Goal: Complete application form: Complete application form

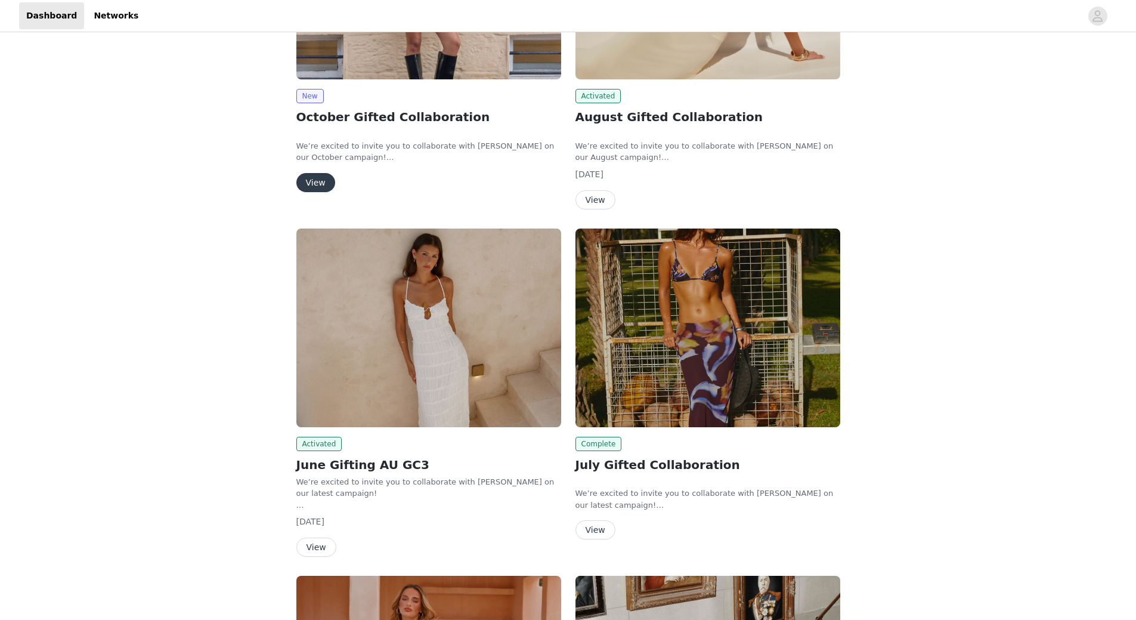
scroll to position [239, 0]
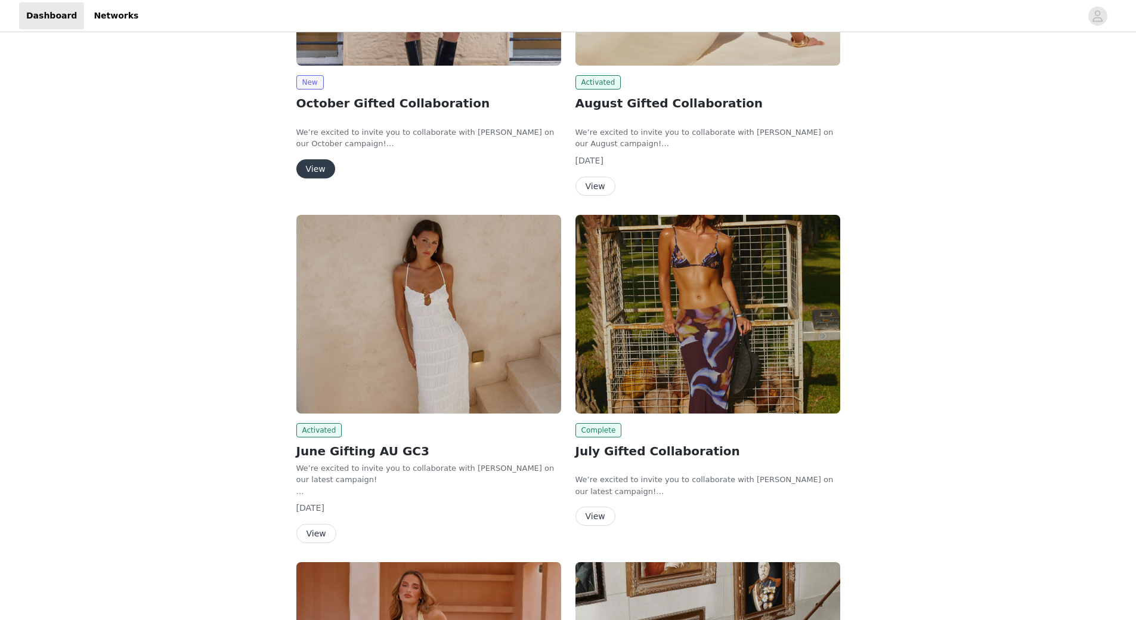
click at [324, 169] on button "View" at bounding box center [315, 168] width 39 height 19
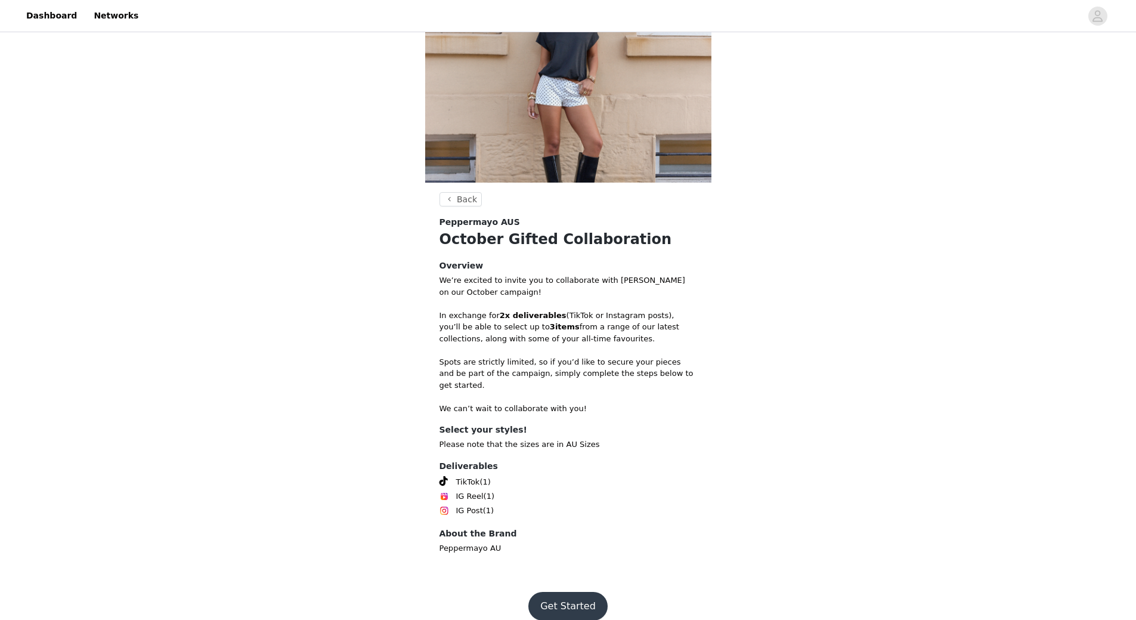
scroll to position [70, 0]
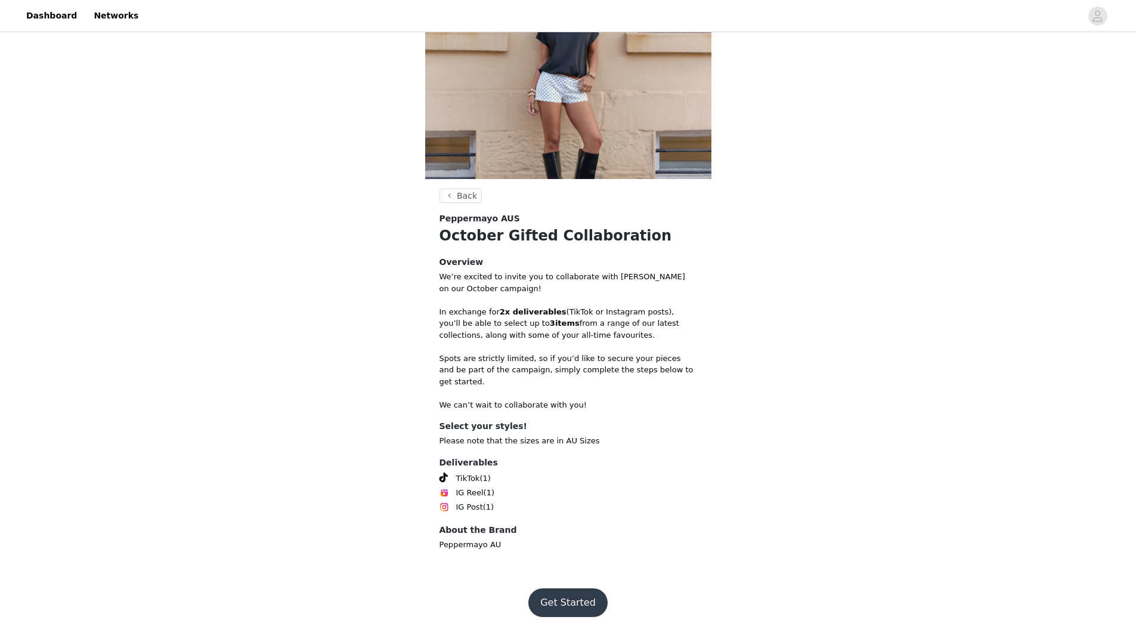
click at [578, 596] on button "Get Started" at bounding box center [567, 602] width 79 height 29
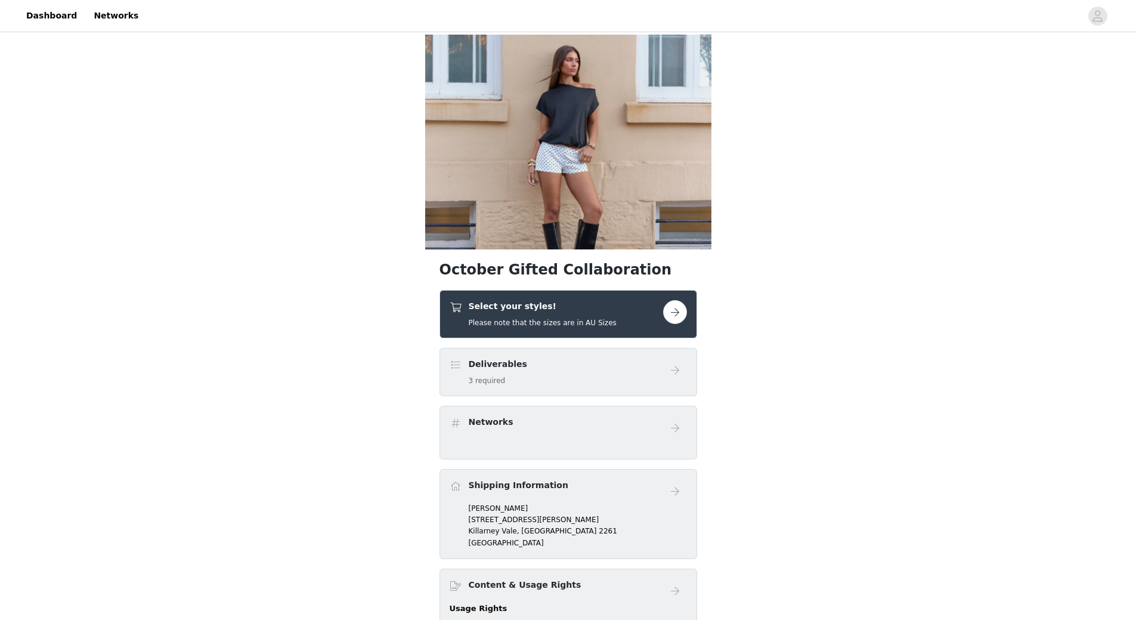
click at [634, 299] on div "Select your styles! Please note that the sizes are in AU Sizes" at bounding box center [569, 314] width 258 height 48
click at [671, 312] on button "button" at bounding box center [675, 312] width 24 height 24
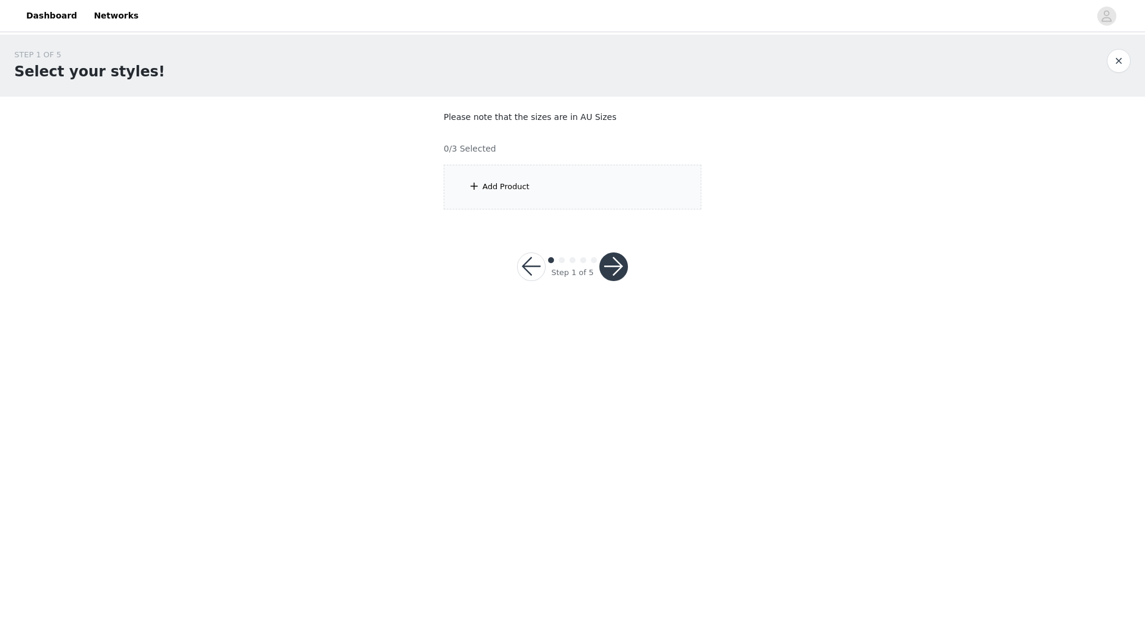
click at [567, 180] on div "Add Product" at bounding box center [573, 187] width 258 height 45
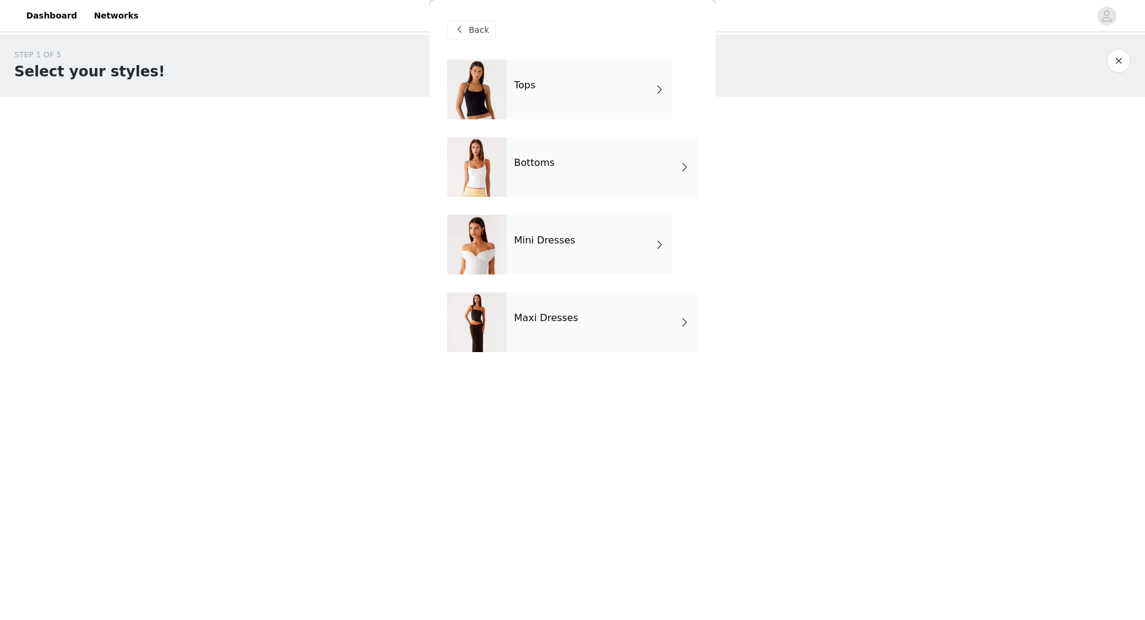
click at [595, 88] on div "Tops" at bounding box center [590, 90] width 166 height 60
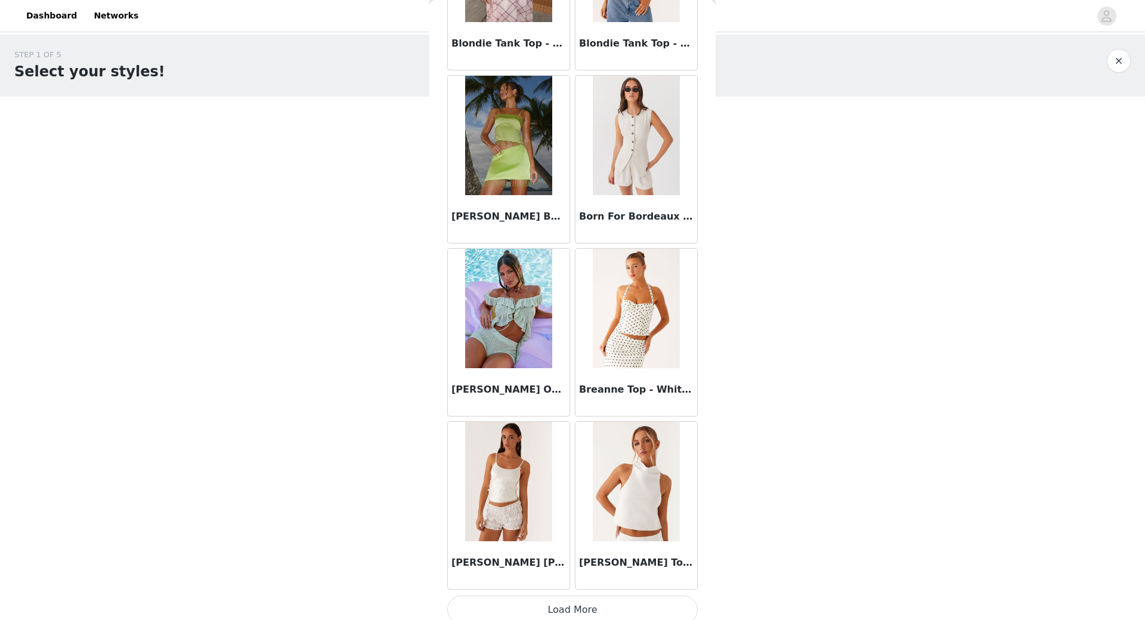
scroll to position [1205, 0]
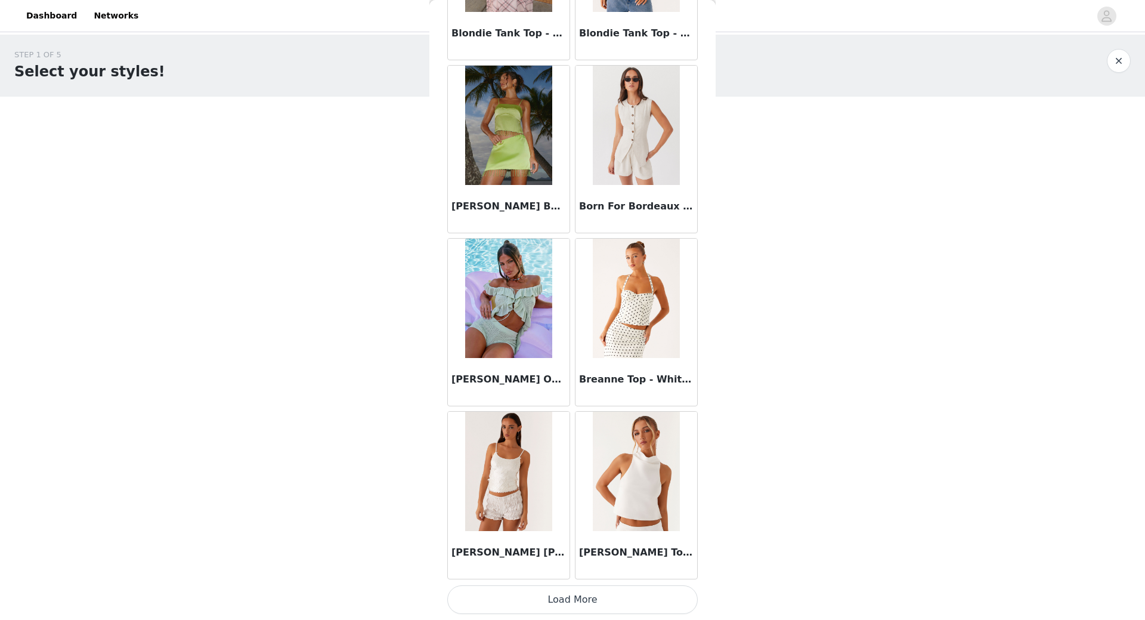
click at [577, 604] on button "Load More" at bounding box center [572, 599] width 250 height 29
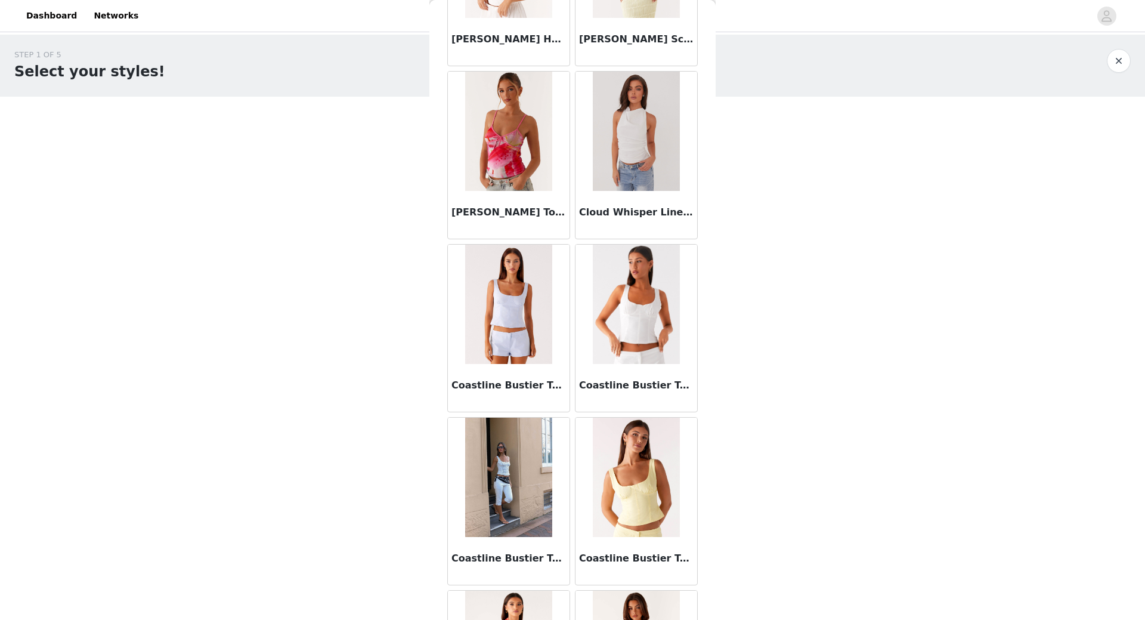
scroll to position [2935, 0]
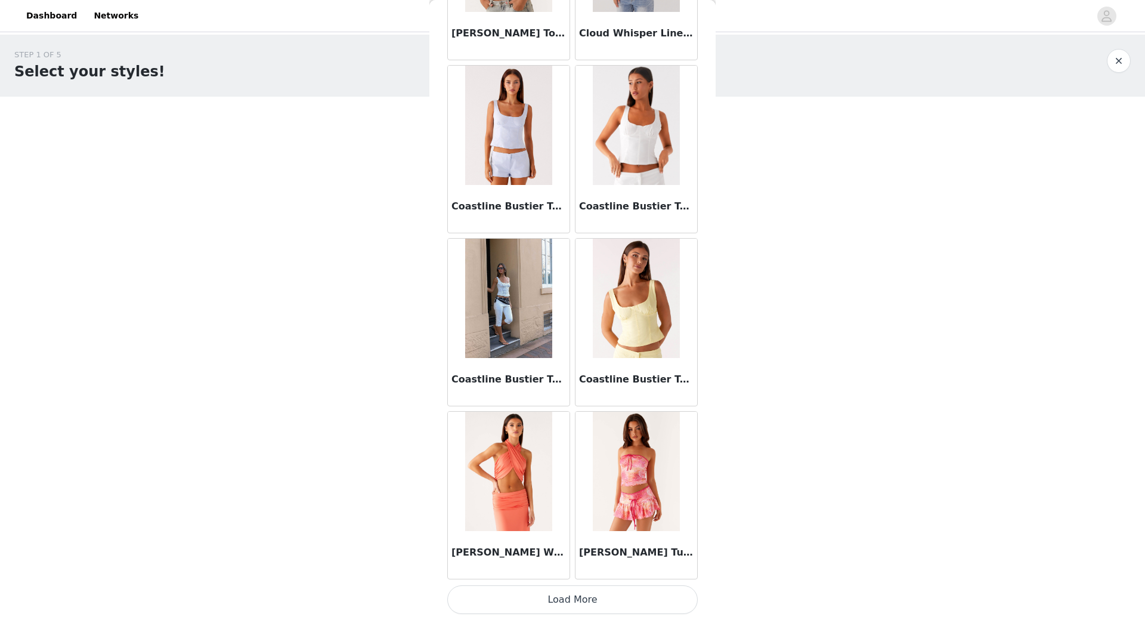
click at [589, 596] on button "Load More" at bounding box center [572, 599] width 250 height 29
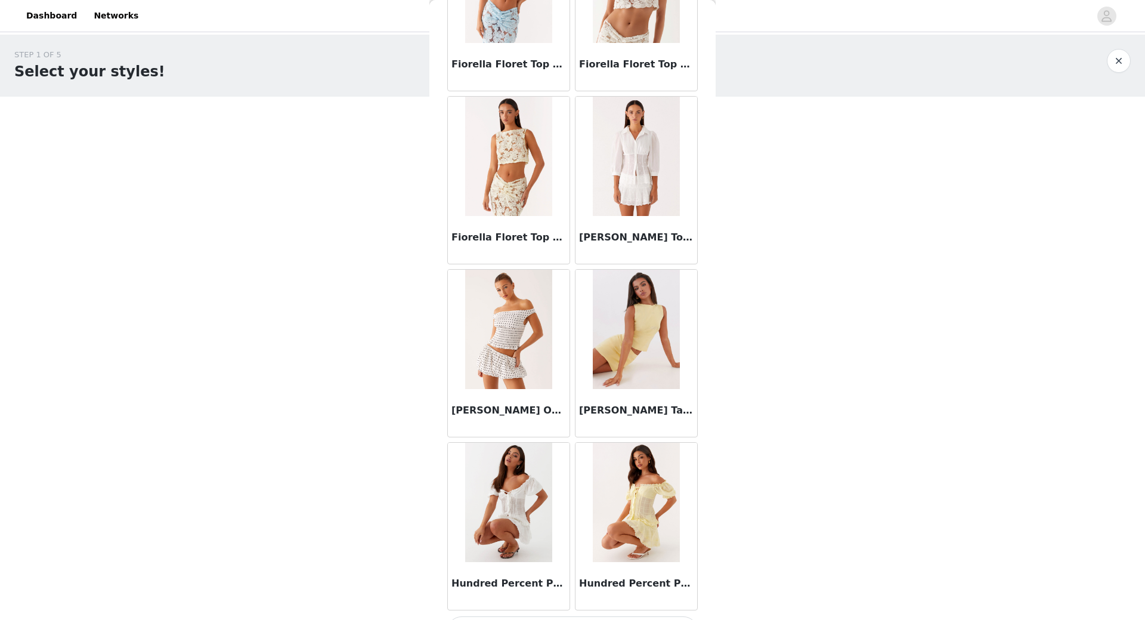
scroll to position [4664, 0]
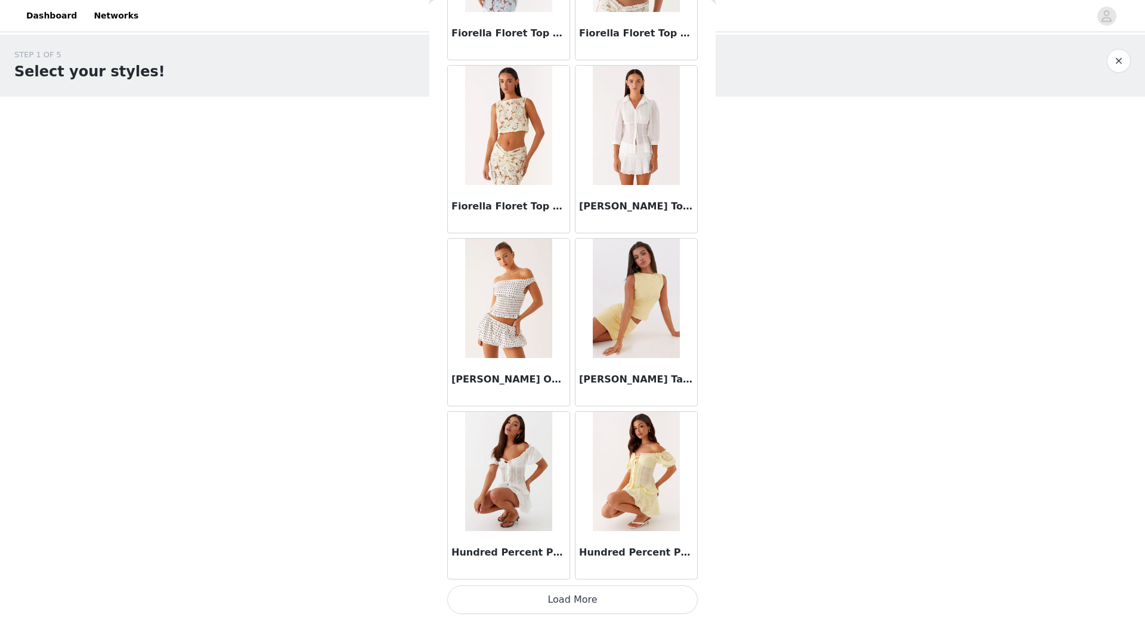
click at [558, 605] on button "Load More" at bounding box center [572, 599] width 250 height 29
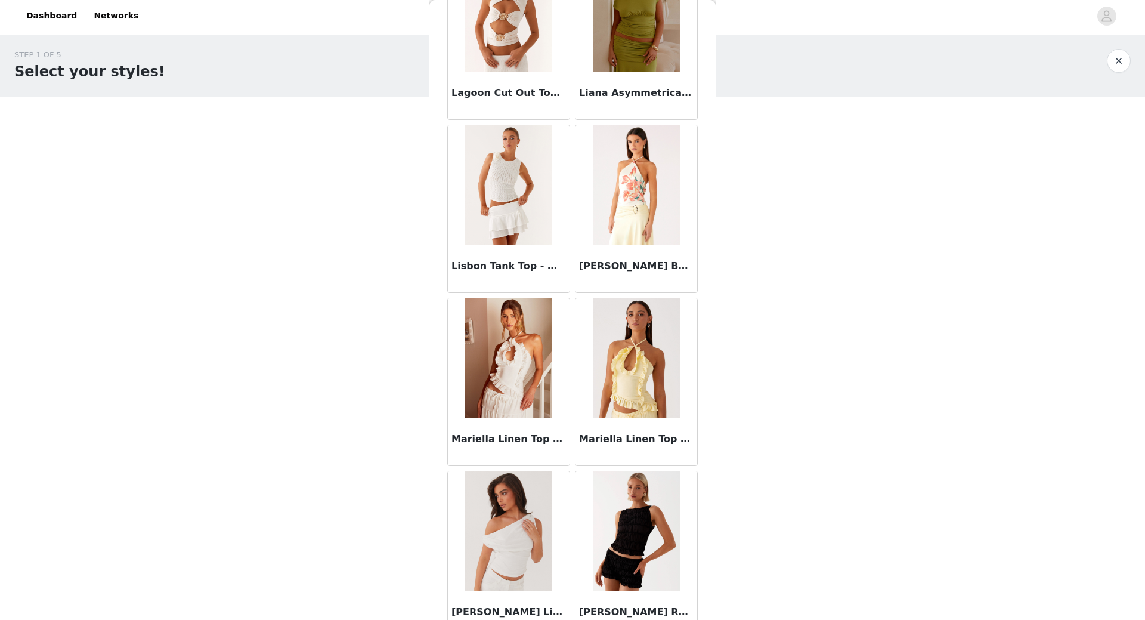
scroll to position [6394, 0]
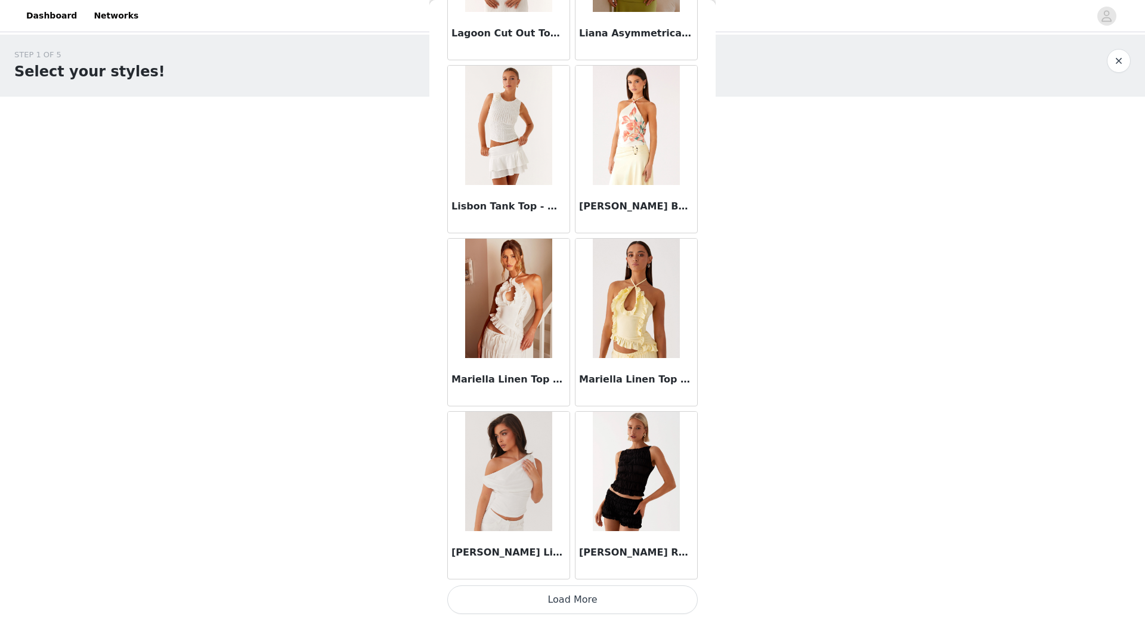
click at [581, 605] on button "Load More" at bounding box center [572, 599] width 250 height 29
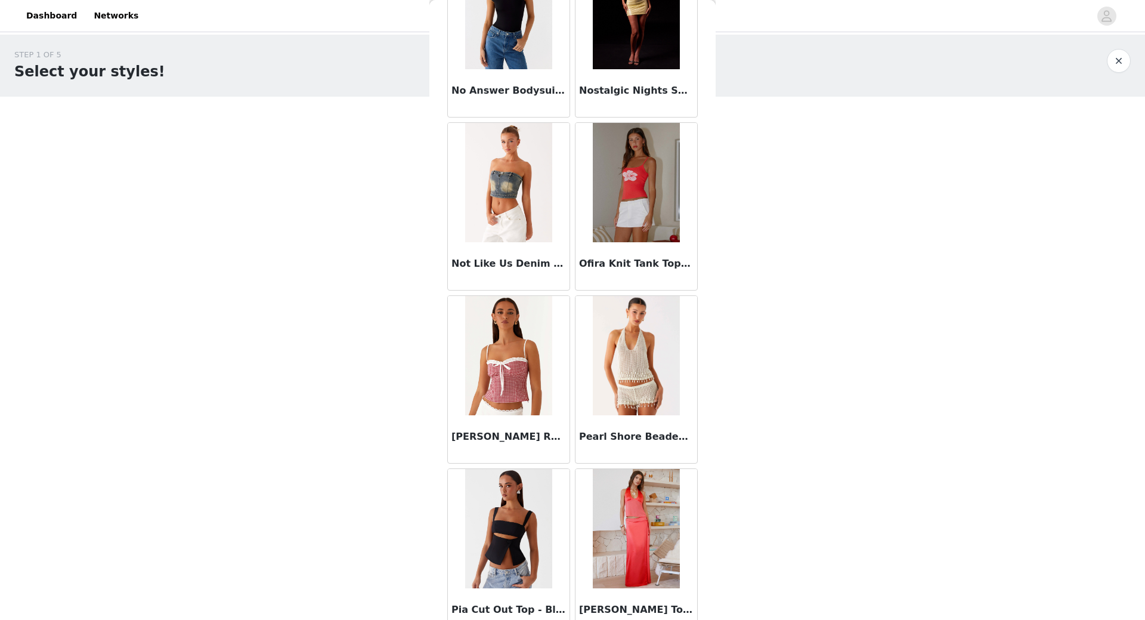
scroll to position [8123, 0]
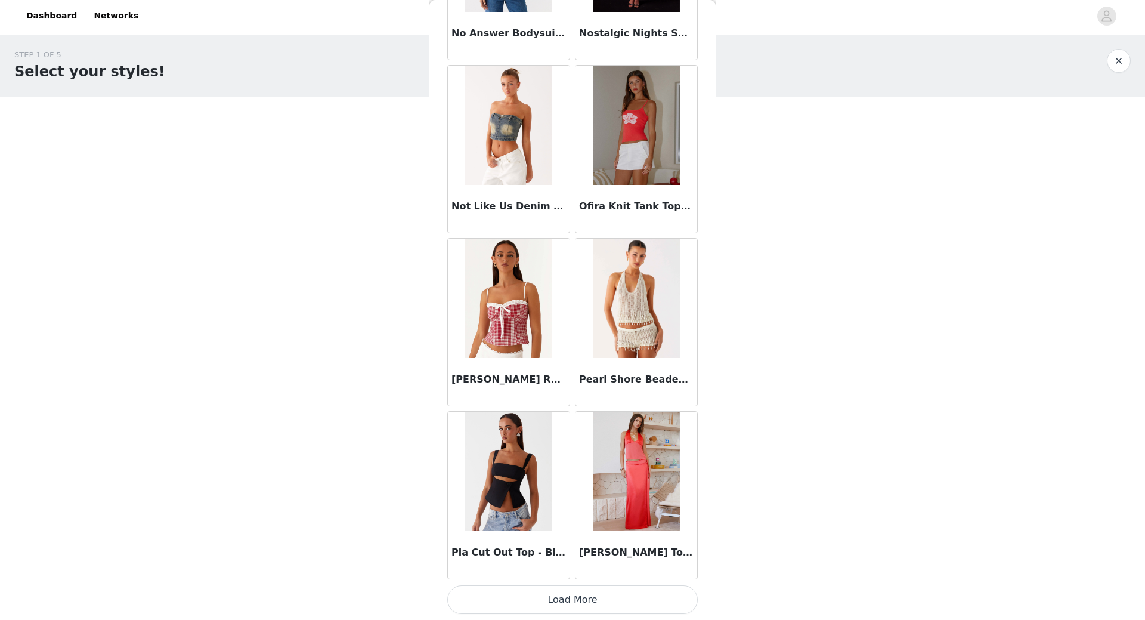
click at [595, 598] on button "Load More" at bounding box center [572, 599] width 250 height 29
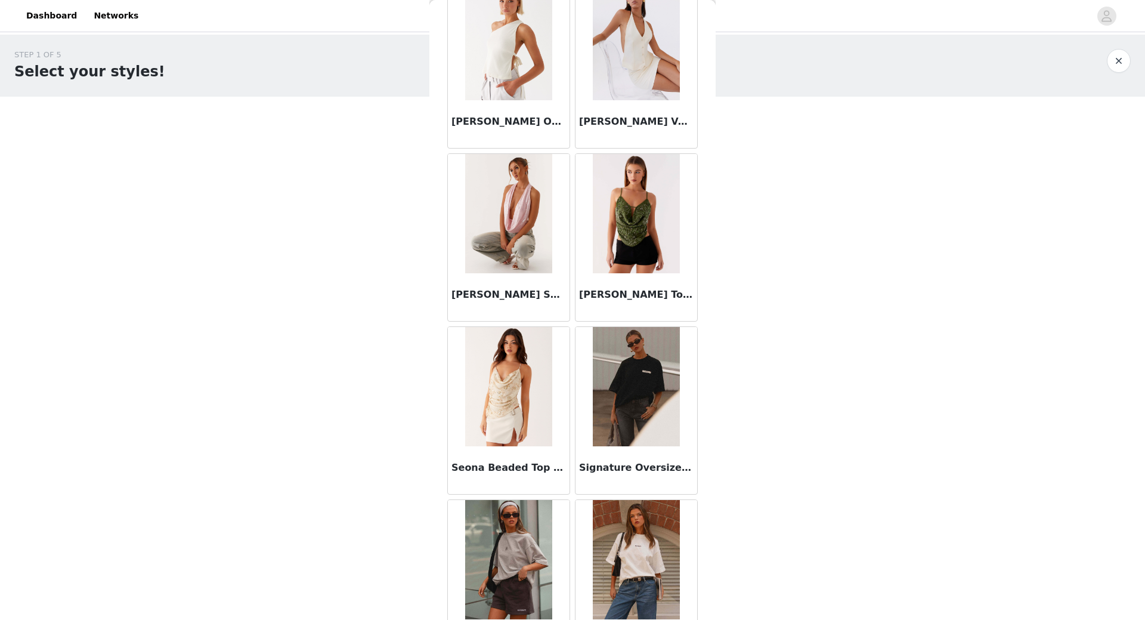
scroll to position [9853, 0]
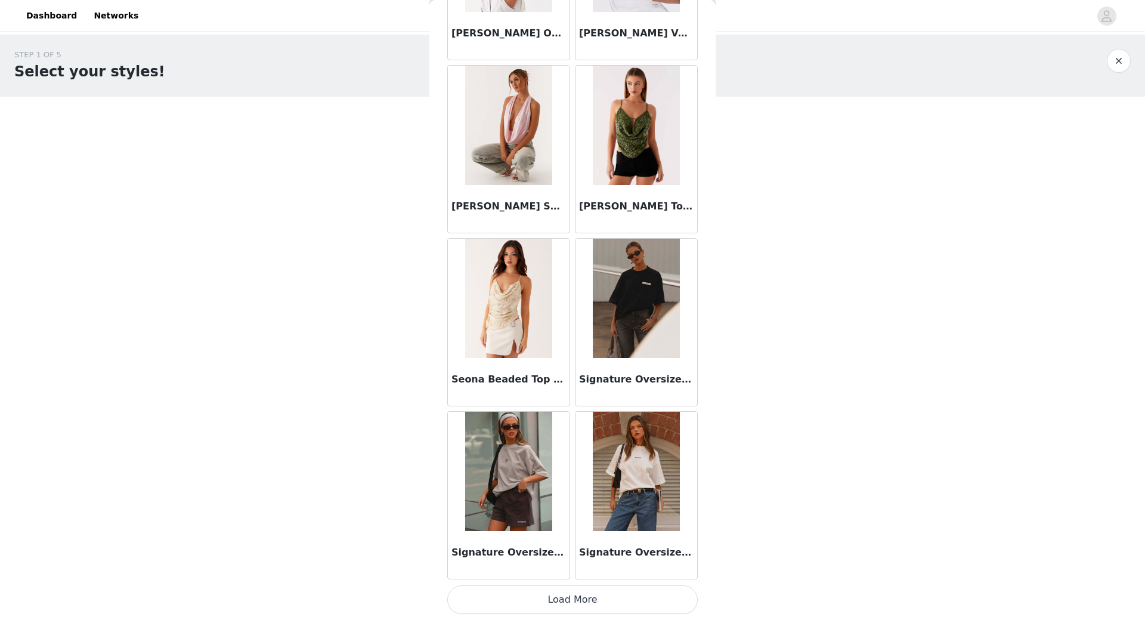
click at [561, 593] on button "Load More" at bounding box center [572, 599] width 250 height 29
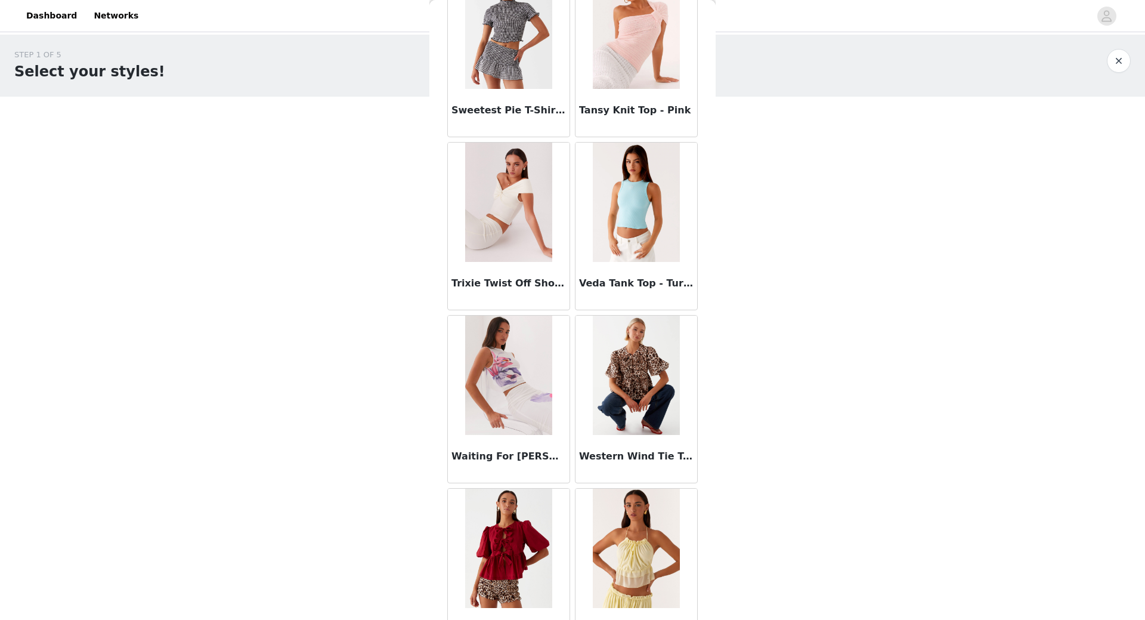
scroll to position [11582, 0]
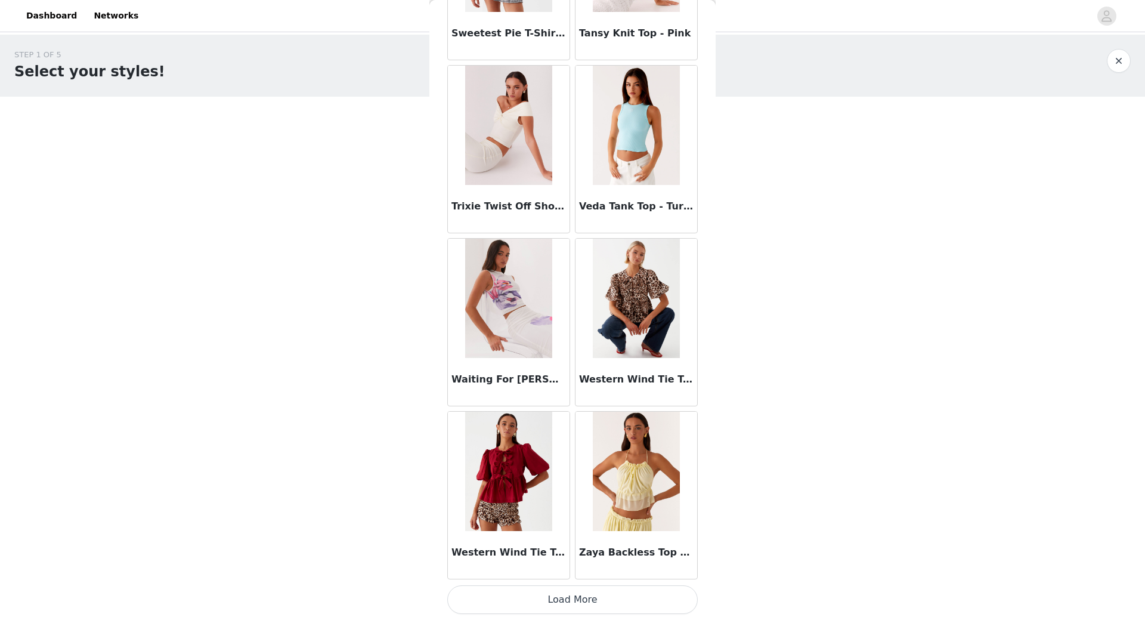
click at [584, 600] on button "Load More" at bounding box center [572, 599] width 250 height 29
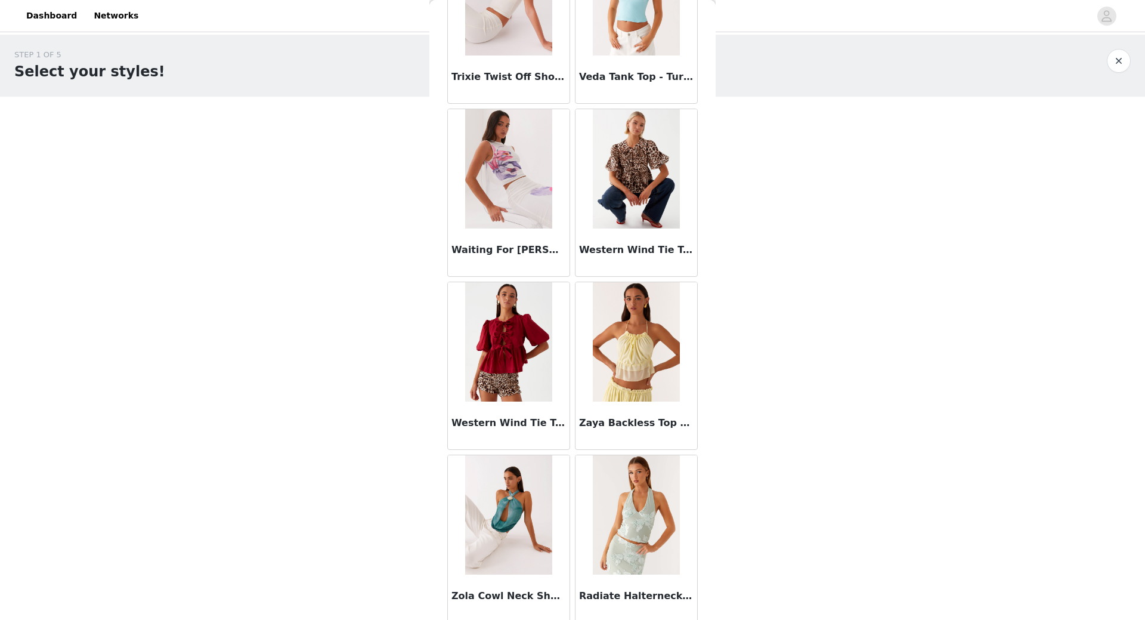
scroll to position [11717, 0]
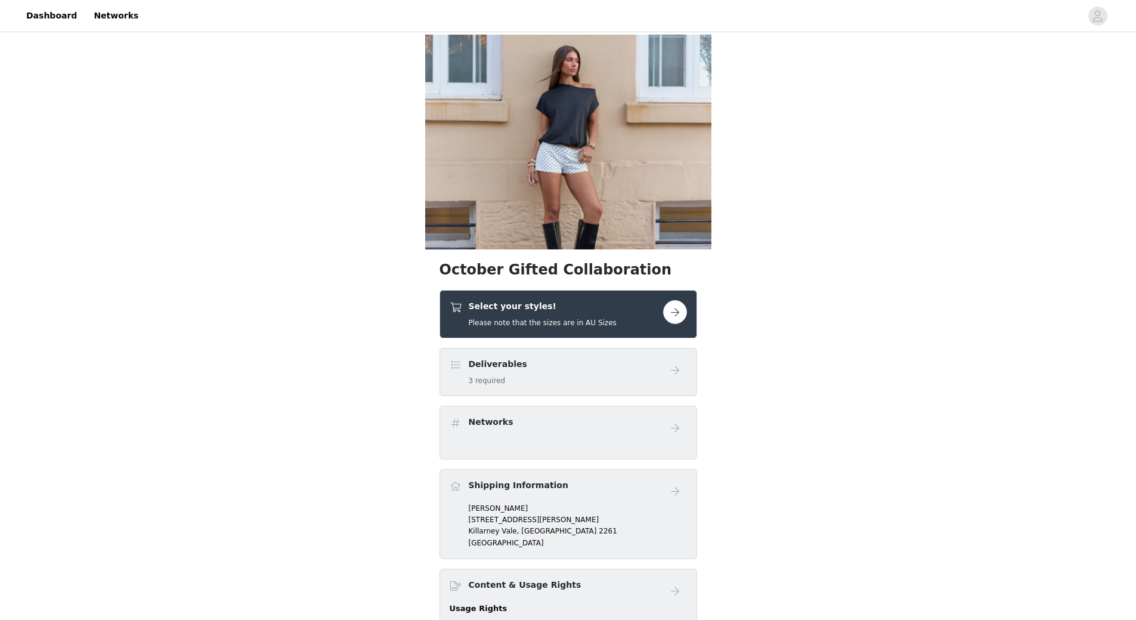
click at [575, 311] on h4 "Select your styles!" at bounding box center [543, 306] width 148 height 13
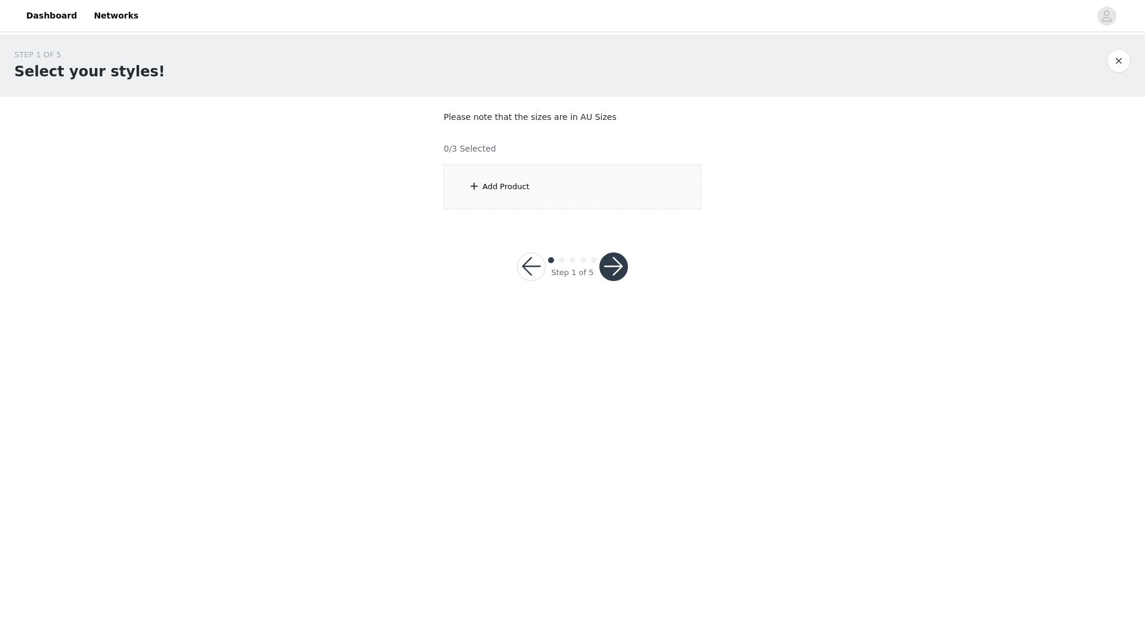
click at [510, 214] on section "Please note that the sizes are in AU Sizes 0/3 Selected Add Product" at bounding box center [572, 160] width 286 height 127
click at [506, 181] on div "Add Product" at bounding box center [505, 187] width 47 height 12
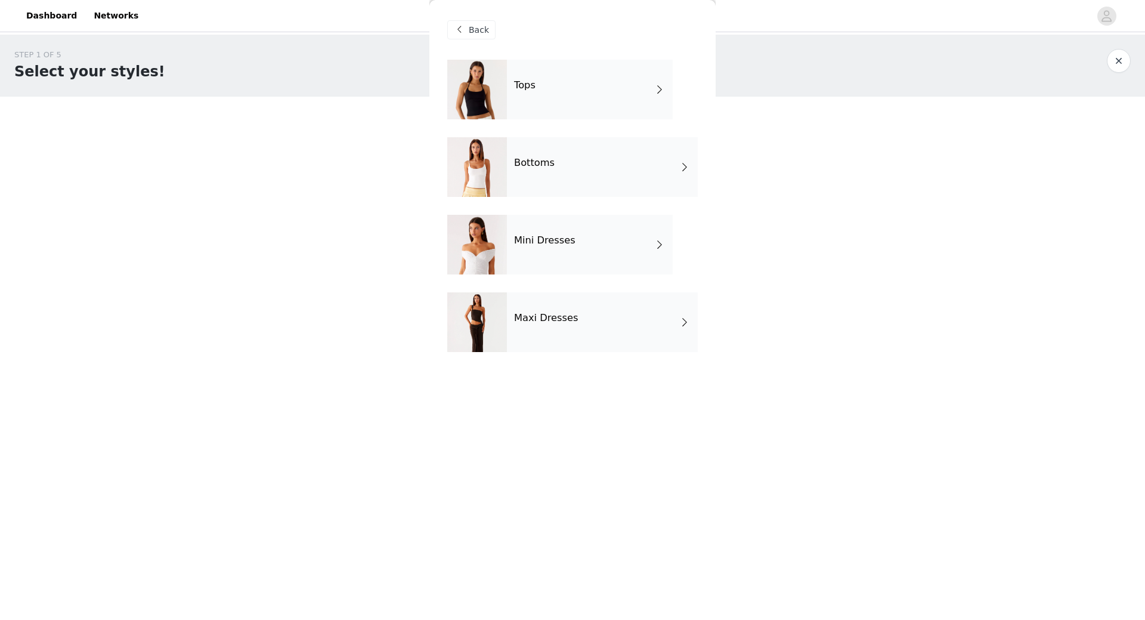
click at [616, 174] on div "Bottoms" at bounding box center [602, 167] width 191 height 60
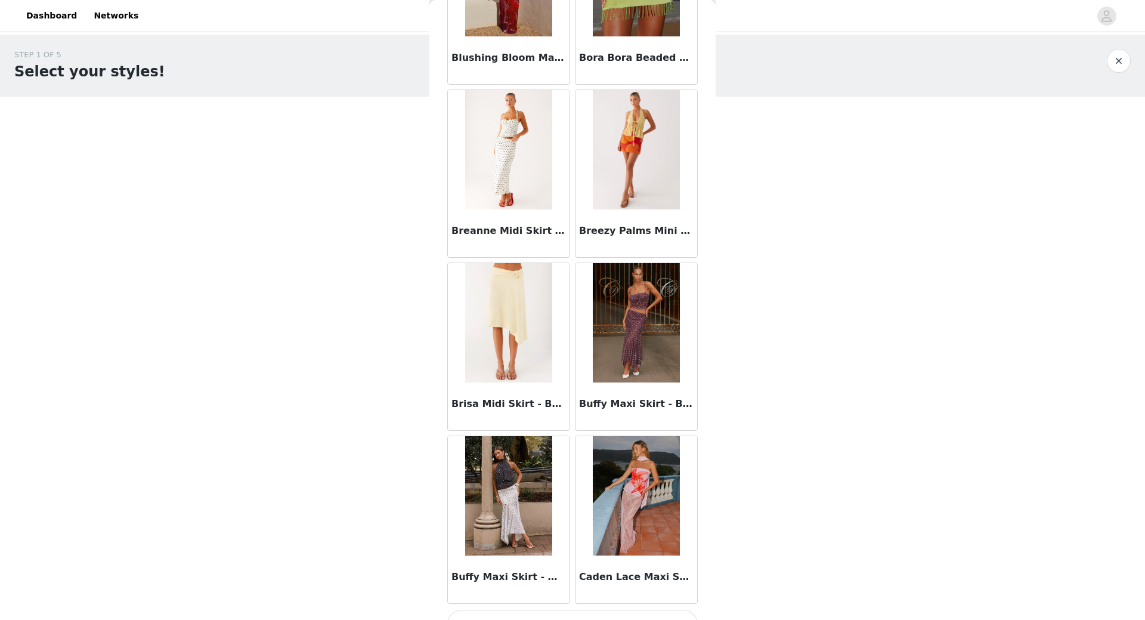
scroll to position [1205, 0]
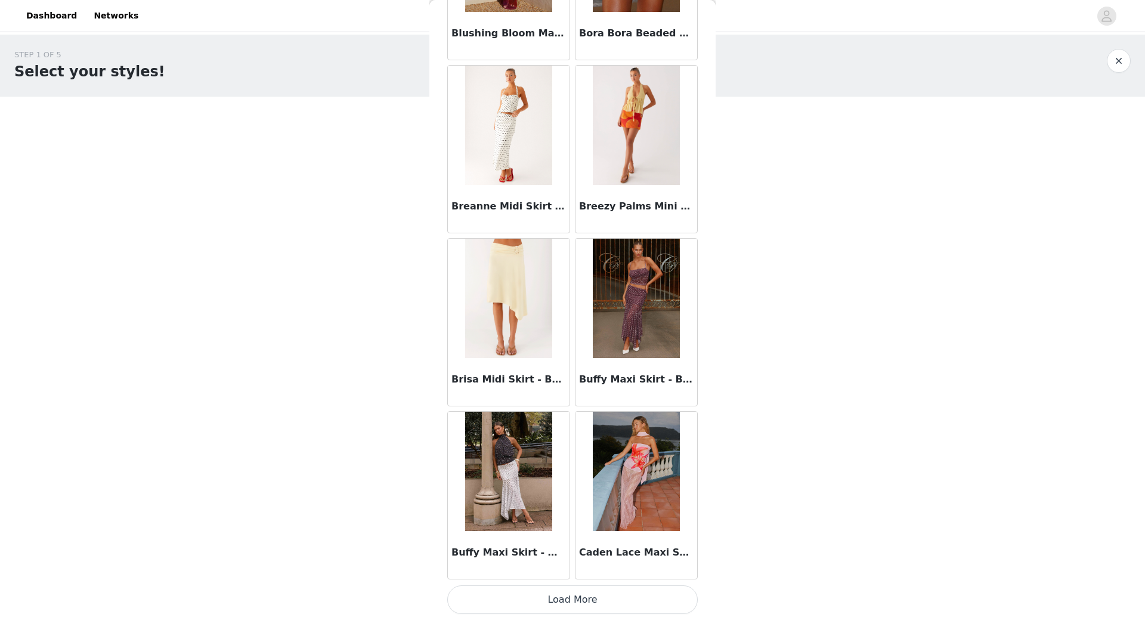
click at [571, 595] on button "Load More" at bounding box center [572, 599] width 250 height 29
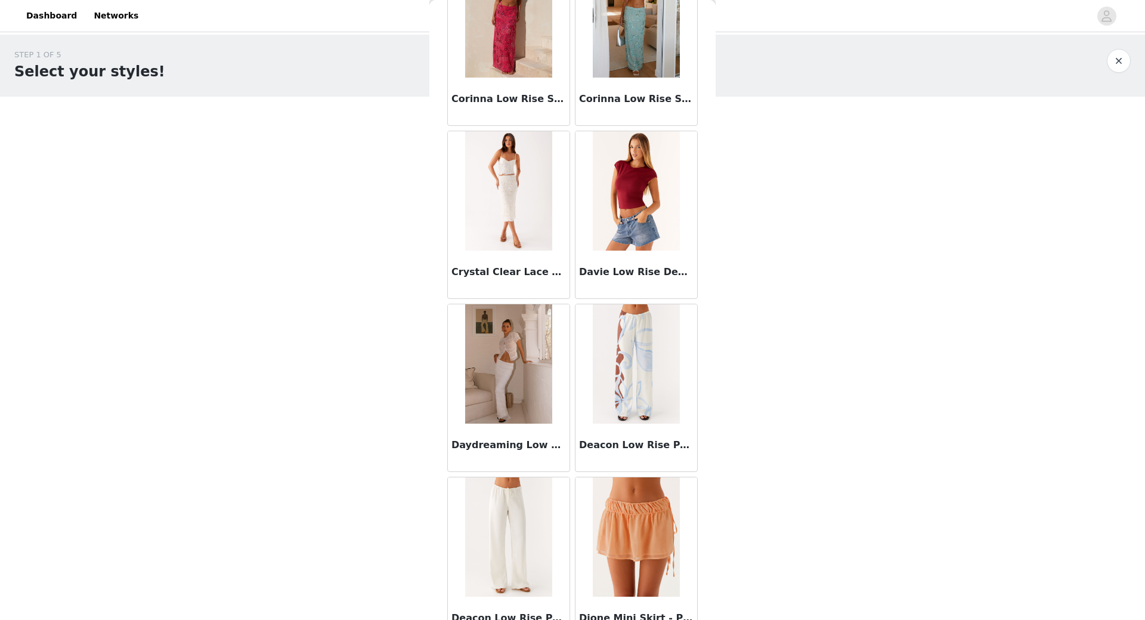
scroll to position [2935, 0]
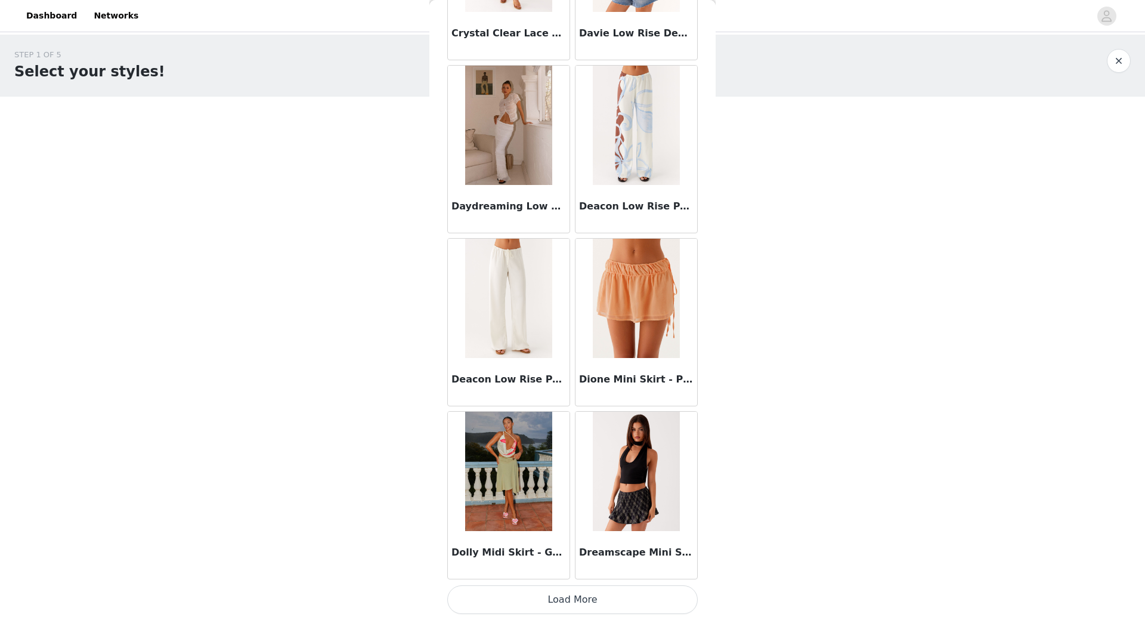
click at [606, 608] on button "Load More" at bounding box center [572, 599] width 250 height 29
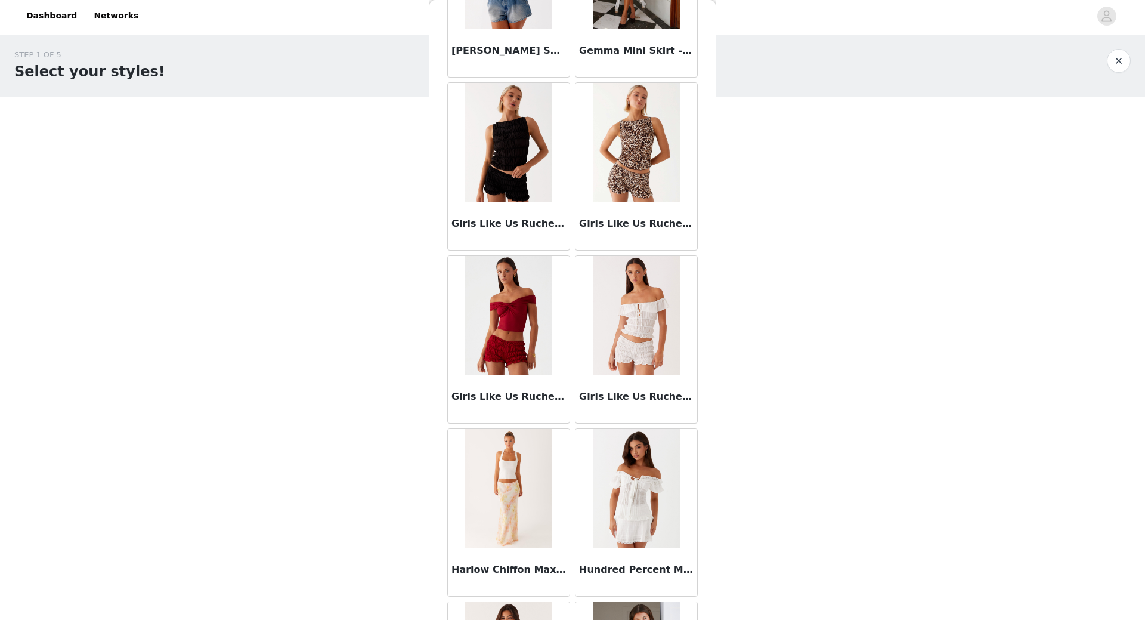
scroll to position [4664, 0]
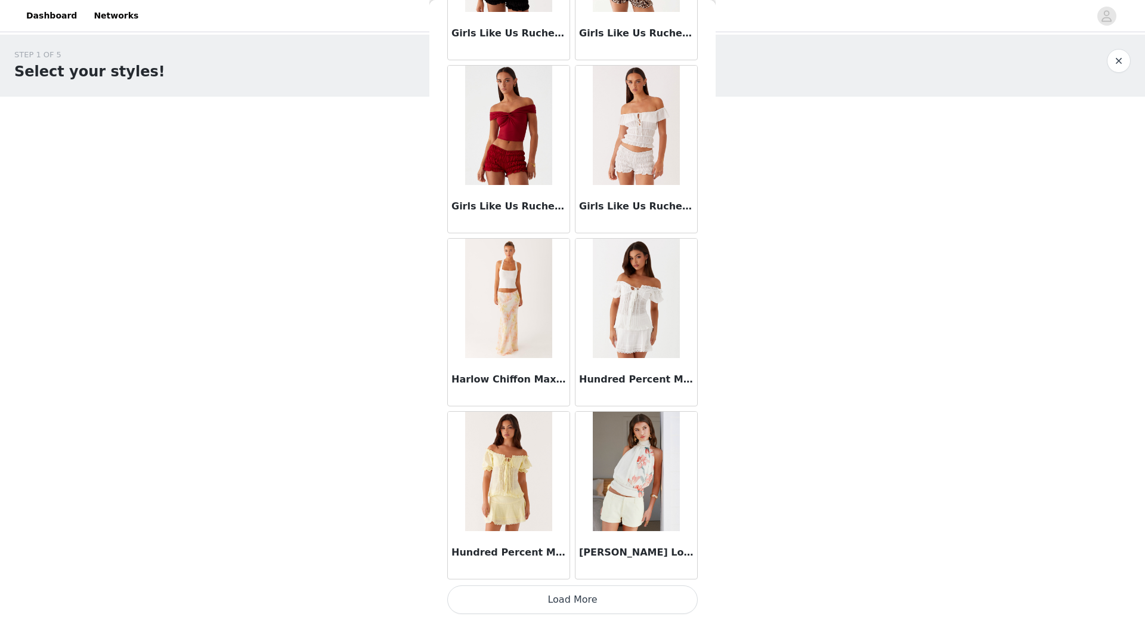
click at [549, 592] on button "Load More" at bounding box center [572, 599] width 250 height 29
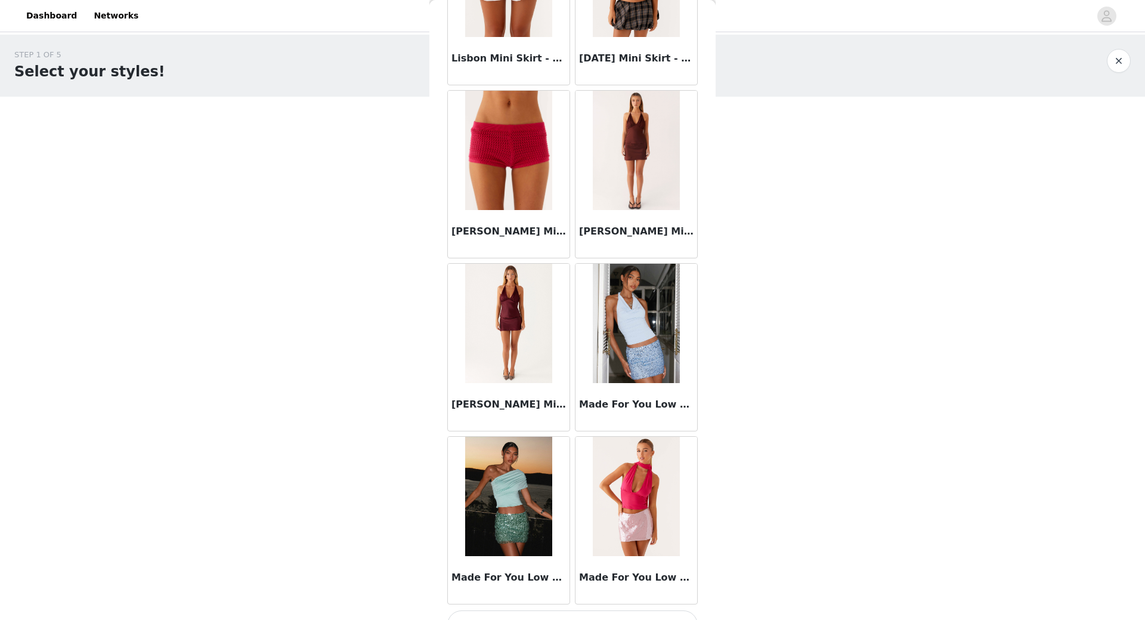
scroll to position [6394, 0]
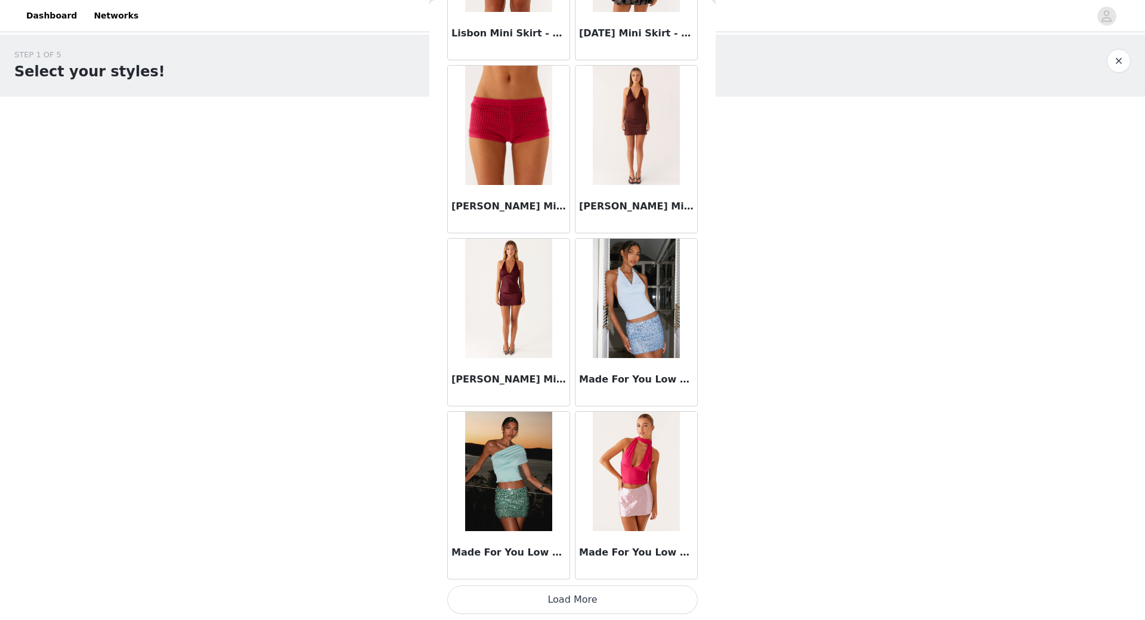
click at [598, 598] on button "Load More" at bounding box center [572, 599] width 250 height 29
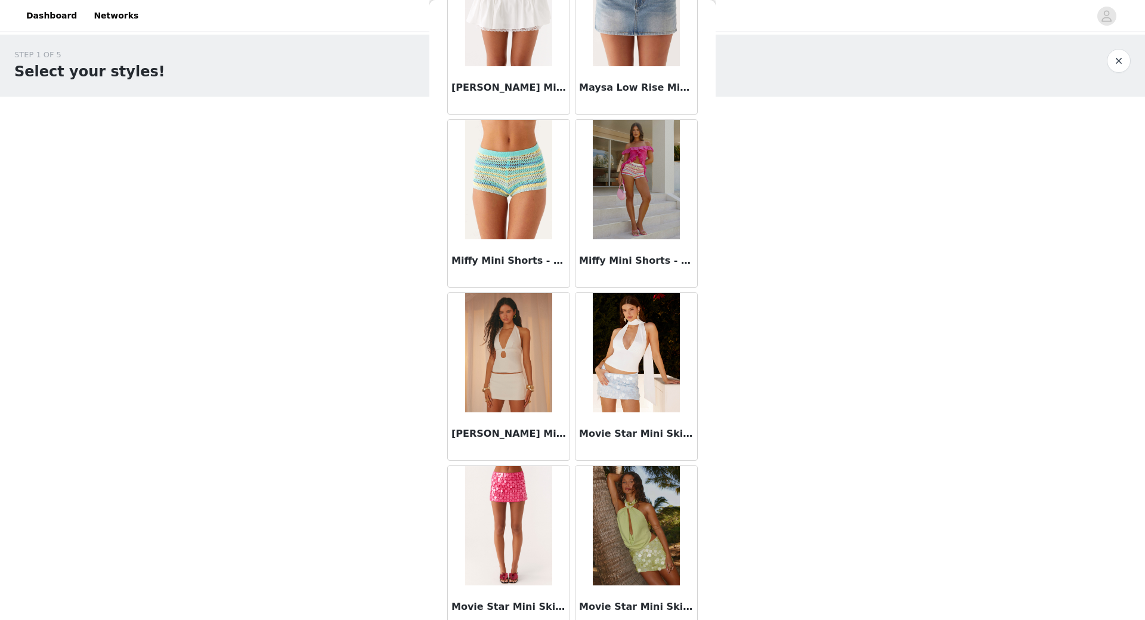
scroll to position [7288, 0]
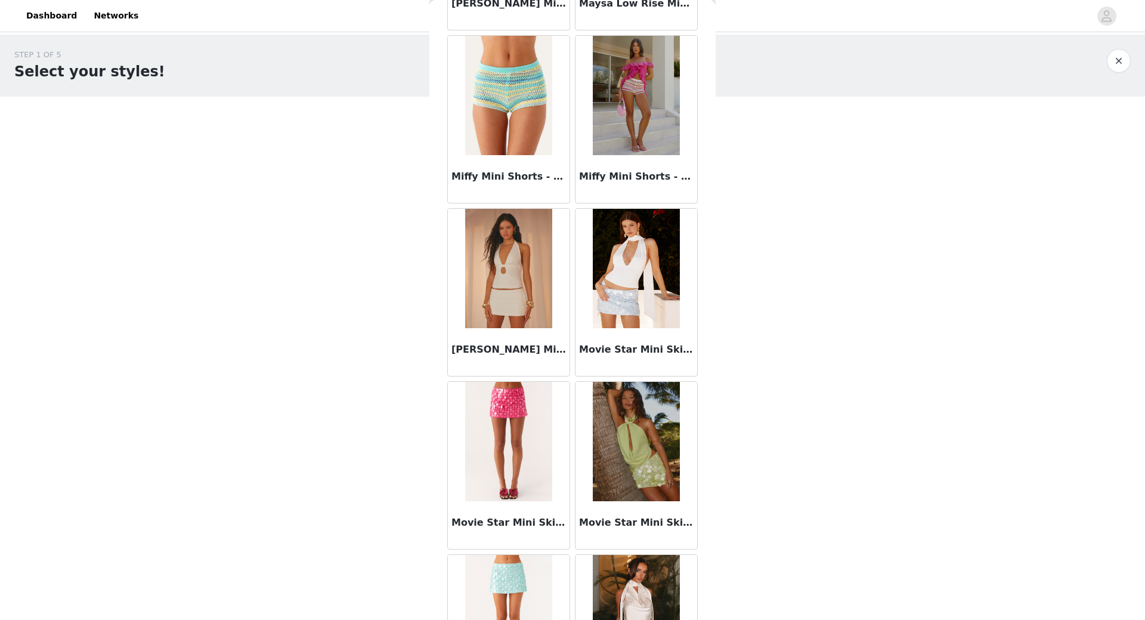
click at [521, 272] on img at bounding box center [508, 268] width 86 height 119
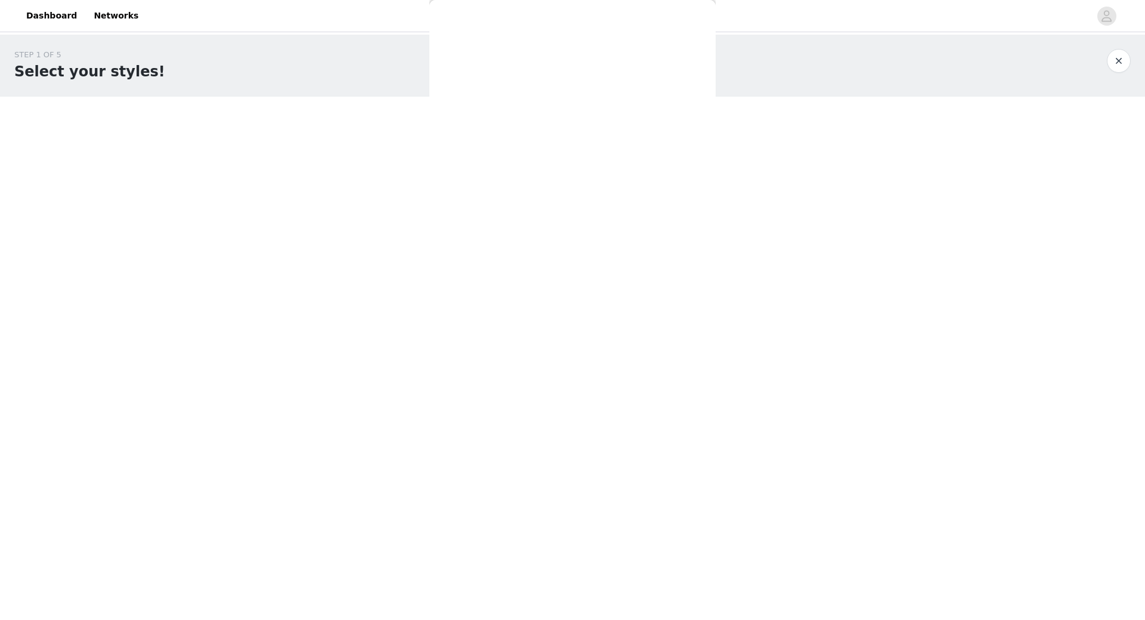
scroll to position [0, 0]
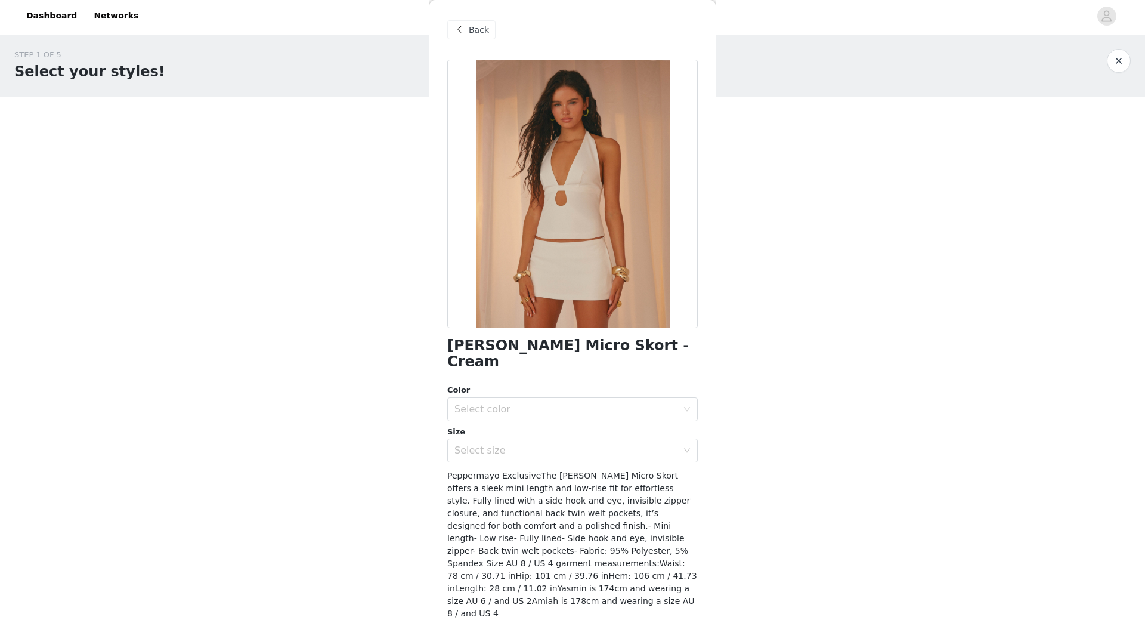
click at [477, 29] on span "Back" at bounding box center [479, 30] width 20 height 13
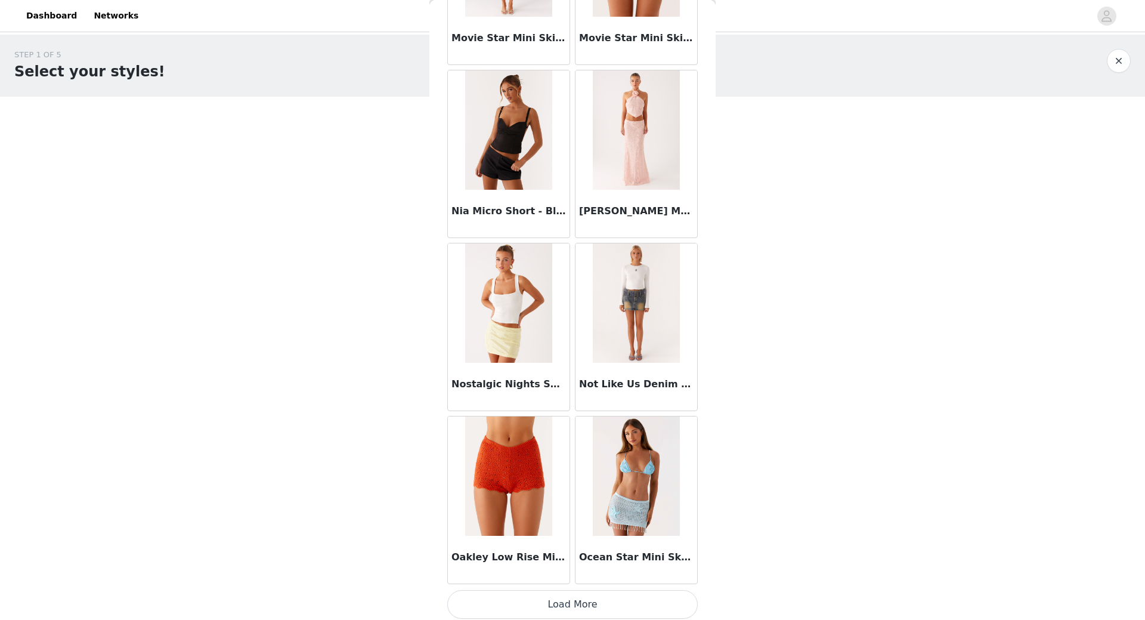
scroll to position [8123, 0]
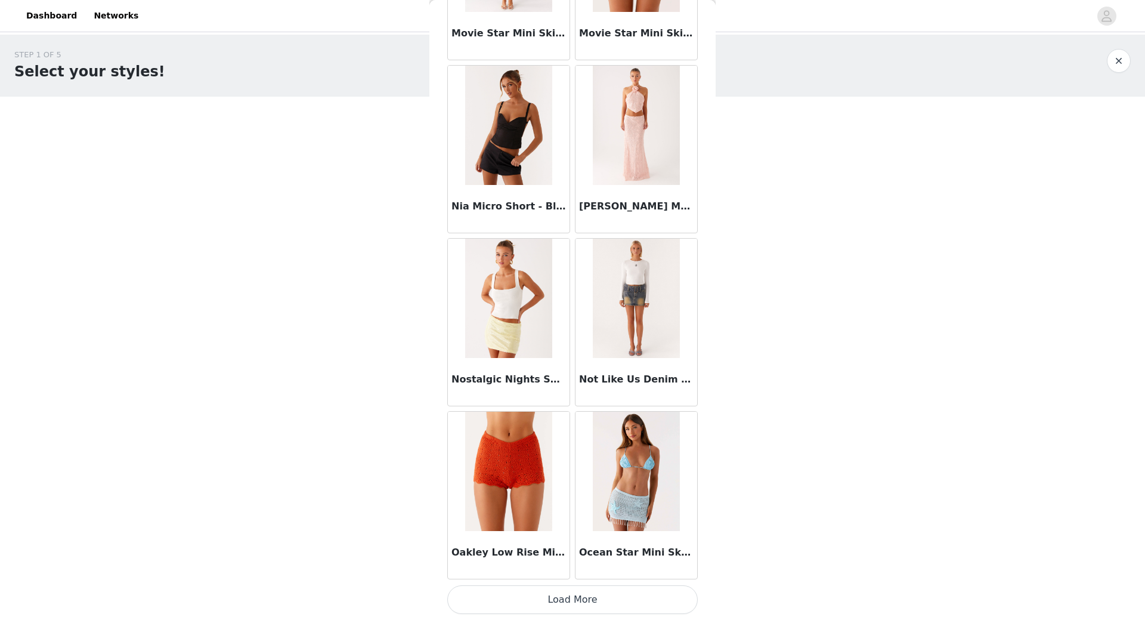
click at [609, 612] on button "Load More" at bounding box center [572, 599] width 250 height 29
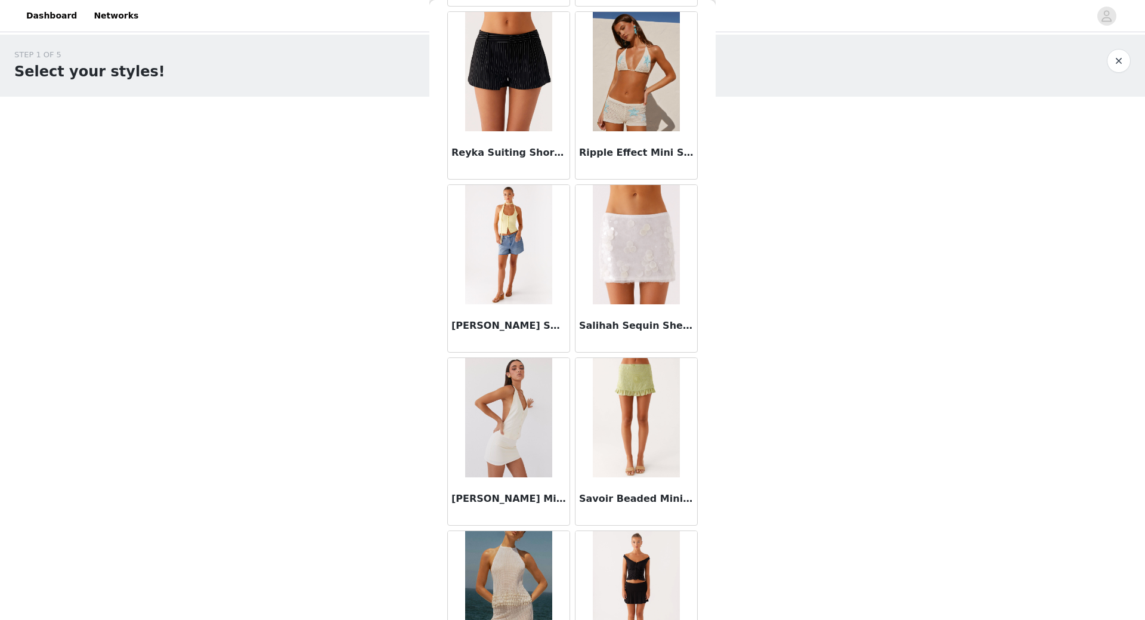
scroll to position [9853, 0]
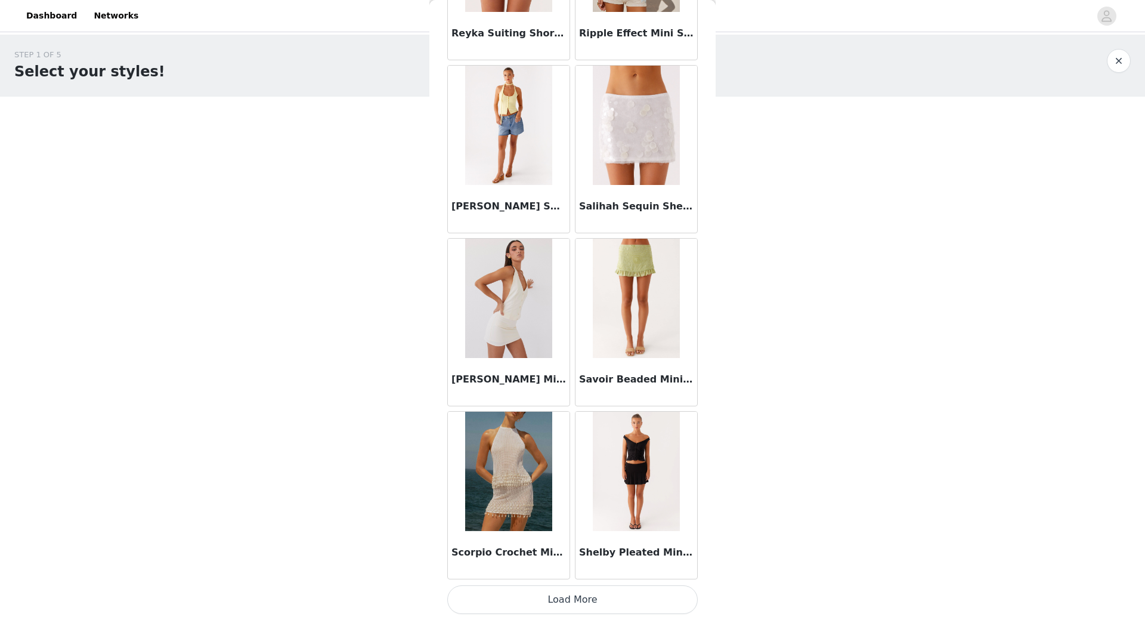
click at [584, 597] on button "Load More" at bounding box center [572, 599] width 250 height 29
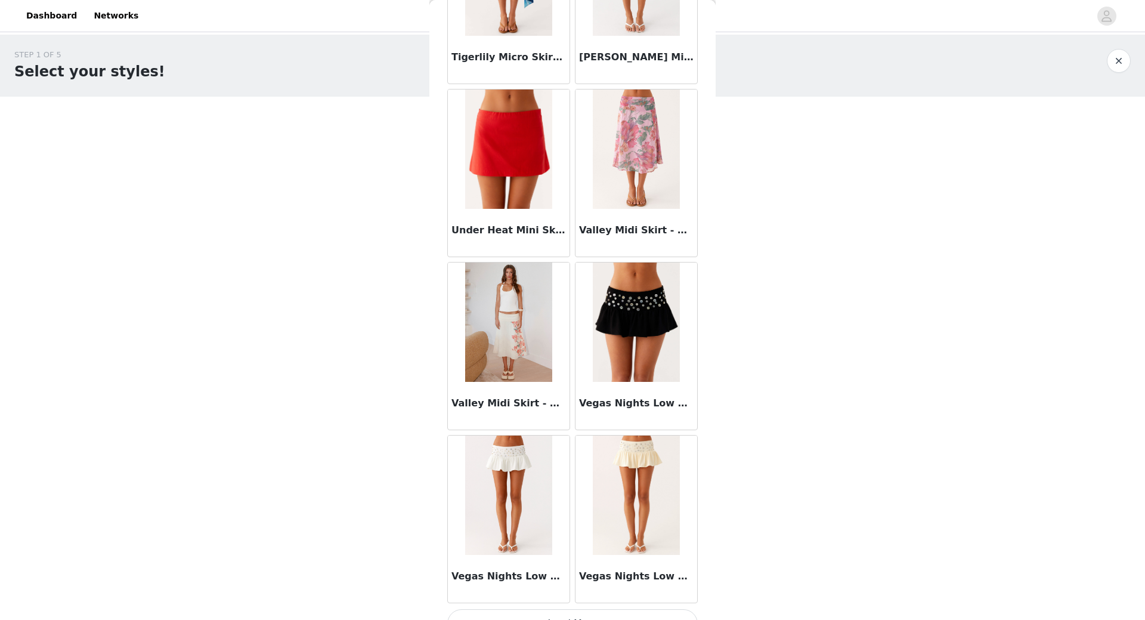
scroll to position [11582, 0]
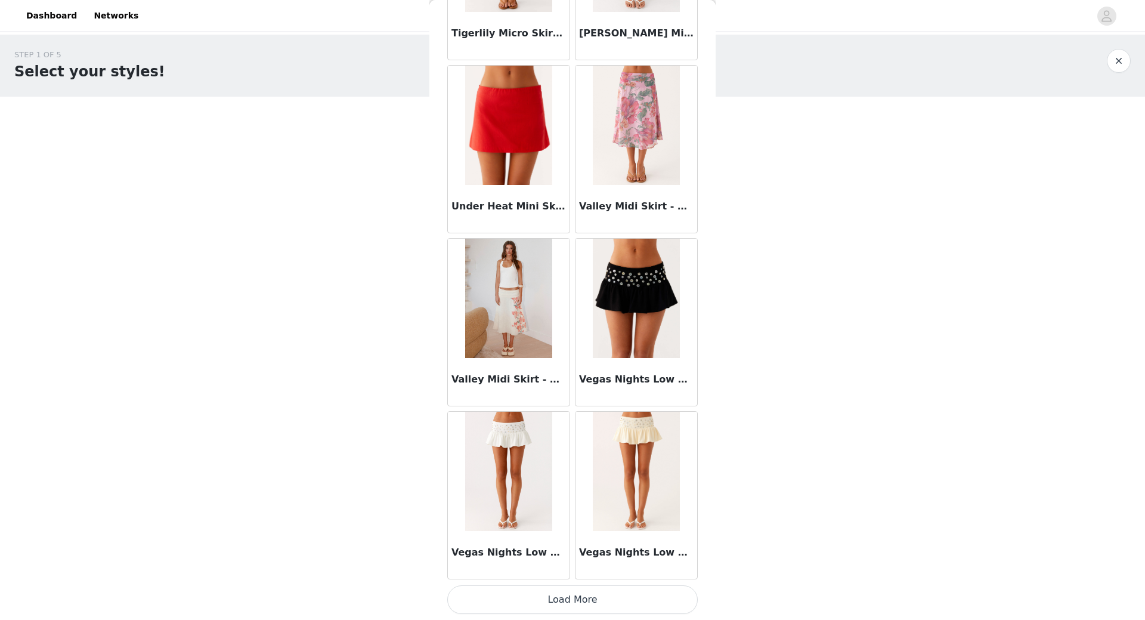
click at [567, 604] on button "Load More" at bounding box center [572, 599] width 250 height 29
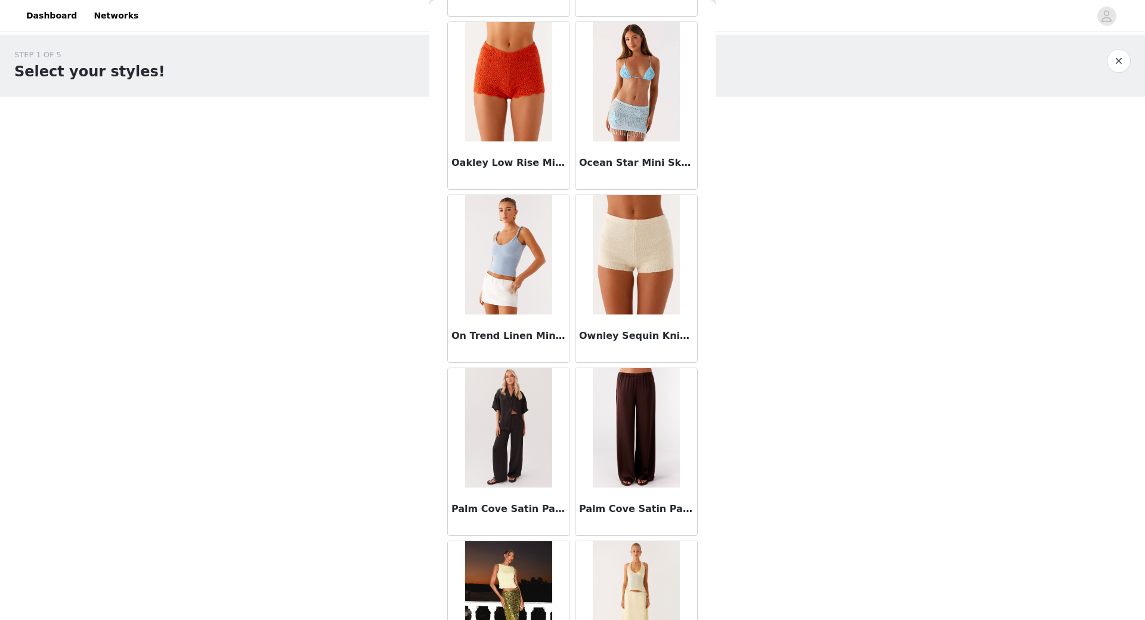
scroll to position [8496, 0]
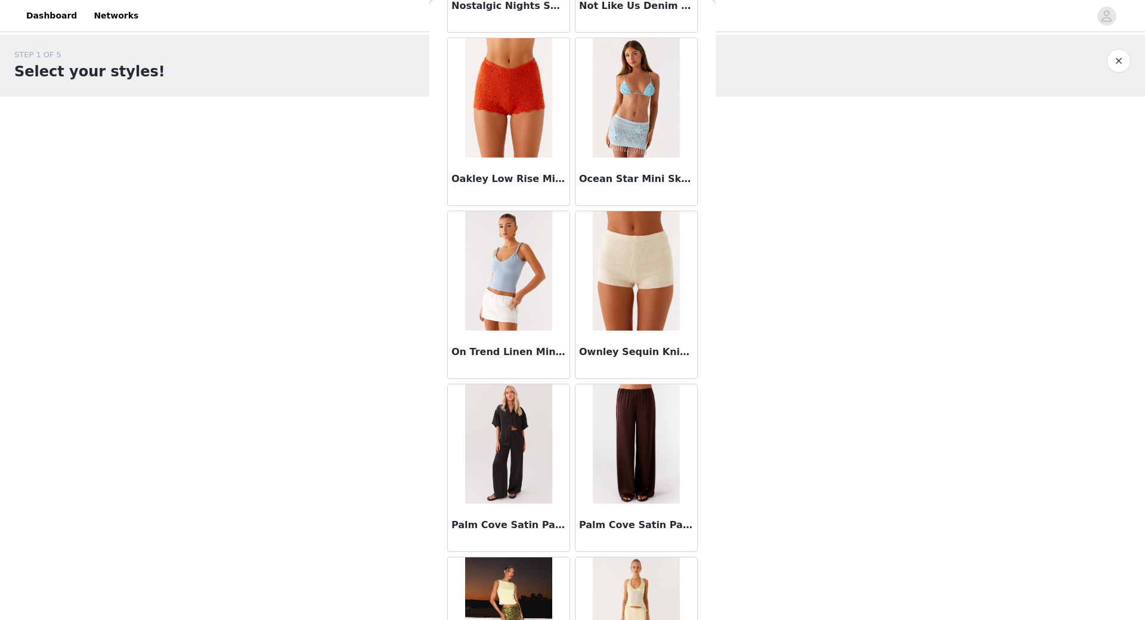
click at [500, 287] on img at bounding box center [508, 270] width 86 height 119
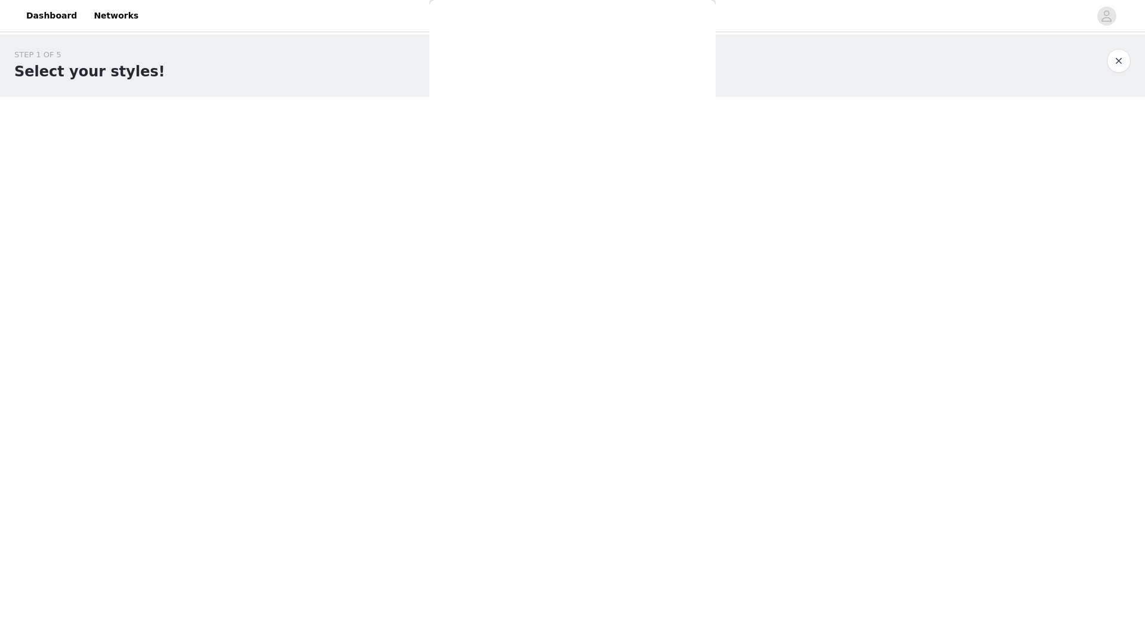
scroll to position [0, 0]
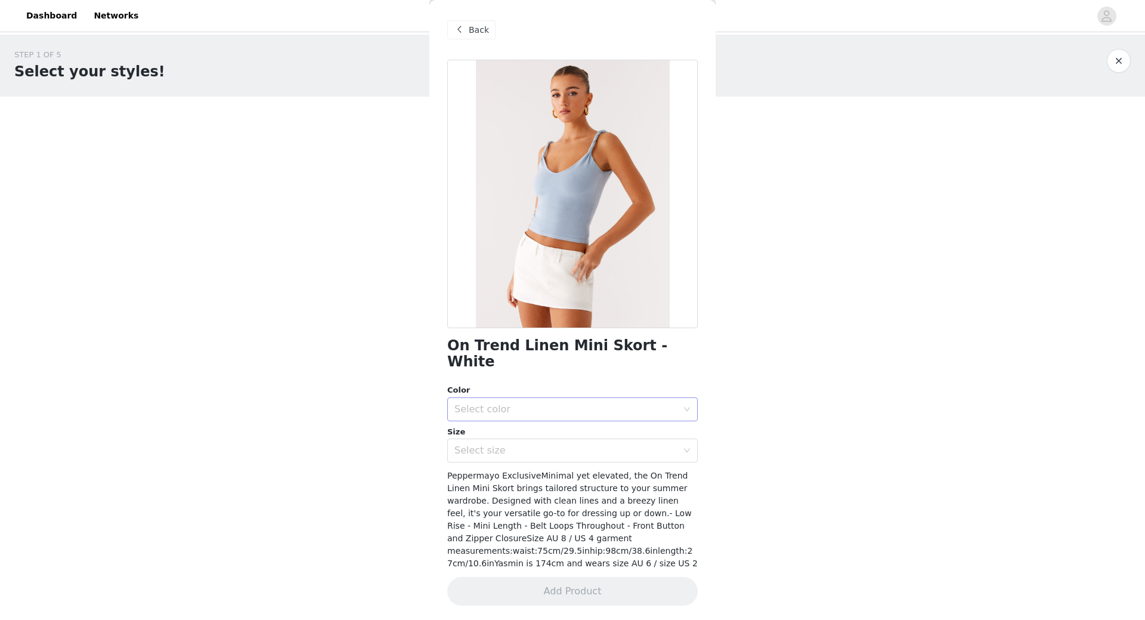
click at [524, 403] on div "Select color" at bounding box center [565, 409] width 223 height 12
click at [506, 422] on li "White" at bounding box center [572, 419] width 250 height 19
click at [506, 444] on div "Select size" at bounding box center [565, 450] width 223 height 12
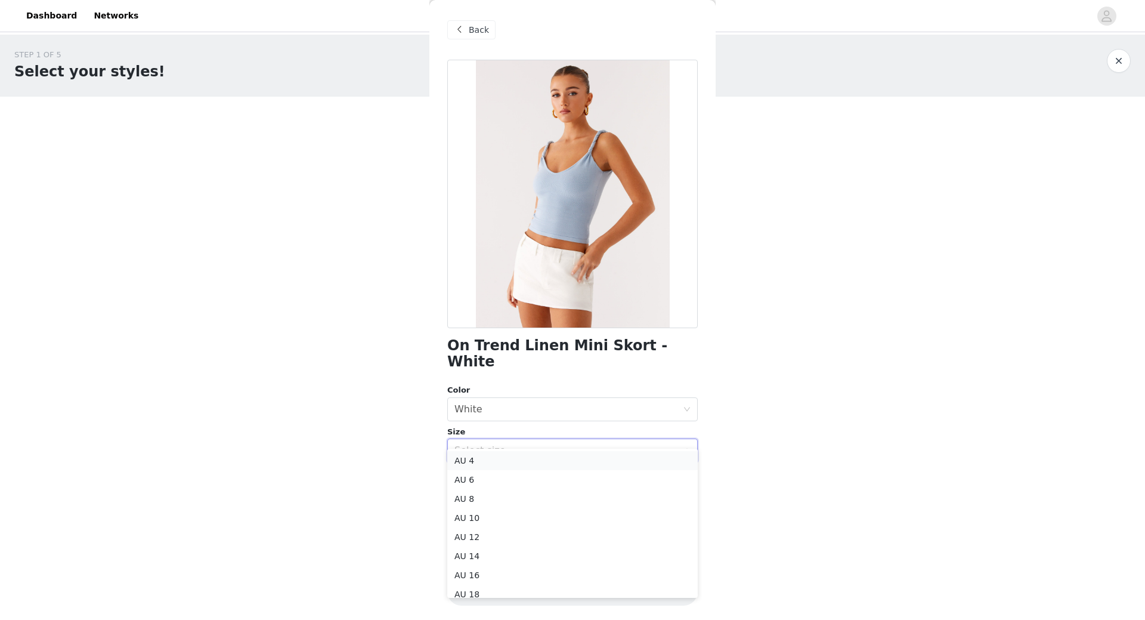
click at [474, 458] on li "AU 4" at bounding box center [572, 460] width 250 height 19
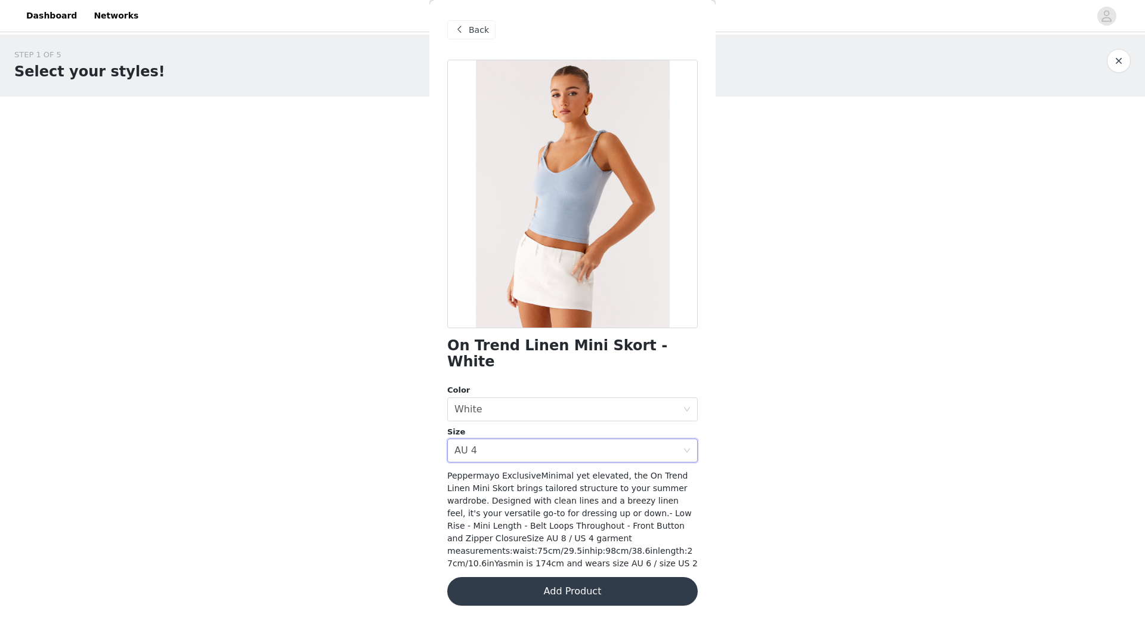
drag, startPoint x: 591, startPoint y: 569, endPoint x: 632, endPoint y: 522, distance: 62.2
click at [592, 577] on button "Add Product" at bounding box center [572, 591] width 250 height 29
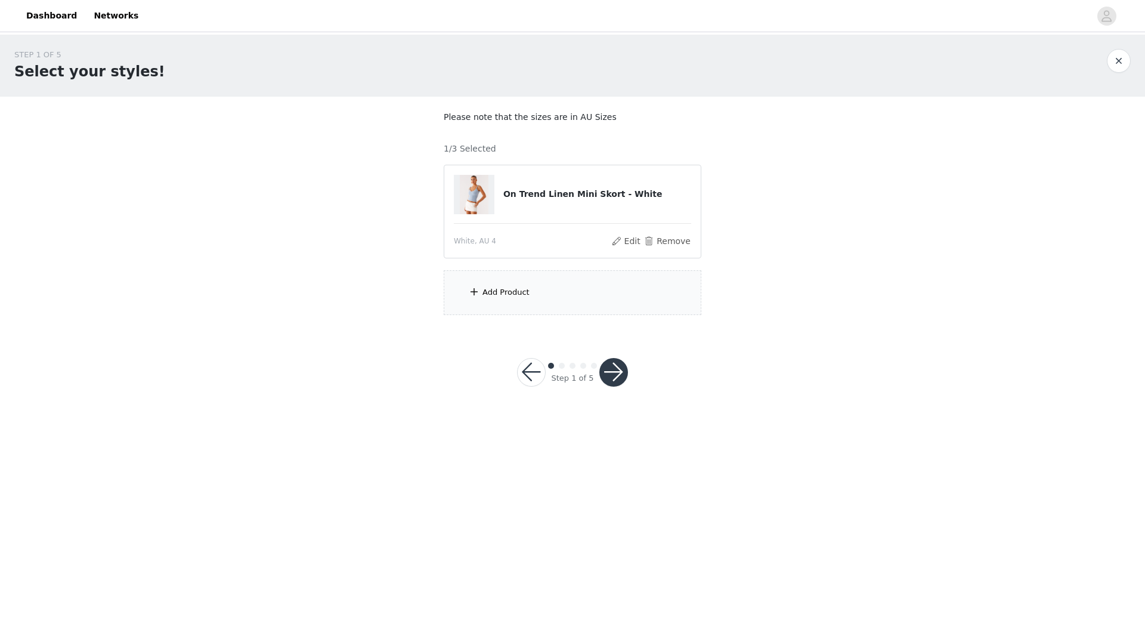
click at [528, 283] on div "Add Product" at bounding box center [573, 292] width 258 height 45
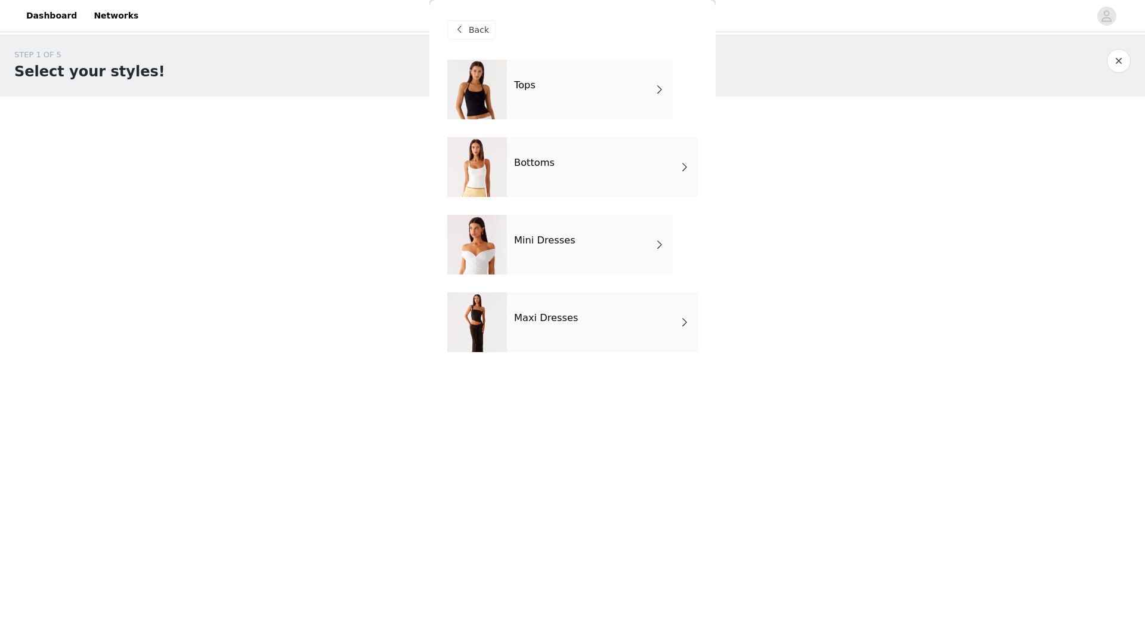
click at [536, 256] on div "Mini Dresses" at bounding box center [590, 245] width 166 height 60
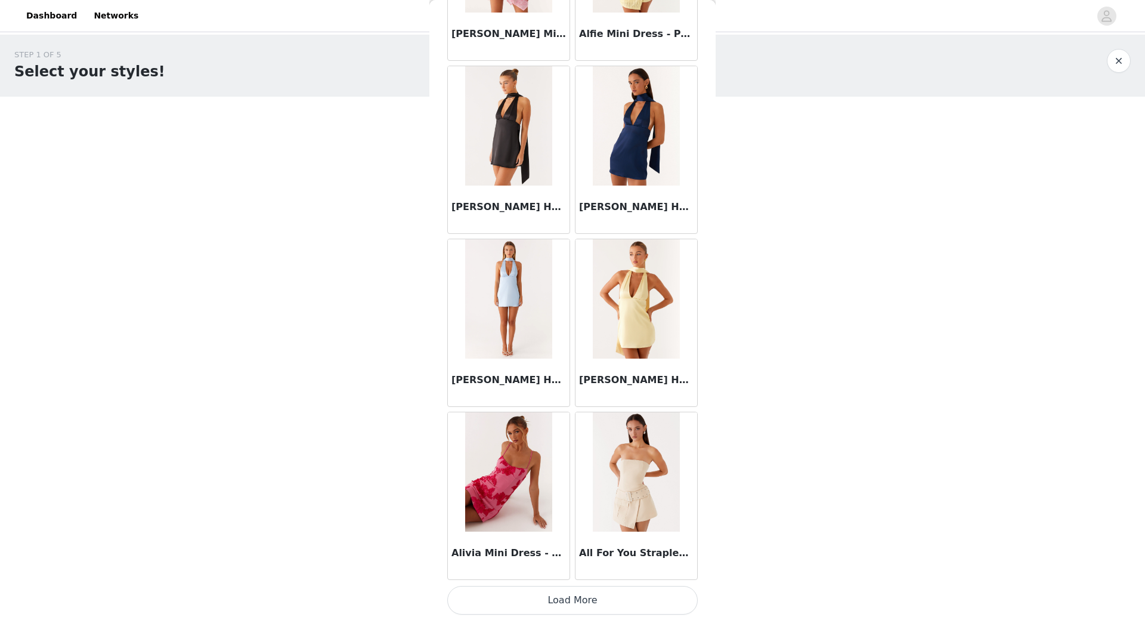
scroll to position [1205, 0]
click at [516, 599] on button "Load More" at bounding box center [572, 599] width 250 height 29
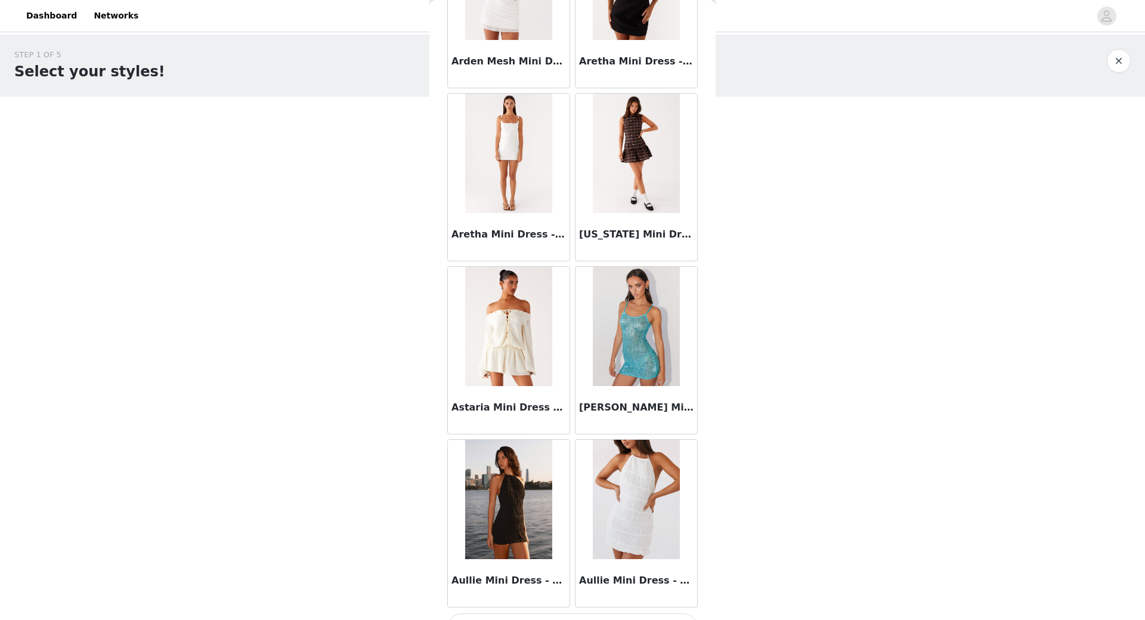
scroll to position [2935, 0]
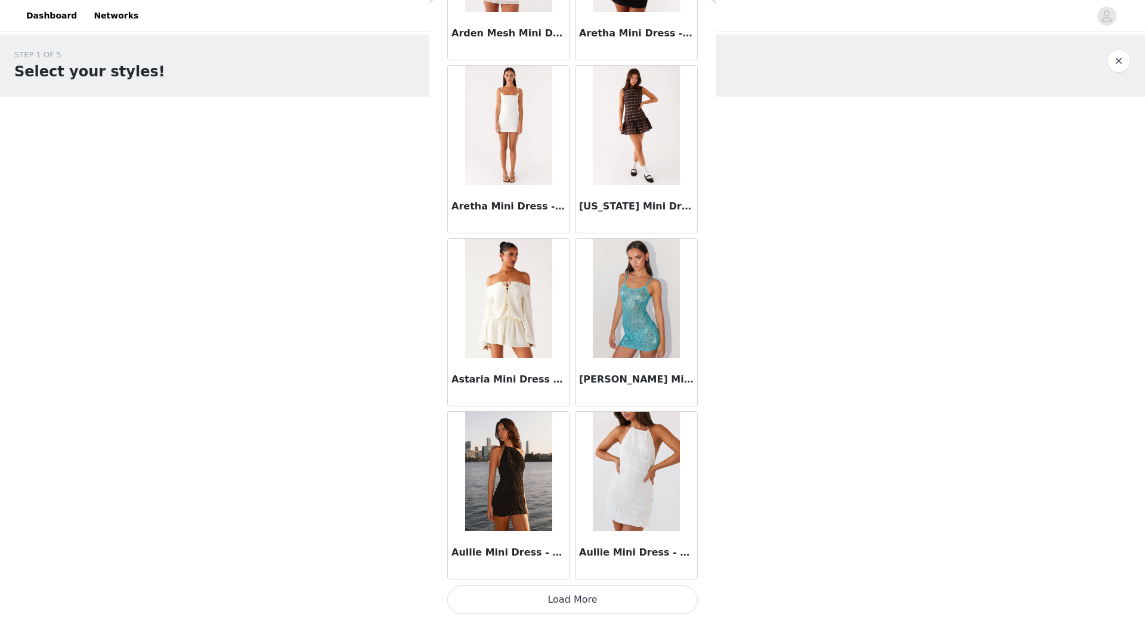
click at [564, 596] on button "Load More" at bounding box center [572, 599] width 250 height 29
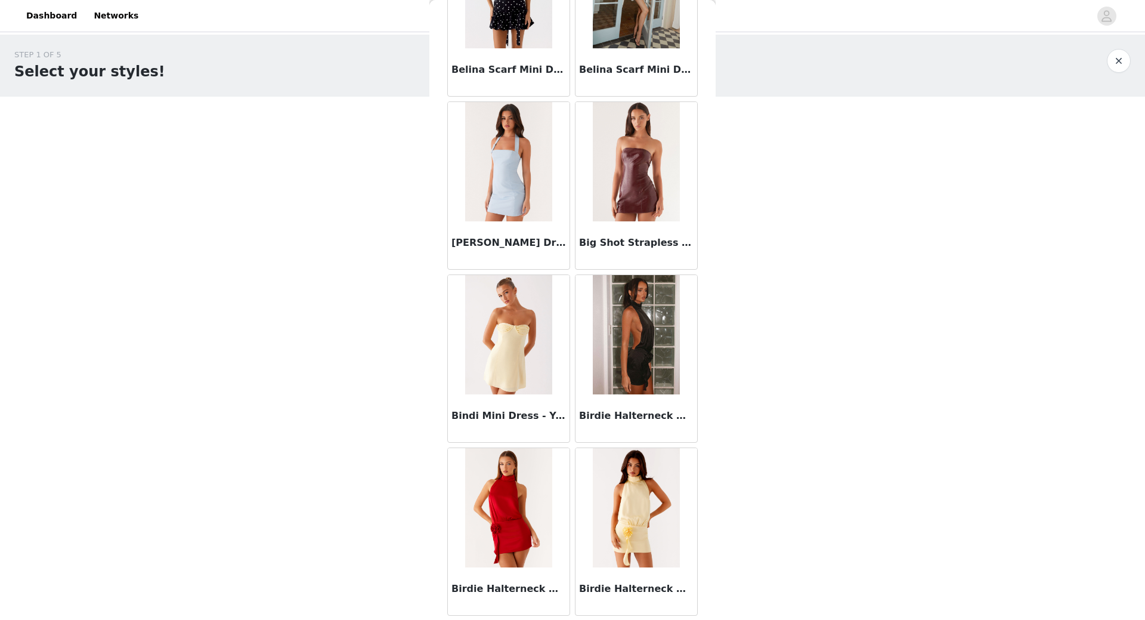
scroll to position [4664, 0]
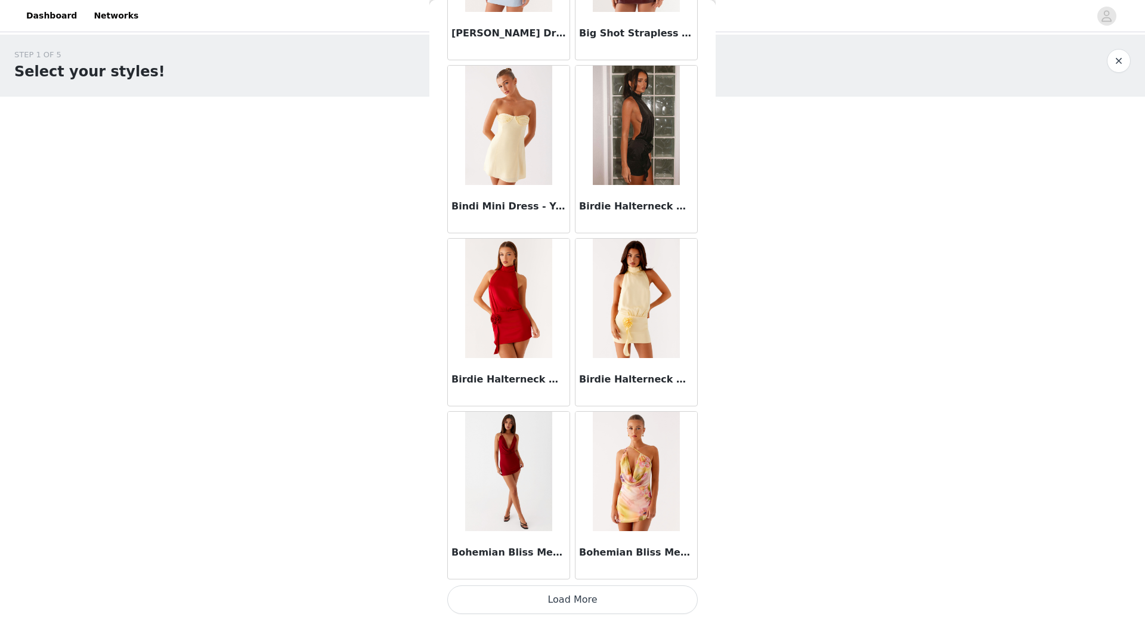
click at [596, 593] on button "Load More" at bounding box center [572, 599] width 250 height 29
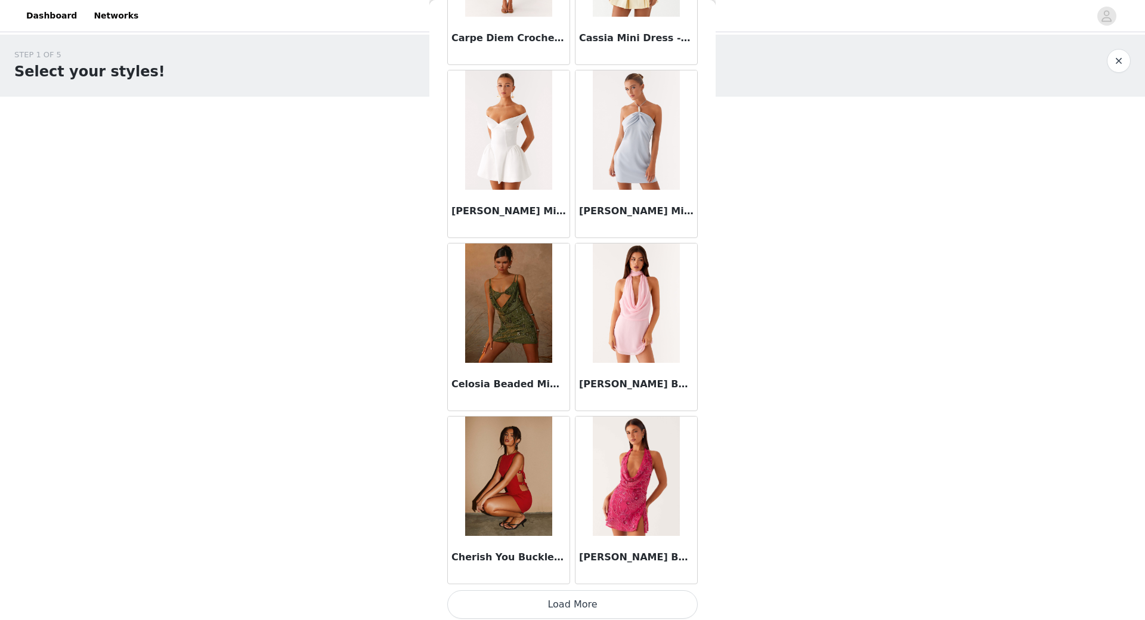
scroll to position [6394, 0]
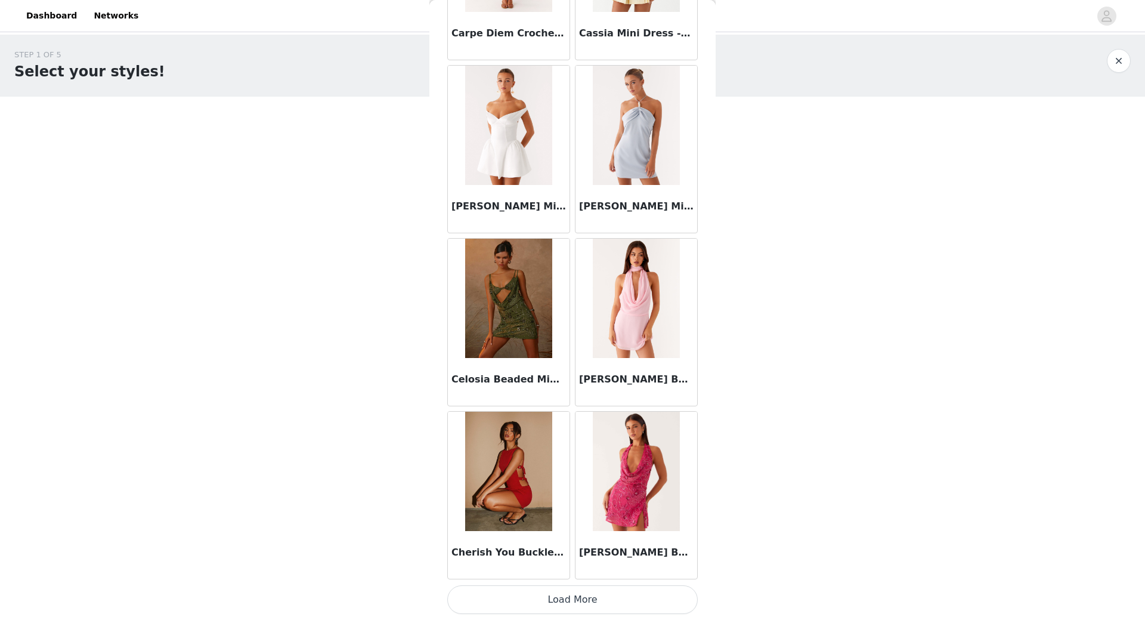
click at [621, 599] on button "Load More" at bounding box center [572, 599] width 250 height 29
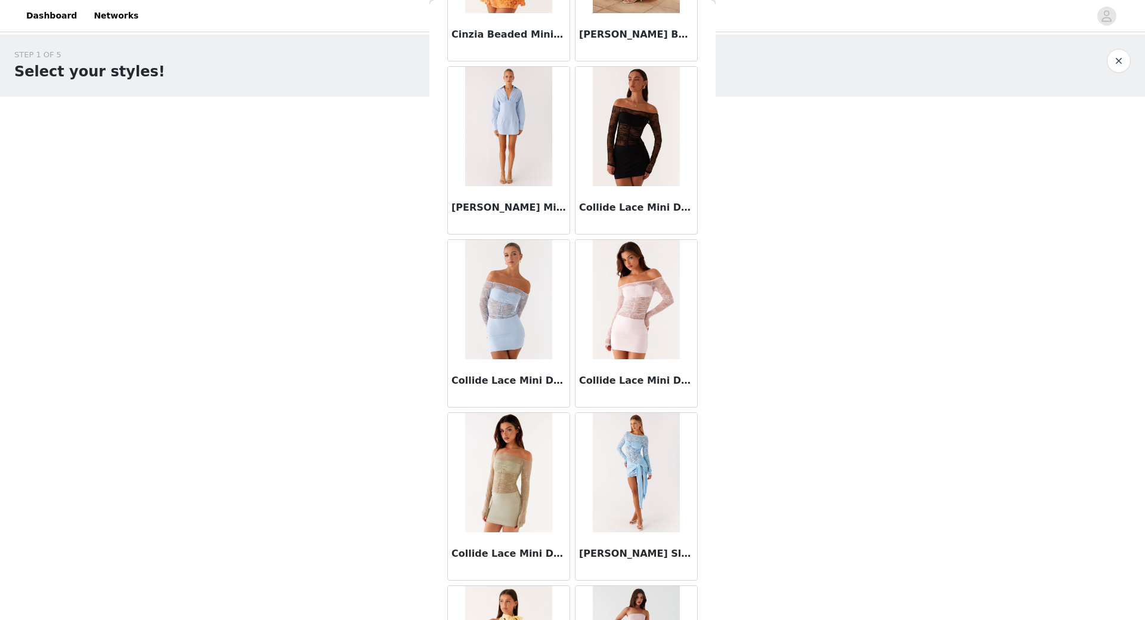
scroll to position [7109, 0]
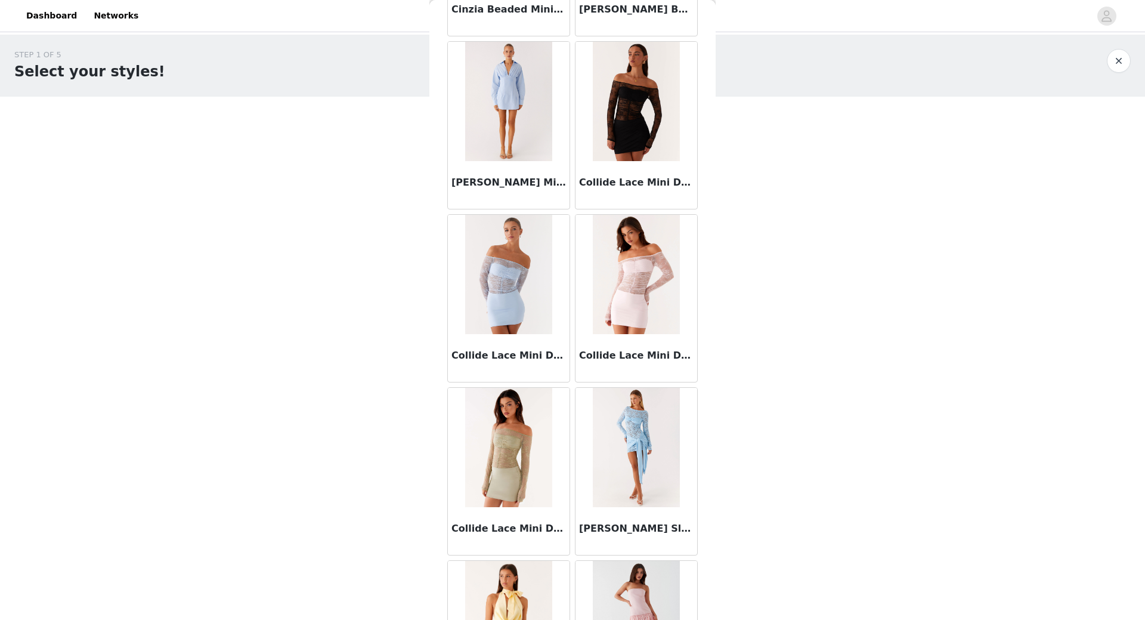
click at [513, 94] on img at bounding box center [508, 101] width 86 height 119
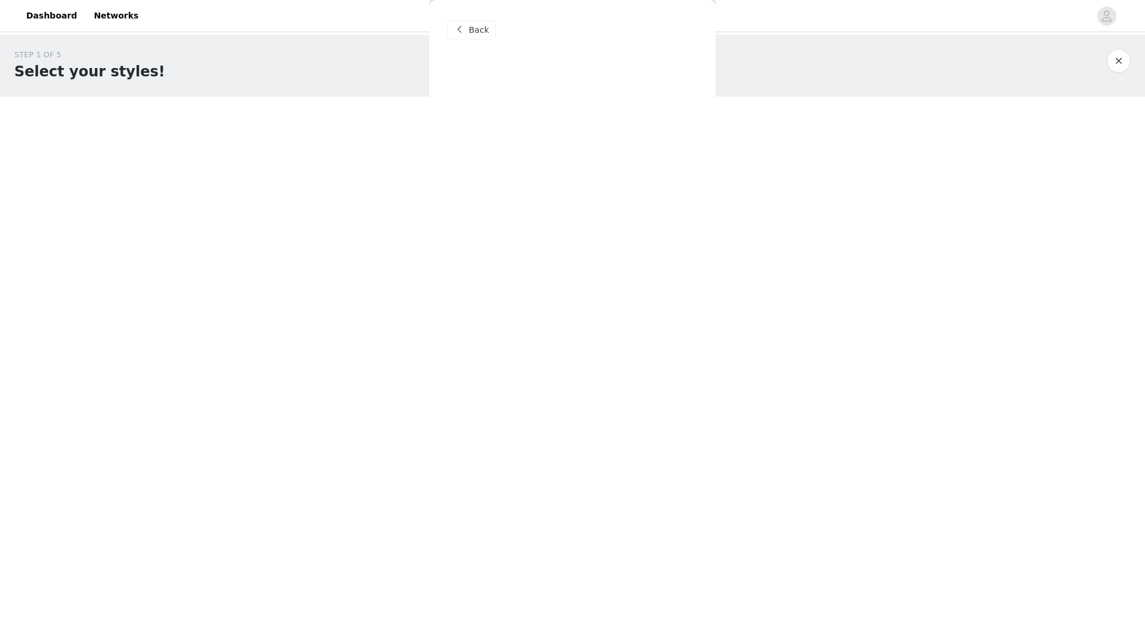
scroll to position [0, 0]
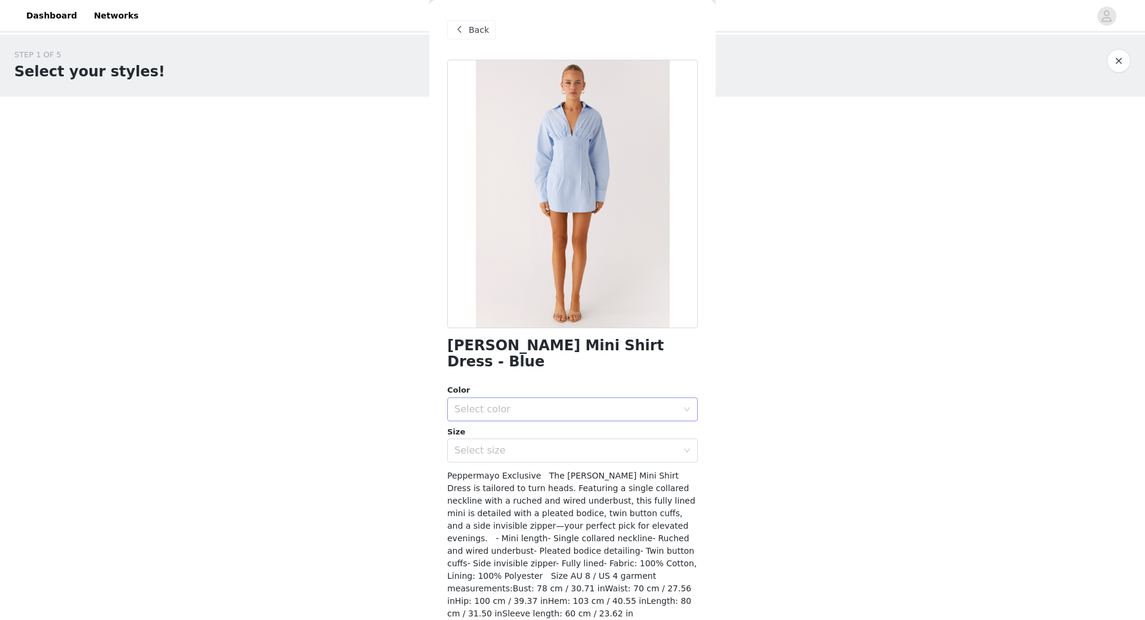
click at [475, 398] on div "Select color" at bounding box center [568, 409] width 228 height 23
click at [487, 414] on li "Blue" at bounding box center [568, 419] width 242 height 19
click at [485, 444] on div "Select size" at bounding box center [565, 450] width 223 height 12
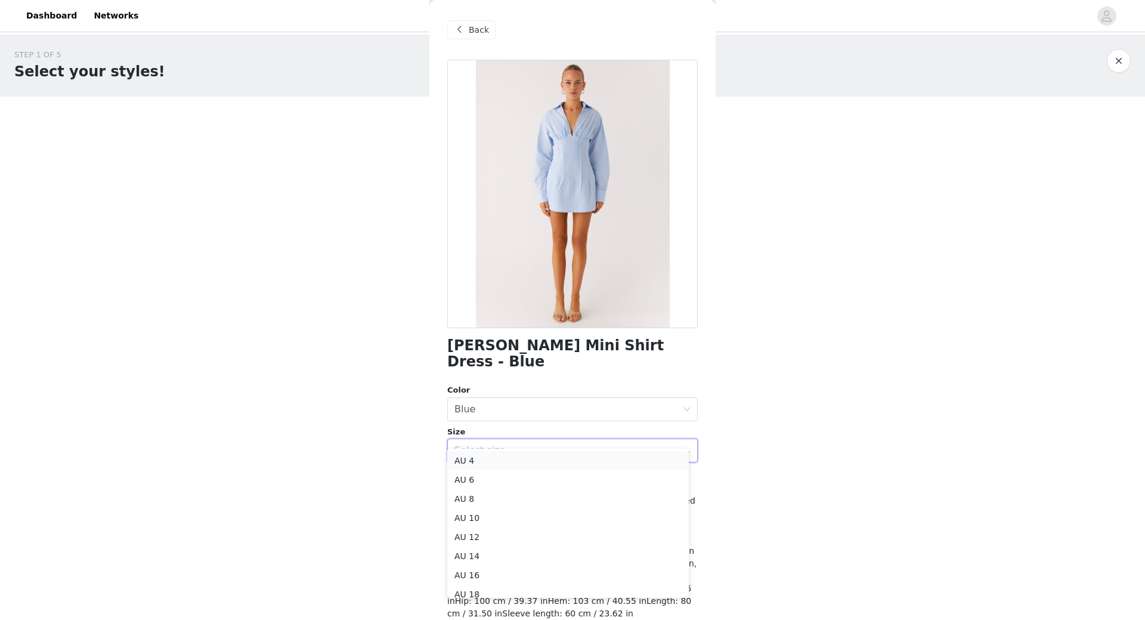
click at [476, 462] on li "AU 4" at bounding box center [568, 460] width 242 height 19
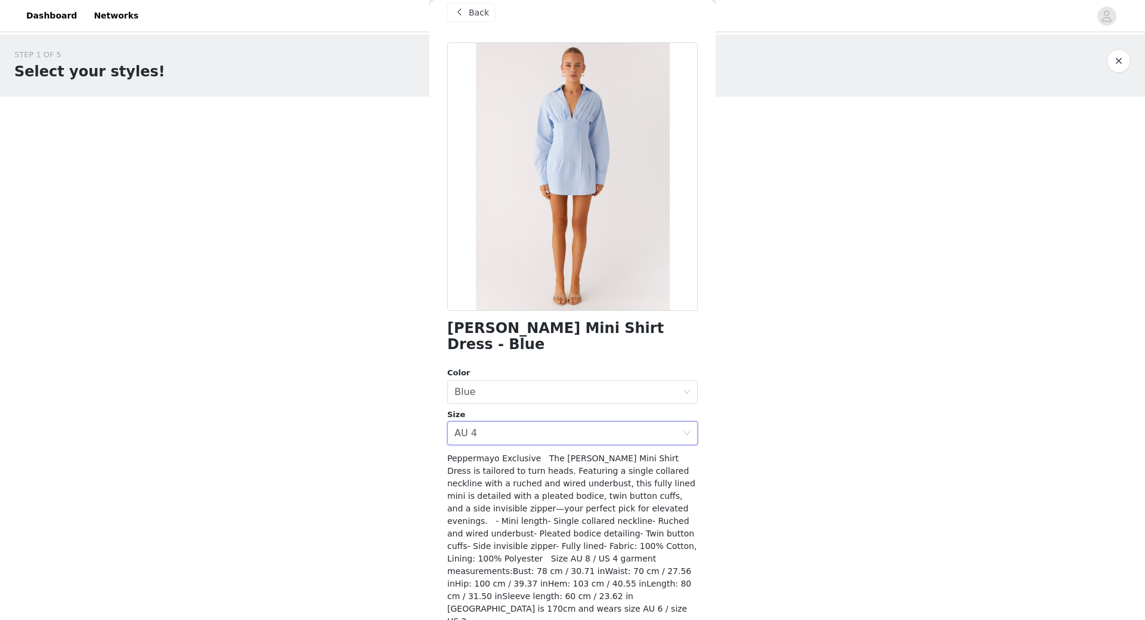
scroll to position [34, 0]
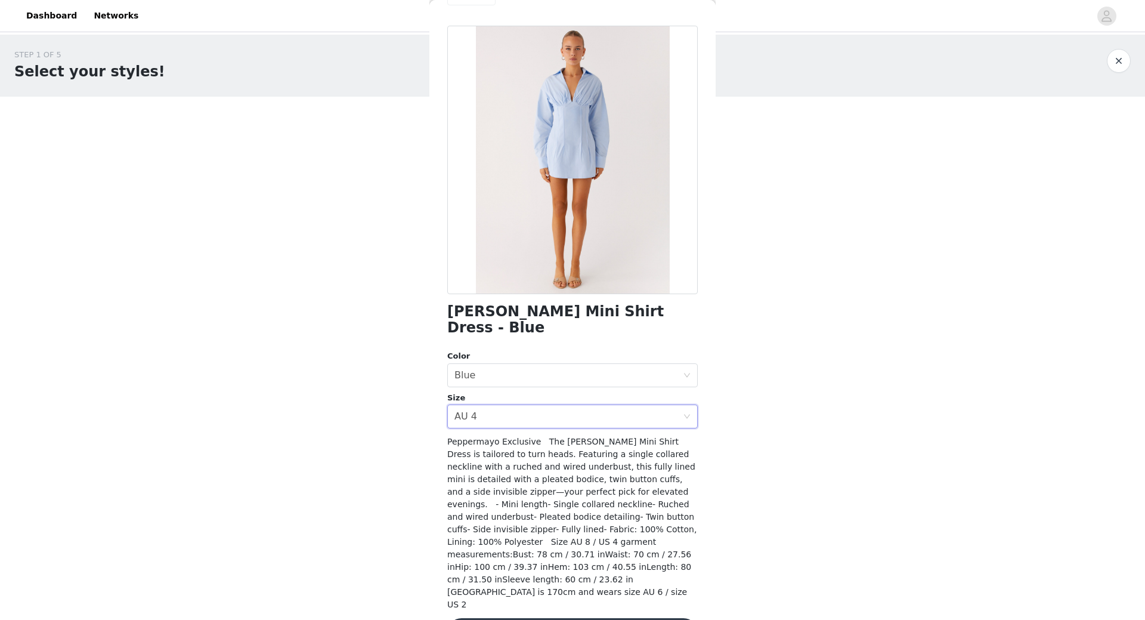
click at [592, 618] on button "Add Product" at bounding box center [572, 632] width 250 height 29
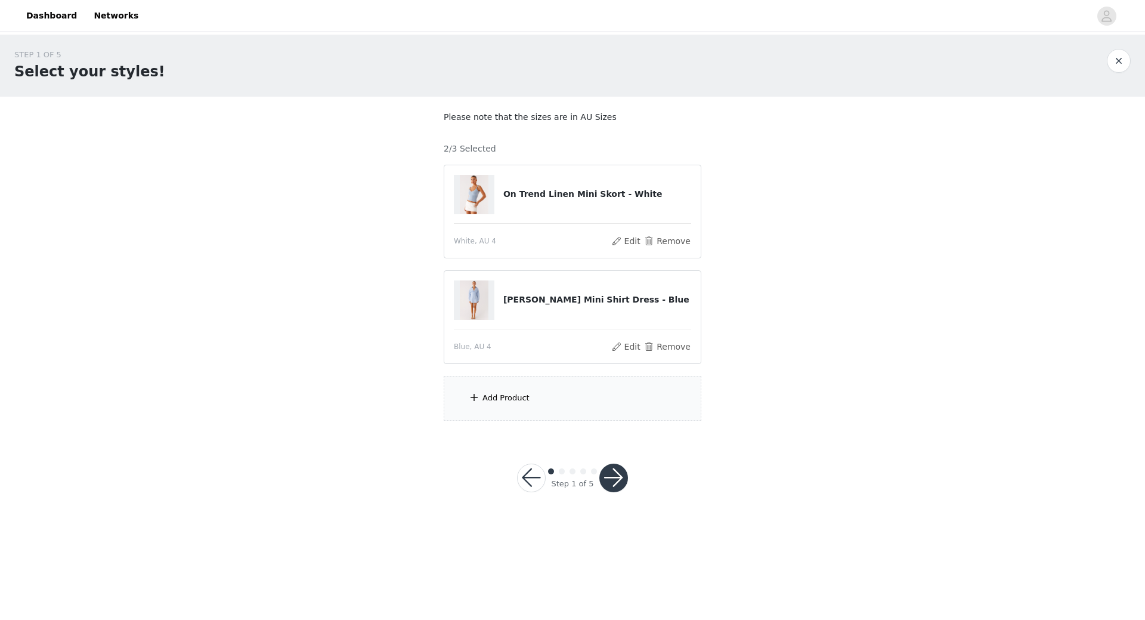
click at [539, 394] on div "Add Product" at bounding box center [573, 398] width 258 height 45
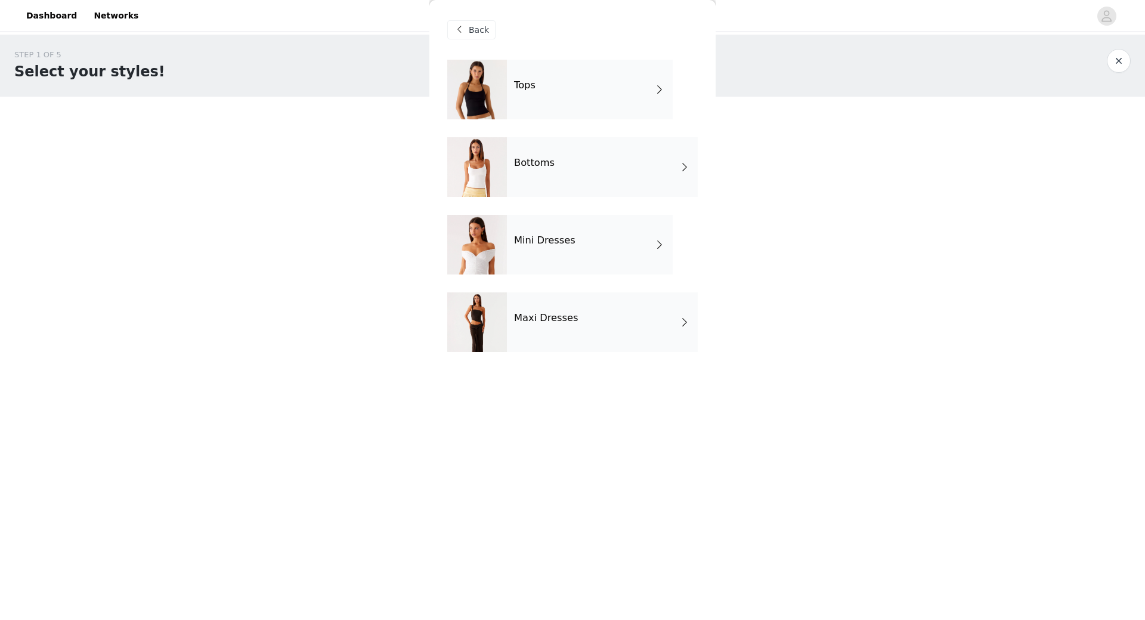
click at [565, 249] on div "Mini Dresses" at bounding box center [590, 245] width 166 height 60
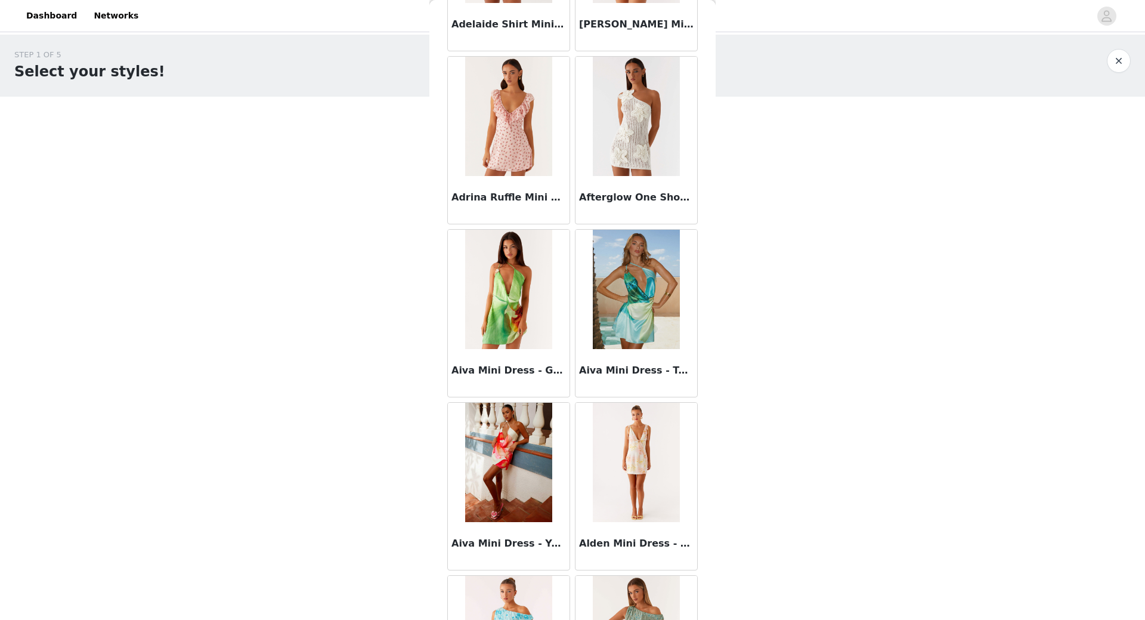
scroll to position [537, 0]
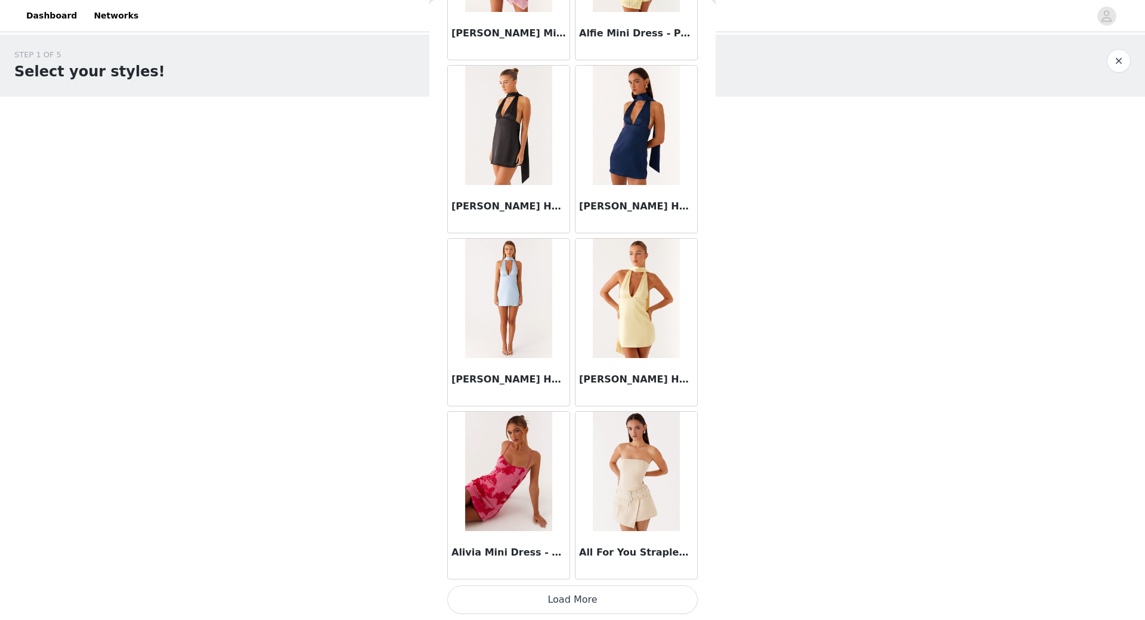
click at [593, 594] on button "Load More" at bounding box center [572, 599] width 250 height 29
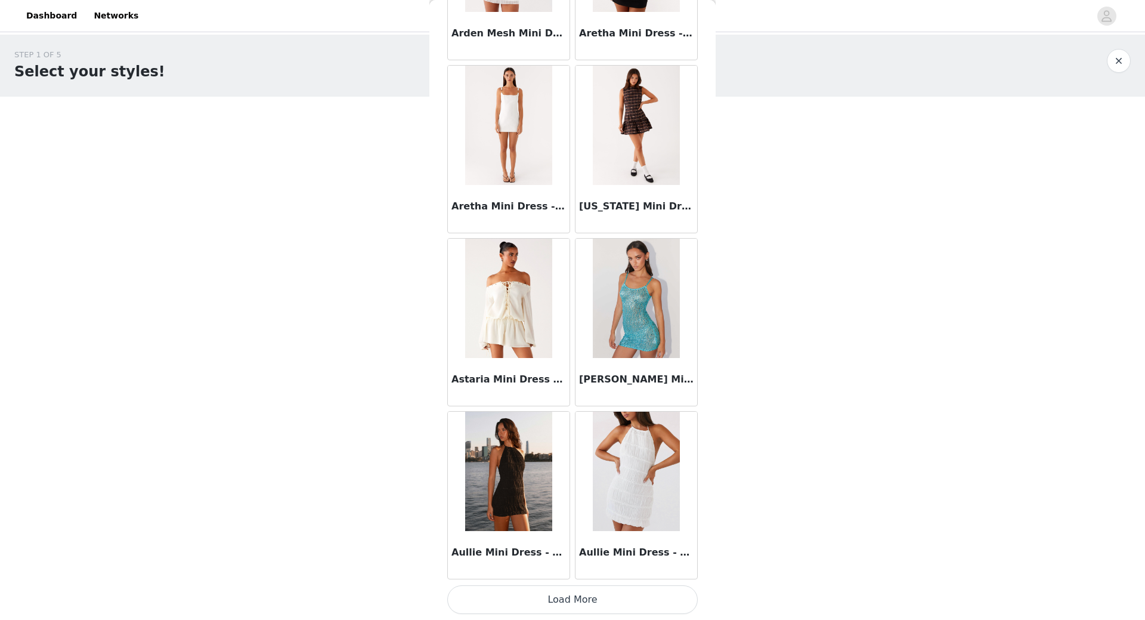
click at [599, 595] on button "Load More" at bounding box center [572, 599] width 250 height 29
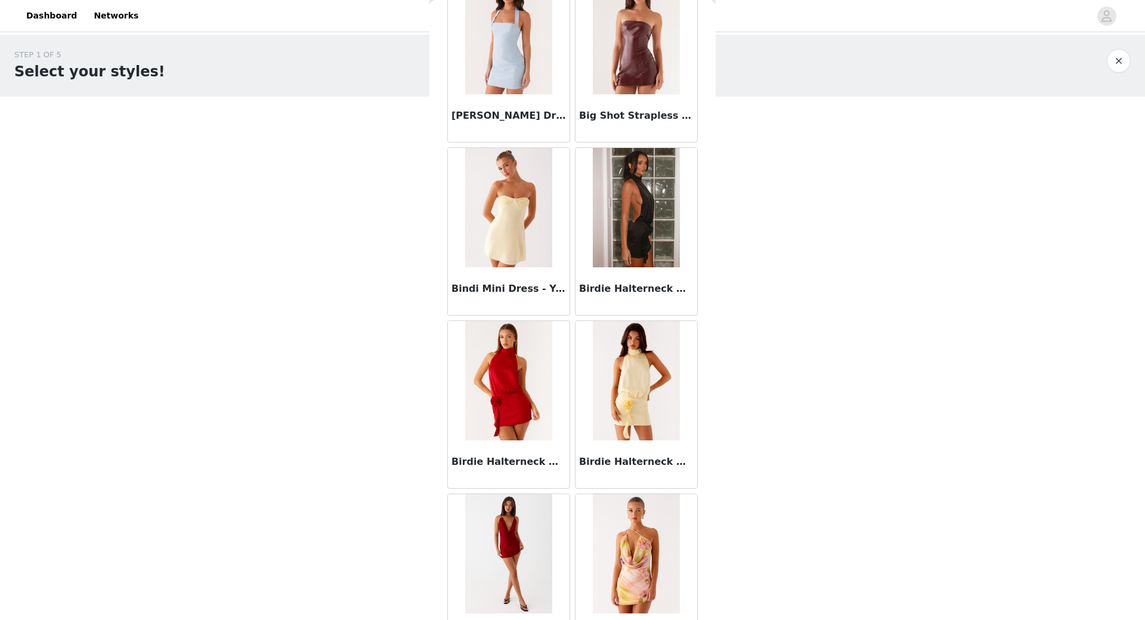
scroll to position [4664, 0]
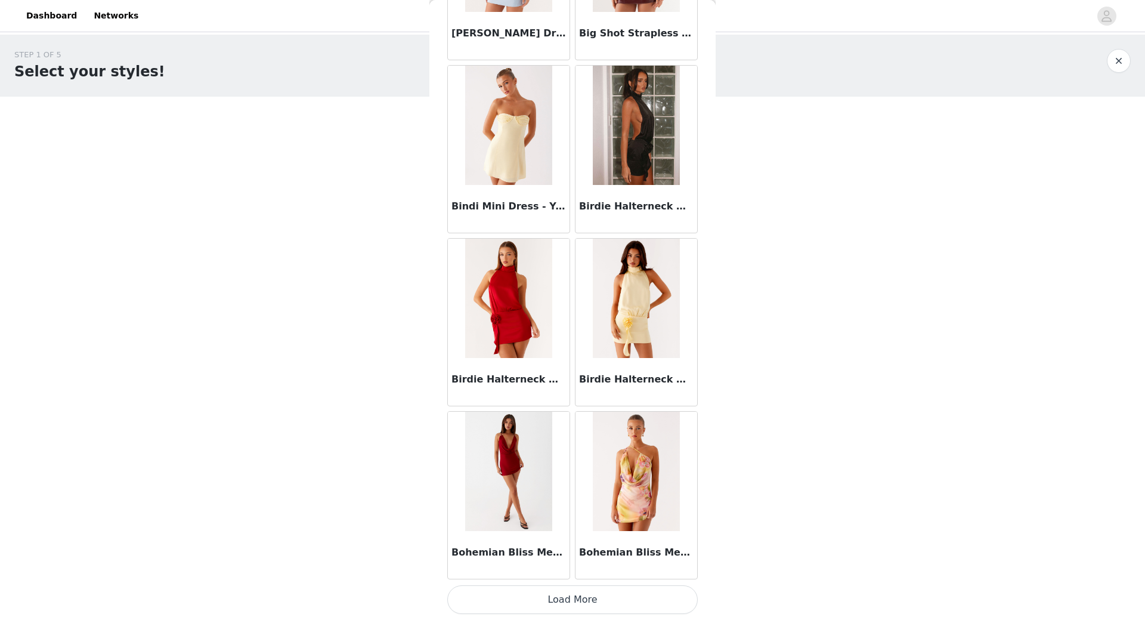
click at [579, 604] on button "Load More" at bounding box center [572, 599] width 250 height 29
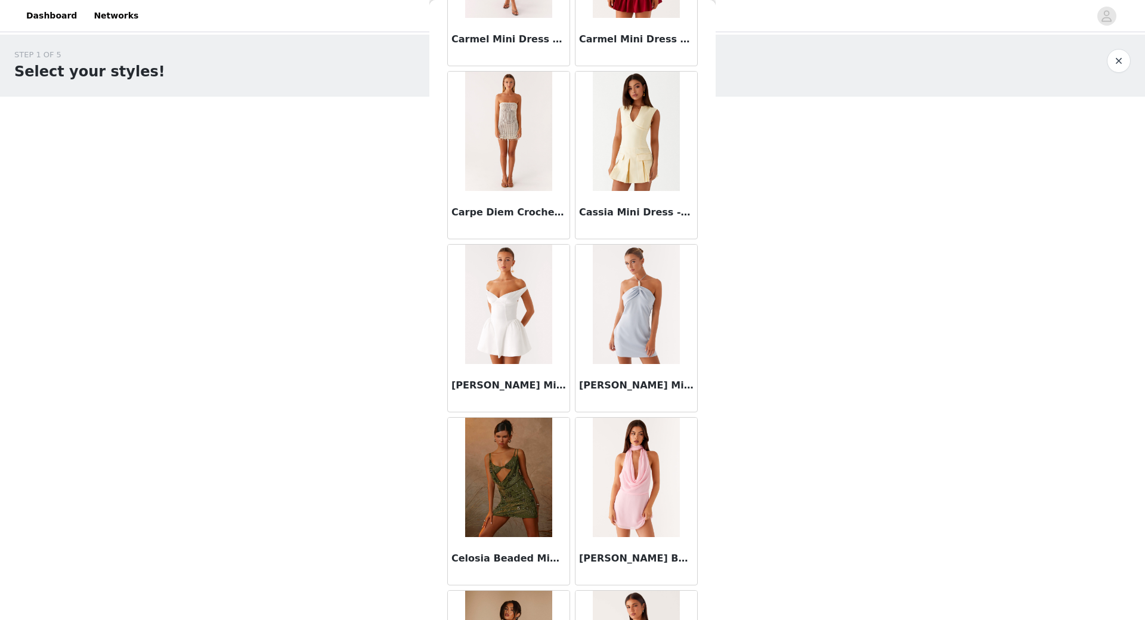
scroll to position [6394, 0]
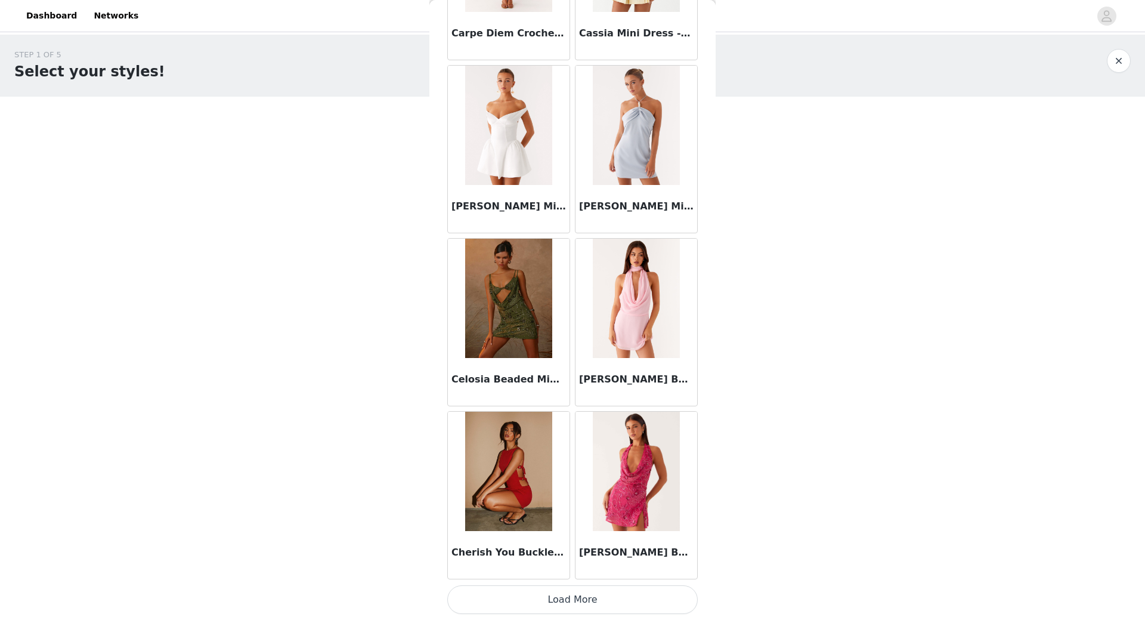
click at [586, 599] on button "Load More" at bounding box center [572, 599] width 250 height 29
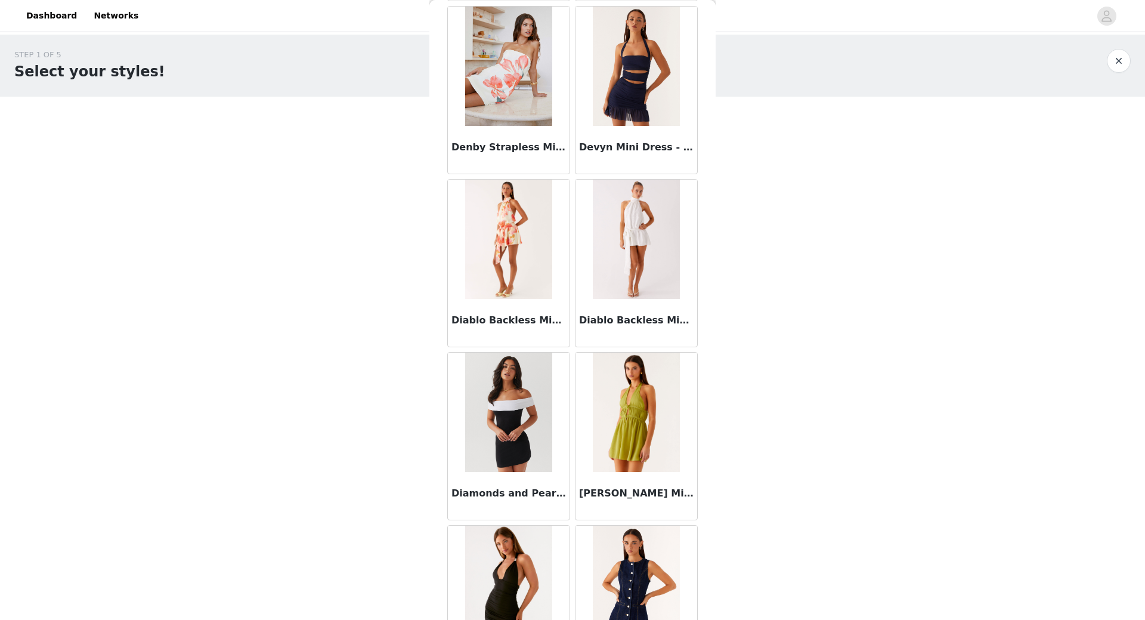
scroll to position [8123, 0]
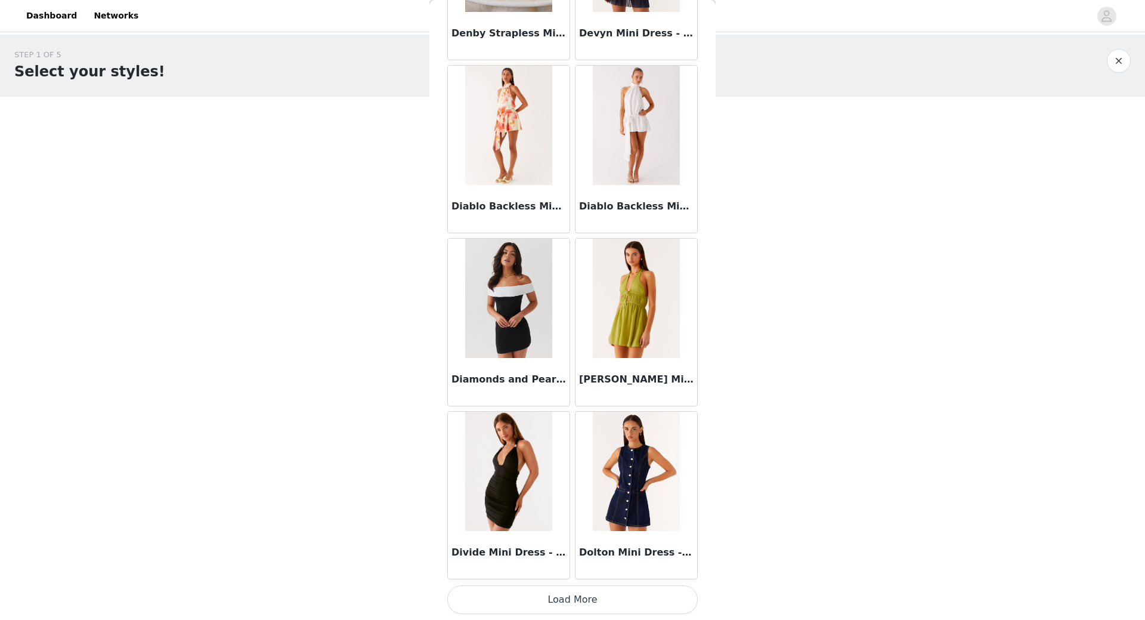
click at [546, 595] on button "Load More" at bounding box center [572, 599] width 250 height 29
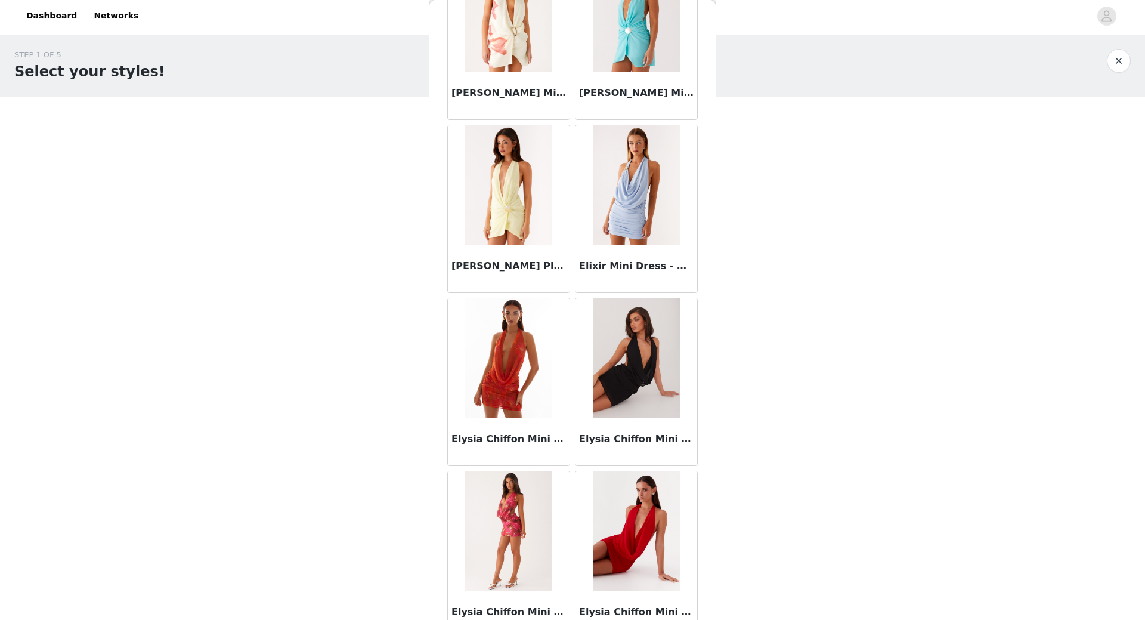
scroll to position [9853, 0]
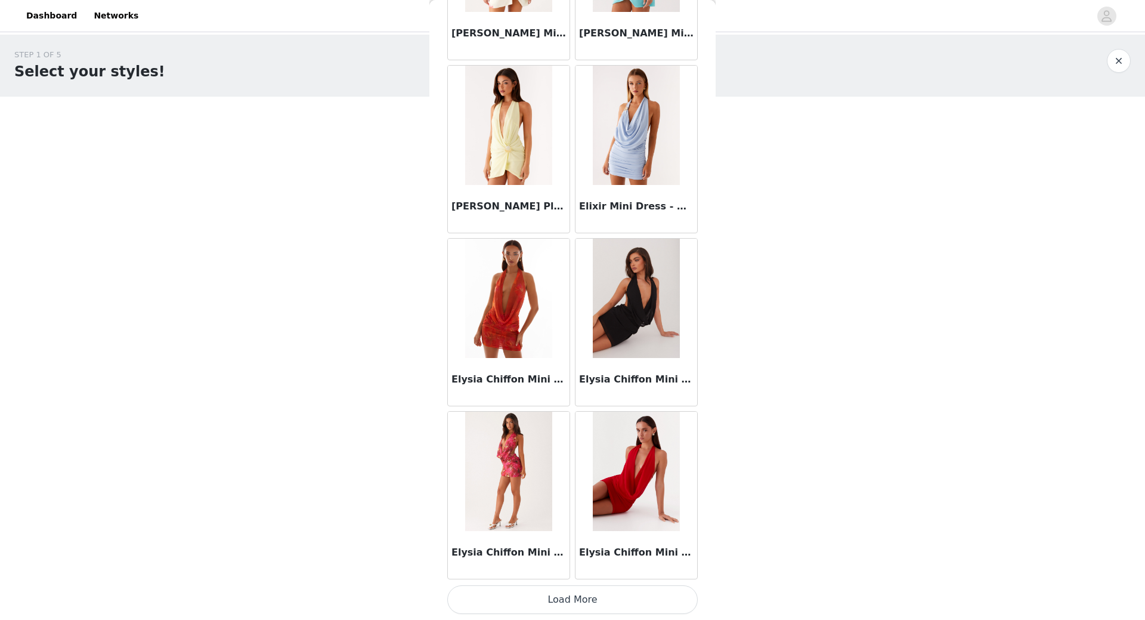
click at [583, 598] on button "Load More" at bounding box center [572, 599] width 250 height 29
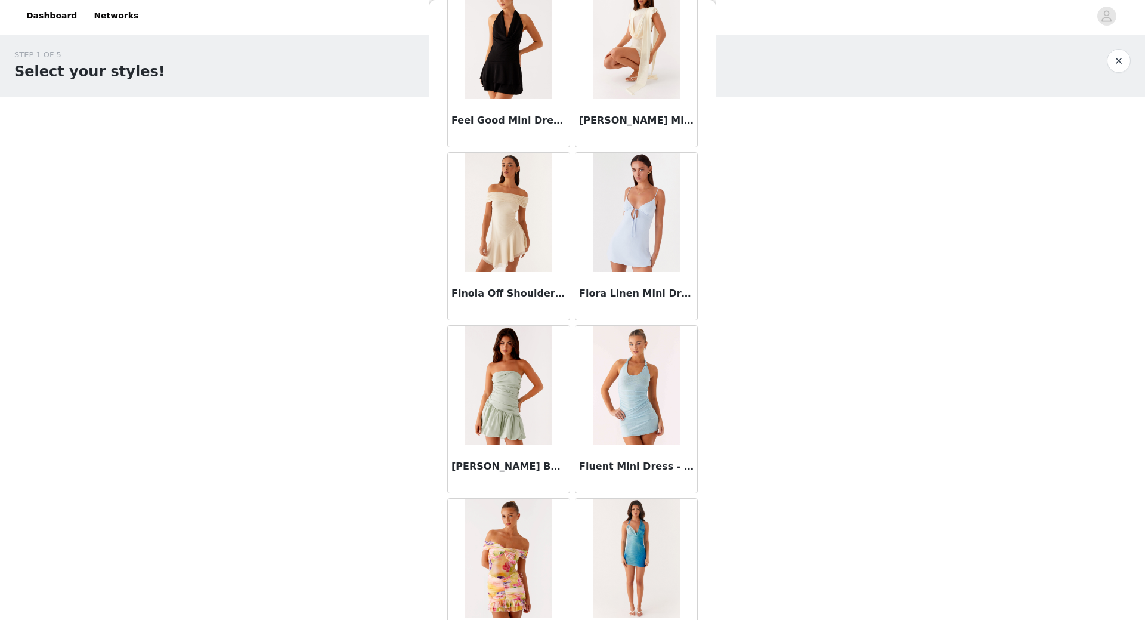
scroll to position [11582, 0]
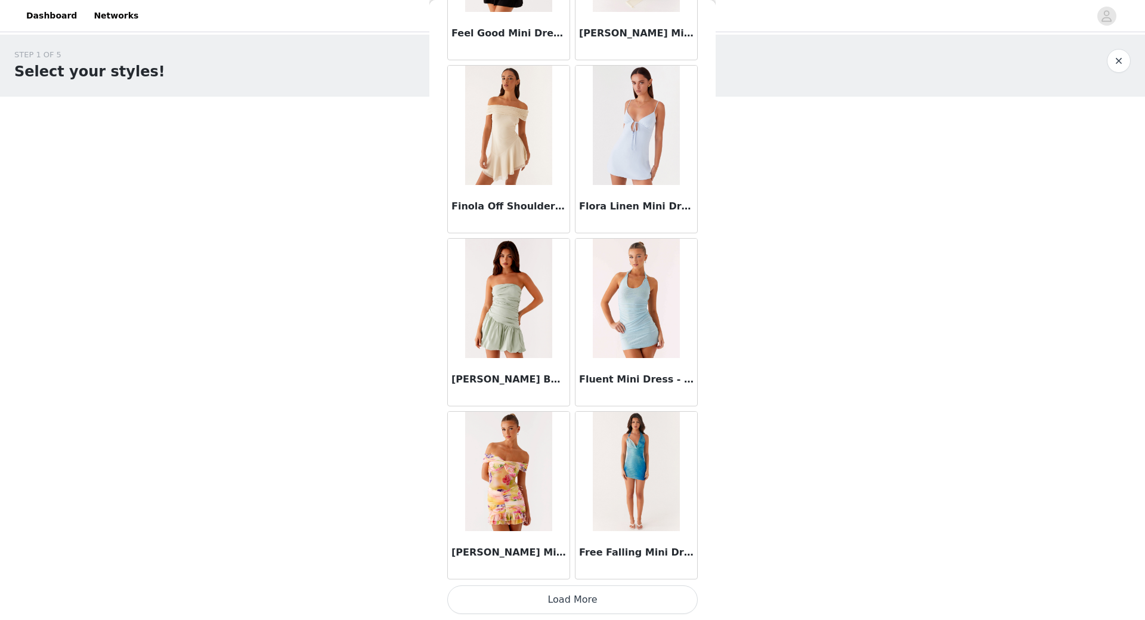
click at [604, 601] on button "Load More" at bounding box center [572, 599] width 250 height 29
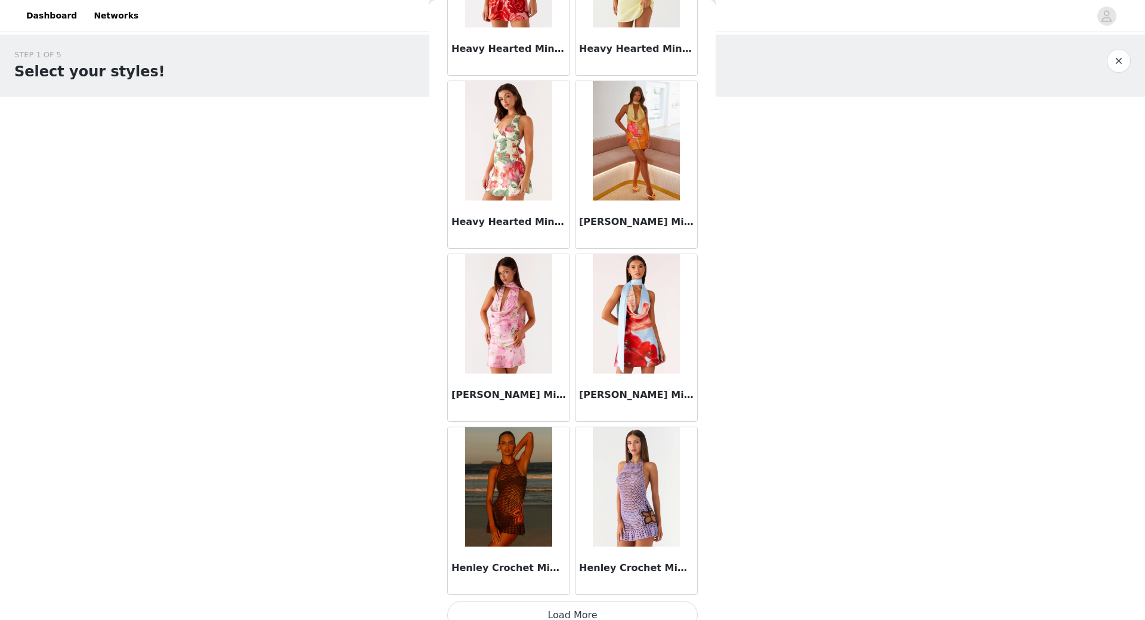
scroll to position [13312, 0]
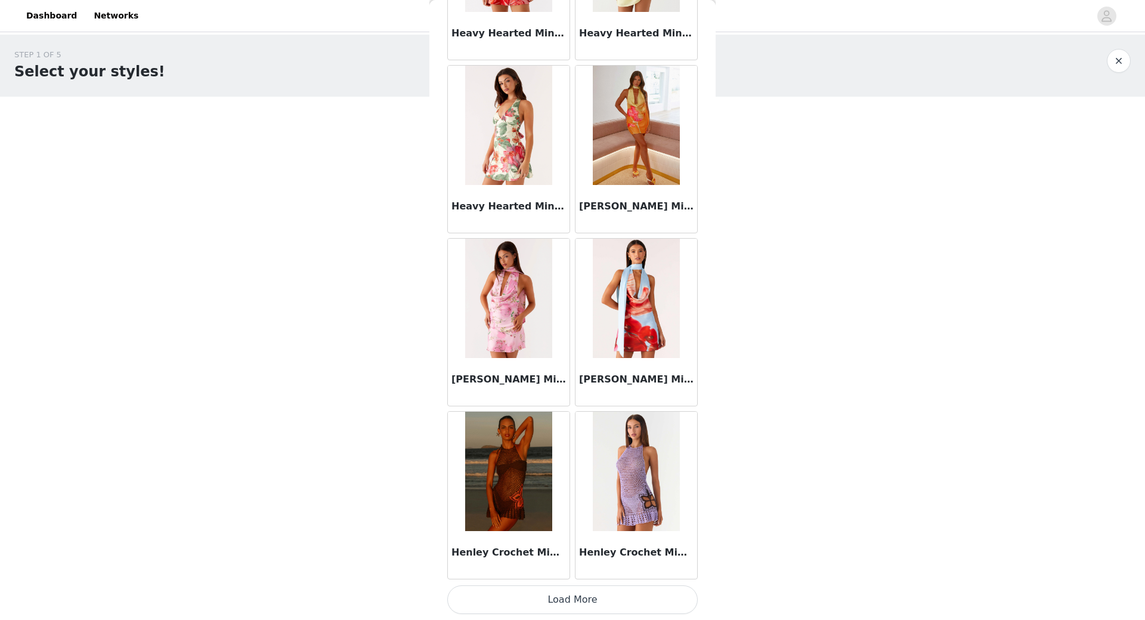
click at [583, 592] on button "Load More" at bounding box center [572, 599] width 250 height 29
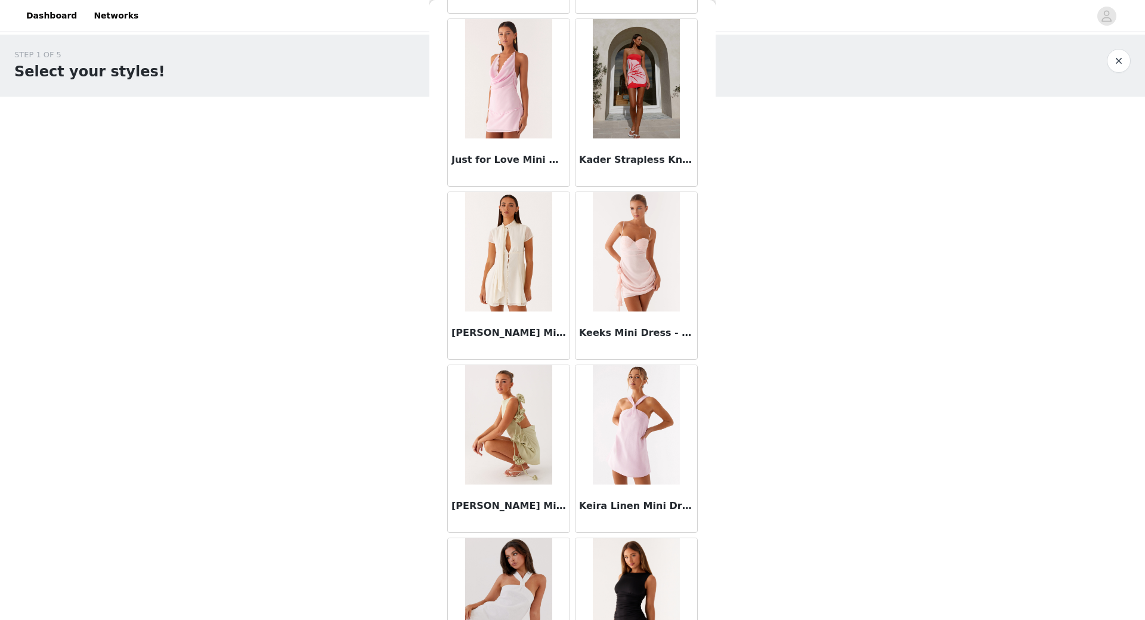
scroll to position [15041, 0]
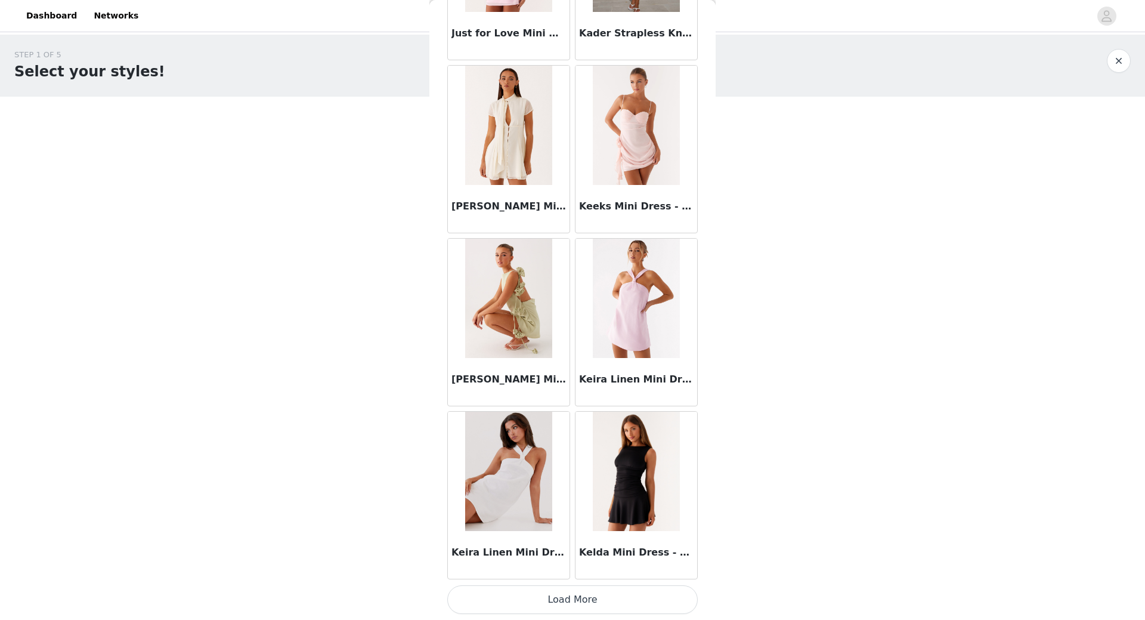
click at [582, 588] on button "Load More" at bounding box center [572, 599] width 250 height 29
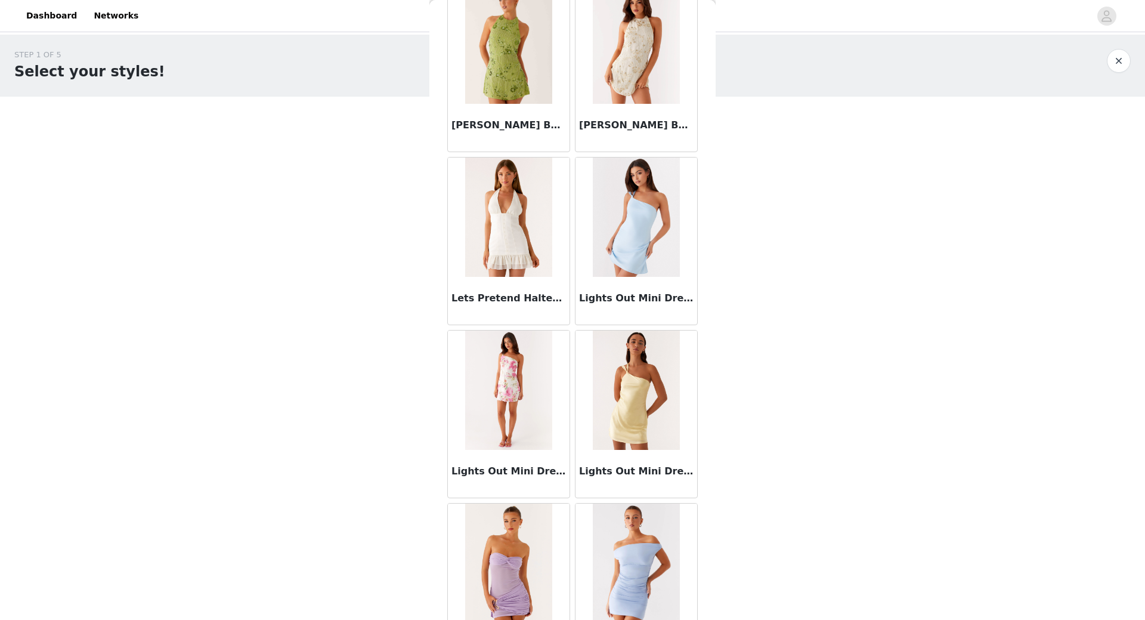
scroll to position [16770, 0]
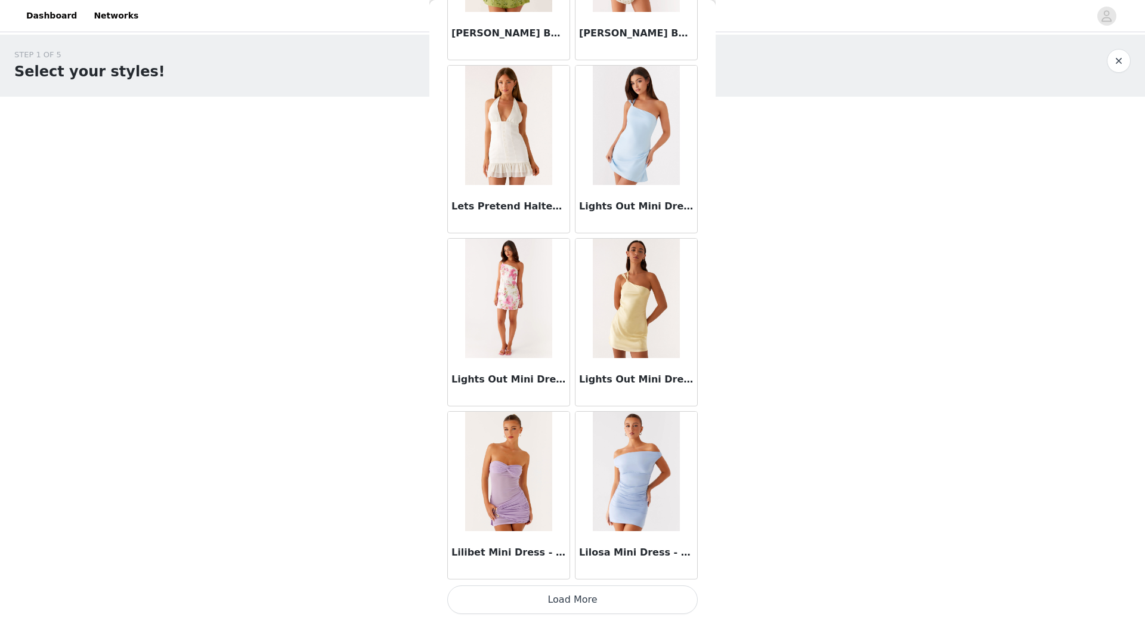
click at [555, 603] on button "Load More" at bounding box center [572, 599] width 250 height 29
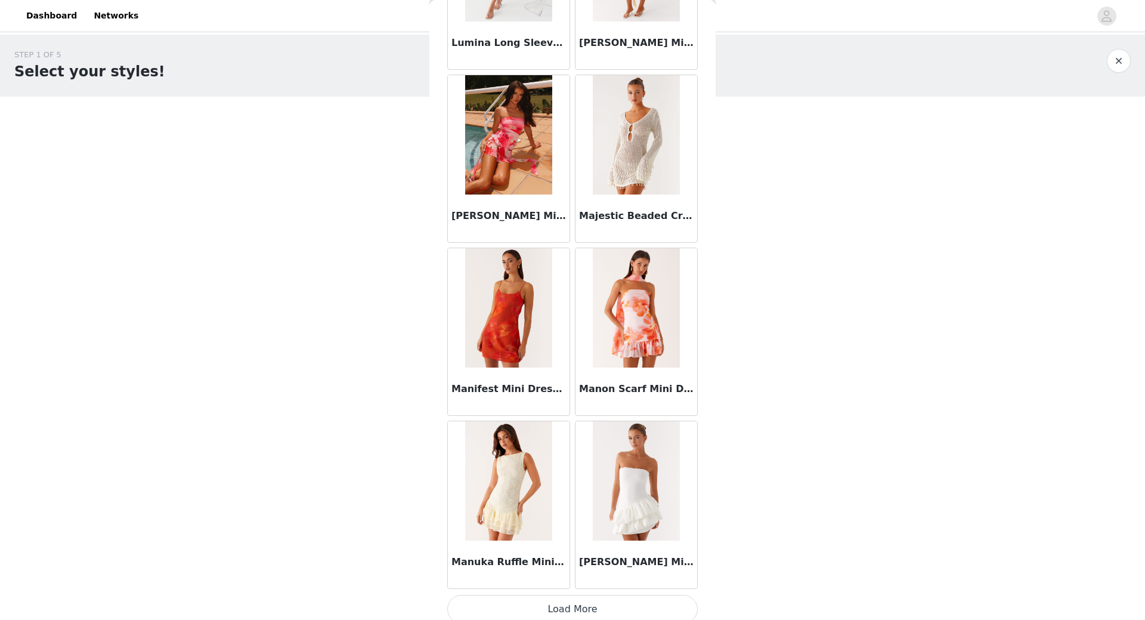
scroll to position [18500, 0]
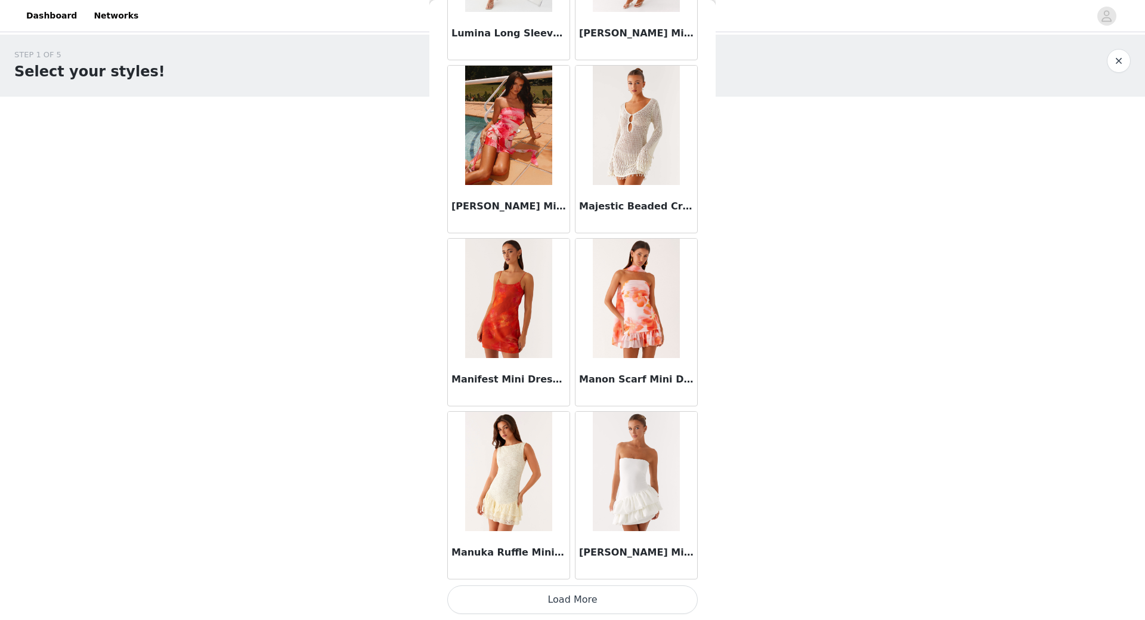
click at [604, 595] on button "Load More" at bounding box center [572, 599] width 250 height 29
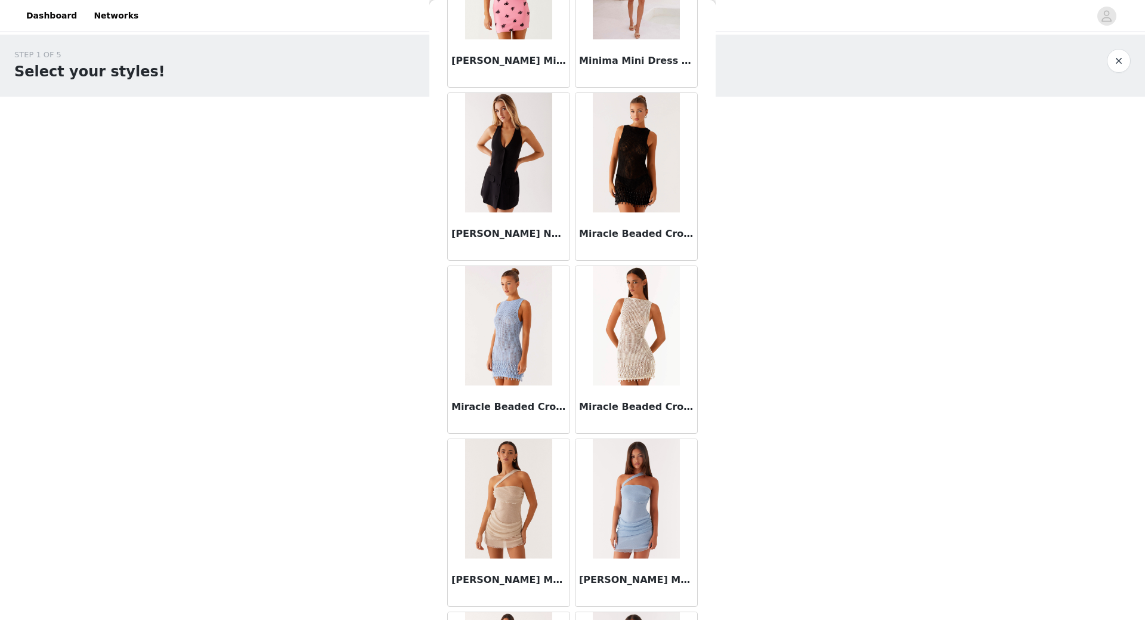
scroll to position [20229, 0]
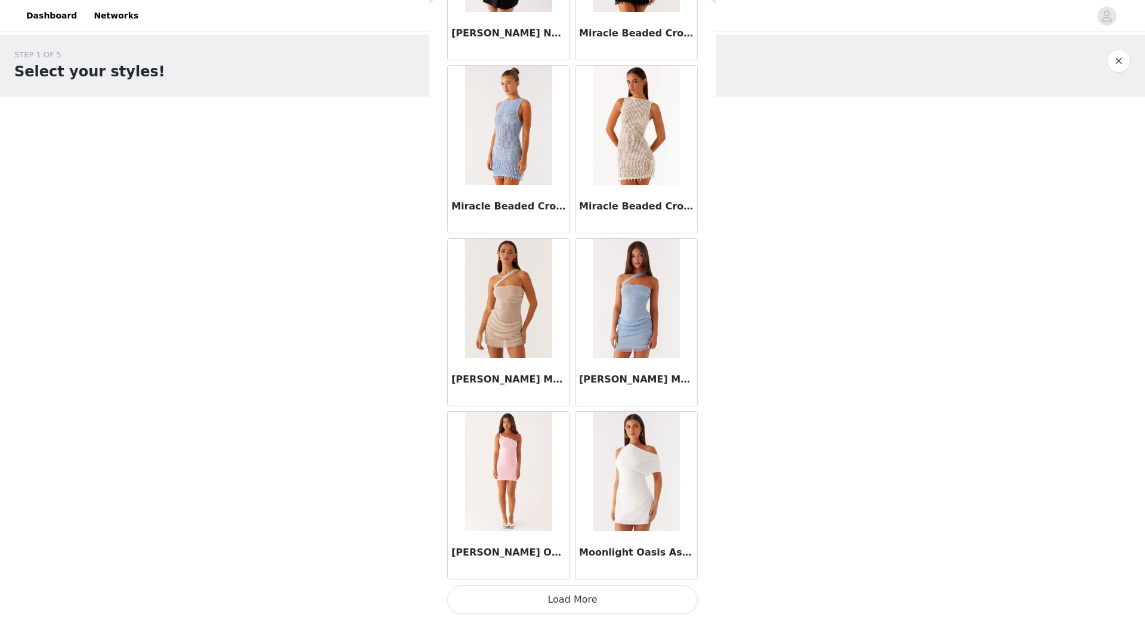
click at [607, 598] on button "Load More" at bounding box center [572, 599] width 250 height 29
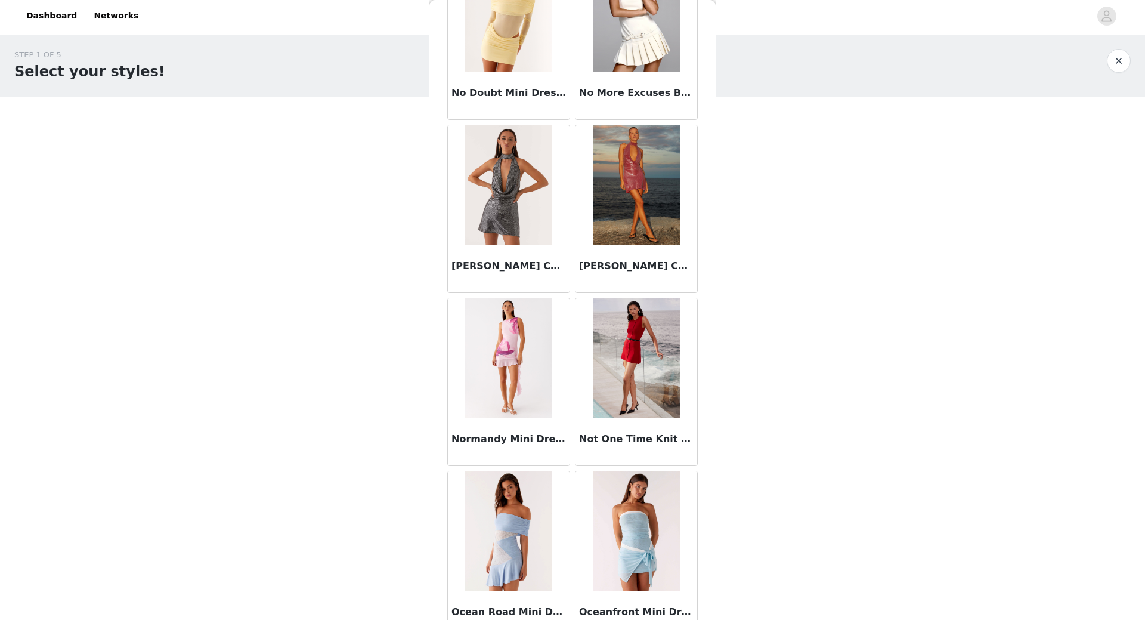
scroll to position [21959, 0]
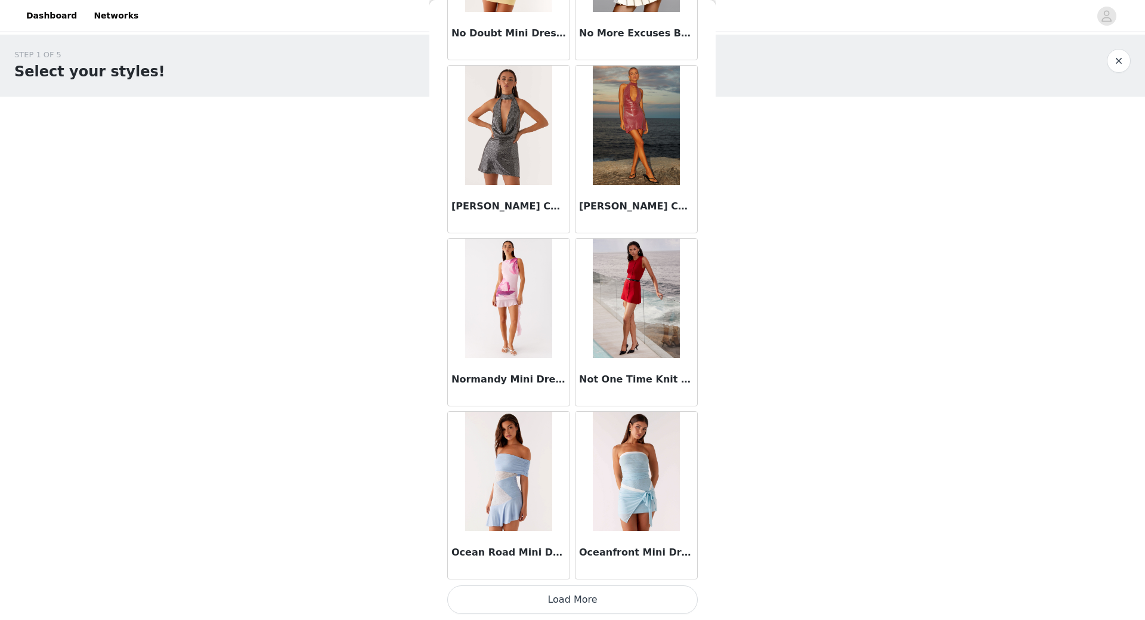
click at [587, 595] on button "Load More" at bounding box center [572, 599] width 250 height 29
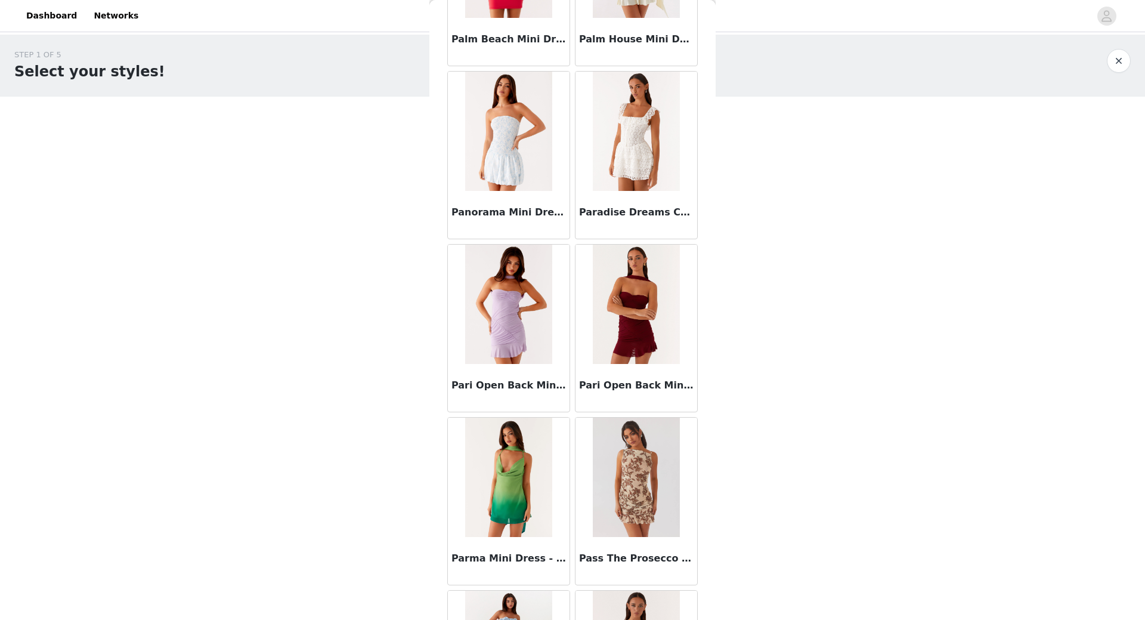
scroll to position [23688, 0]
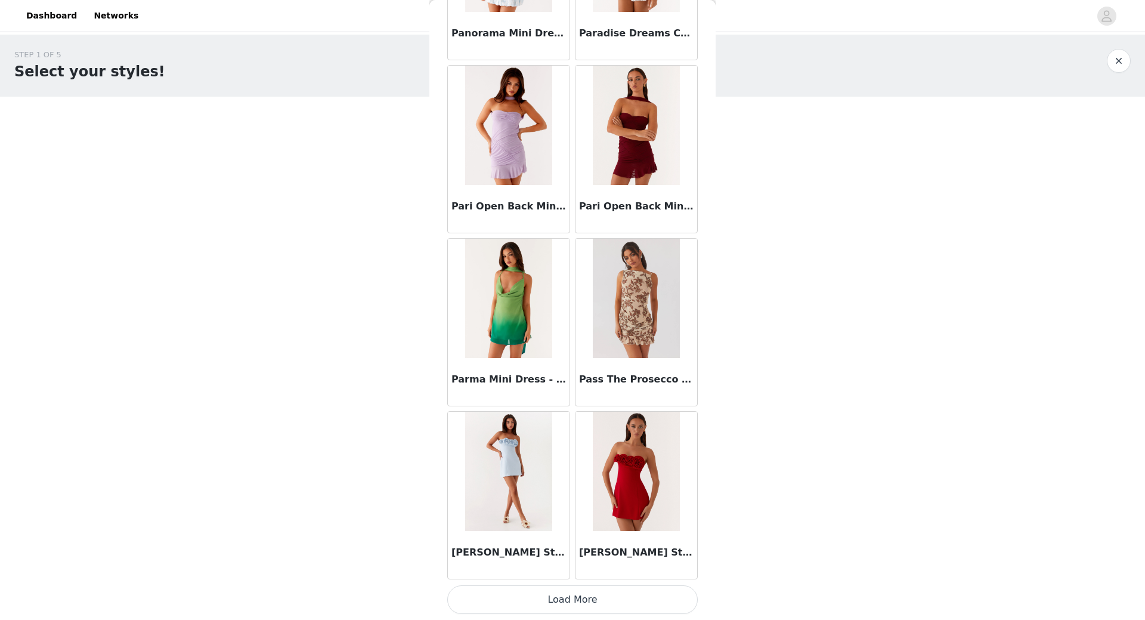
click at [589, 600] on button "Load More" at bounding box center [572, 599] width 250 height 29
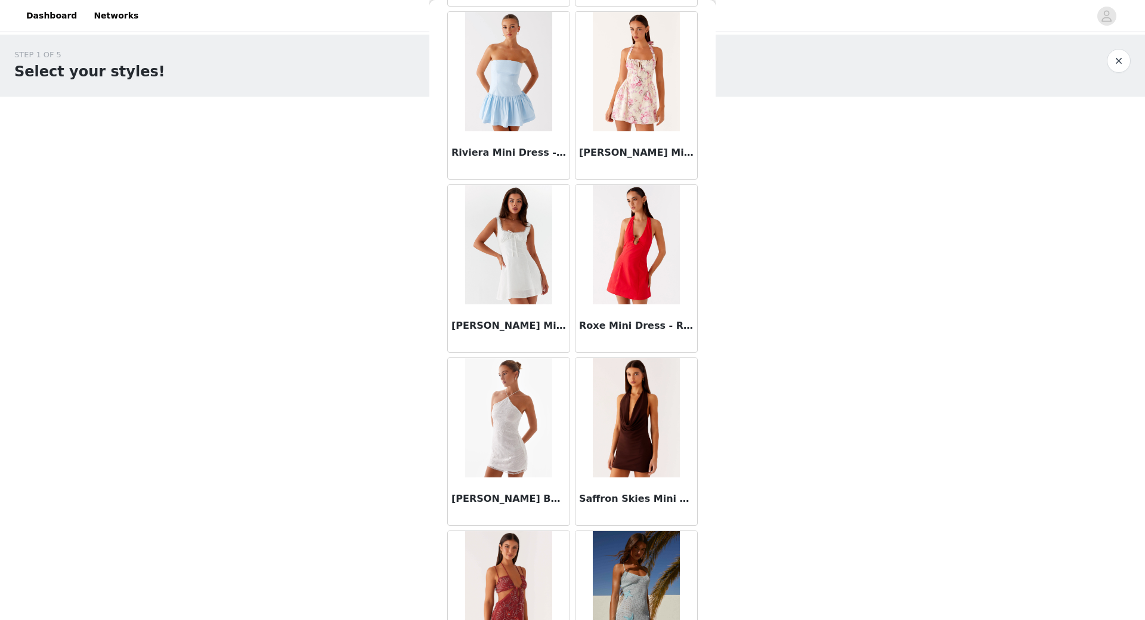
scroll to position [25418, 0]
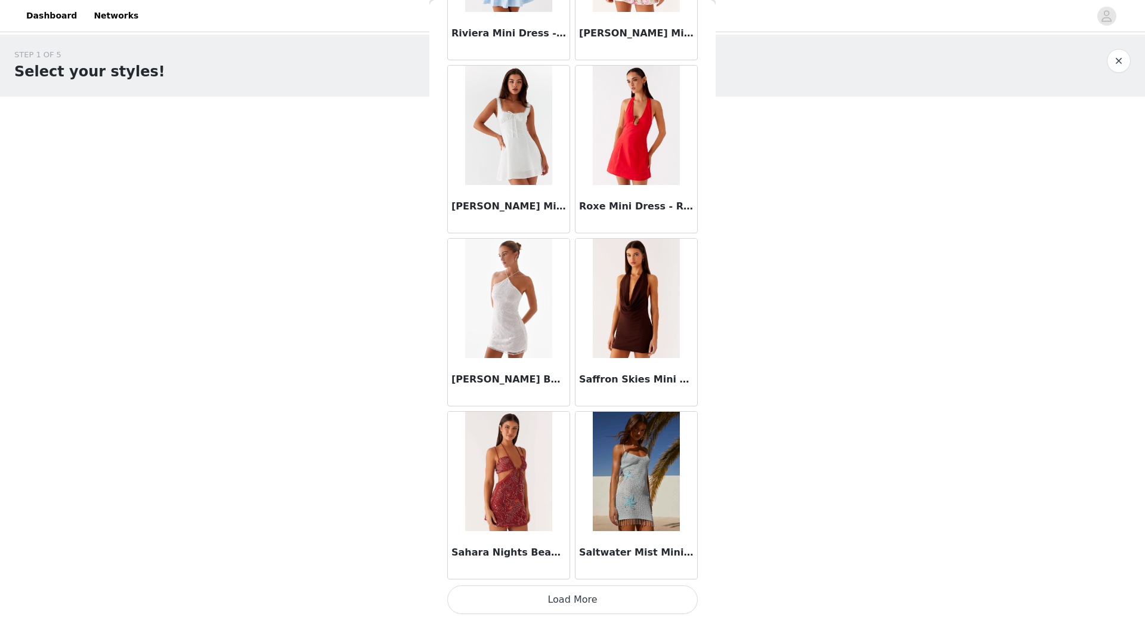
click at [577, 603] on button "Load More" at bounding box center [572, 599] width 250 height 29
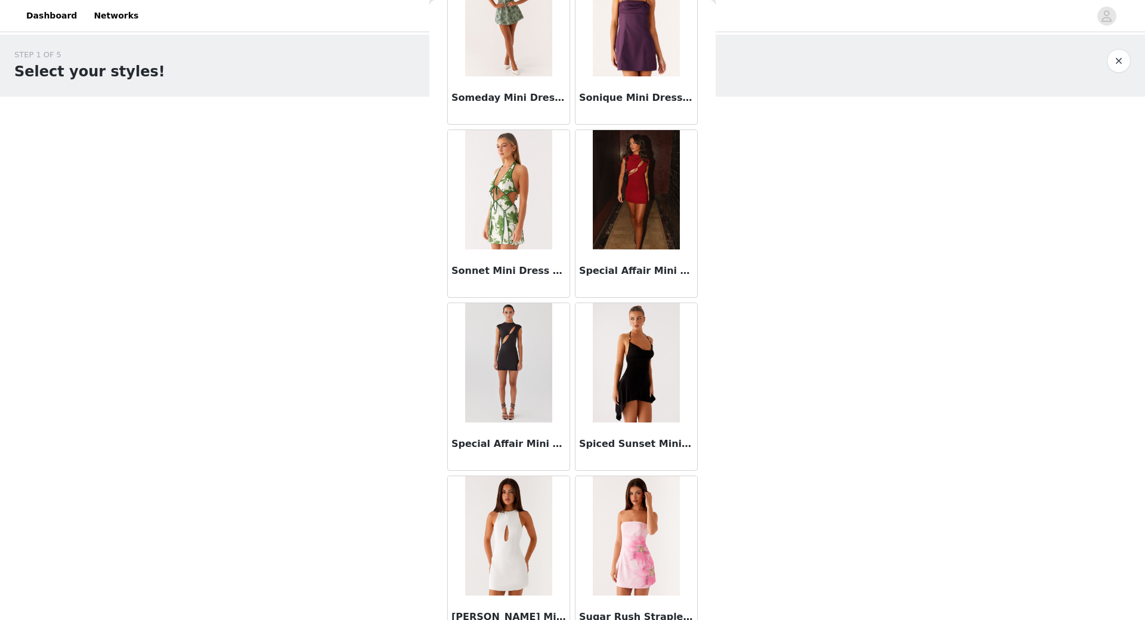
scroll to position [27147, 0]
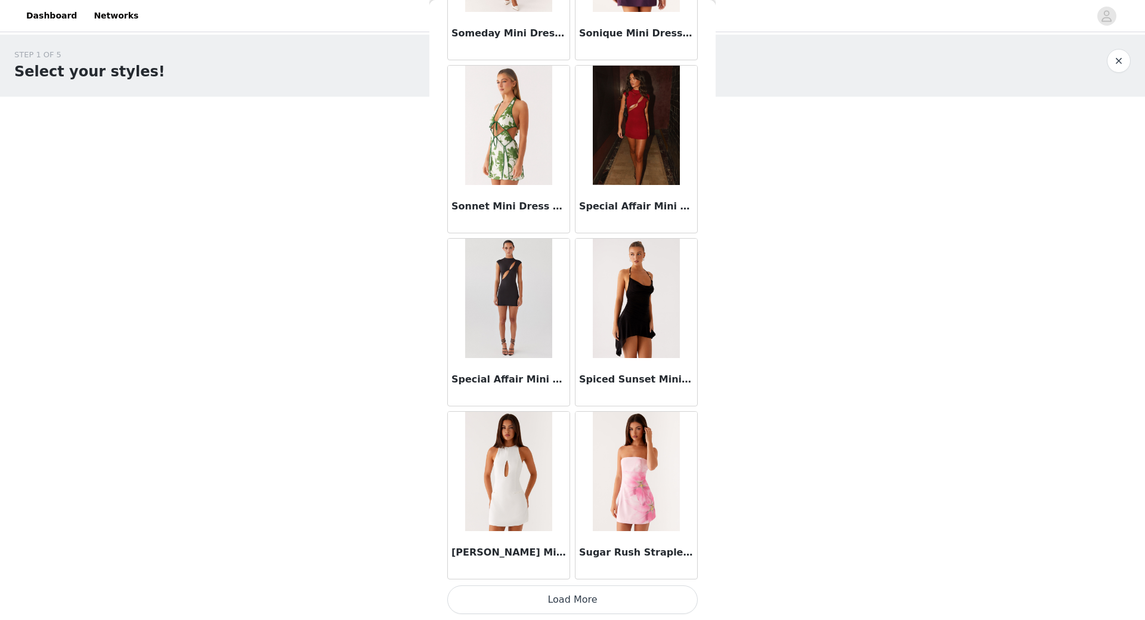
click at [549, 595] on button "Load More" at bounding box center [572, 599] width 250 height 29
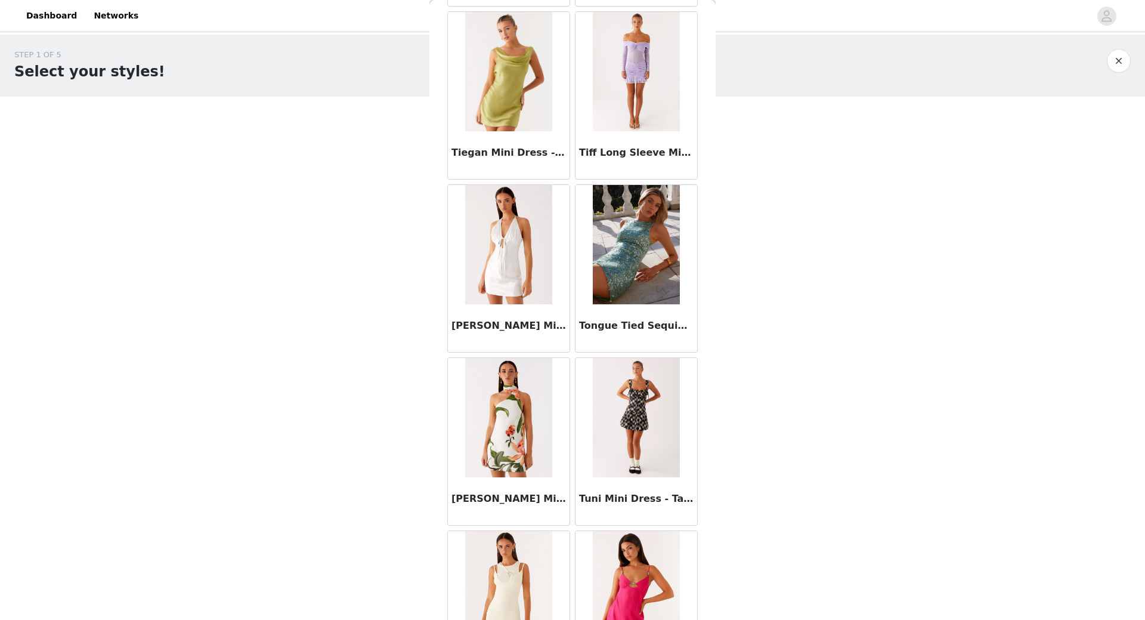
scroll to position [28877, 0]
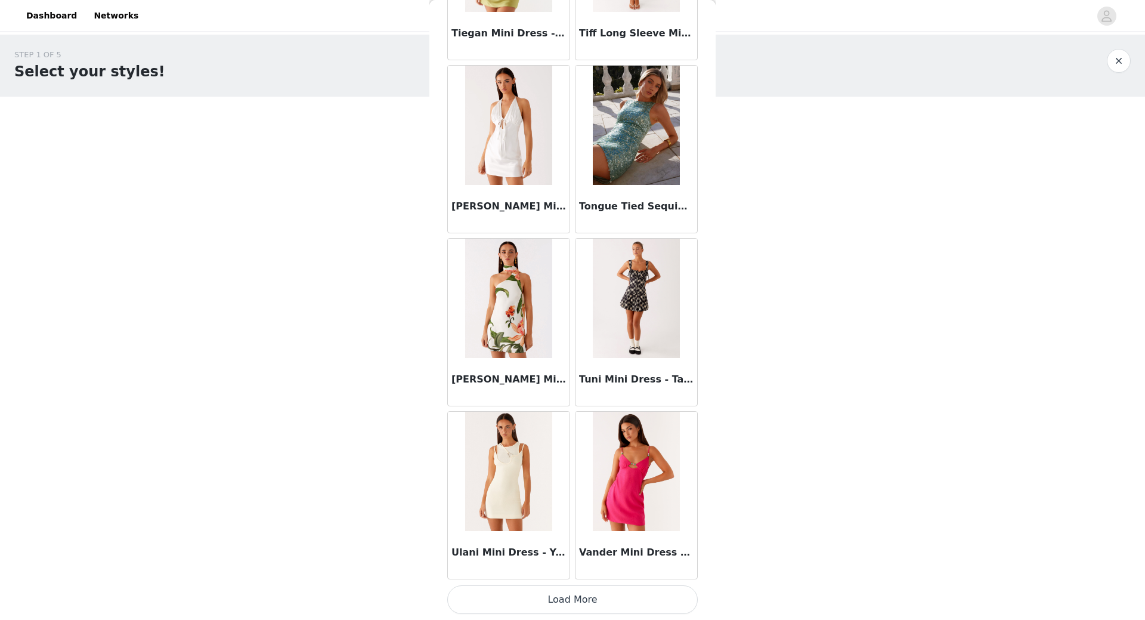
click at [571, 595] on button "Load More" at bounding box center [572, 599] width 250 height 29
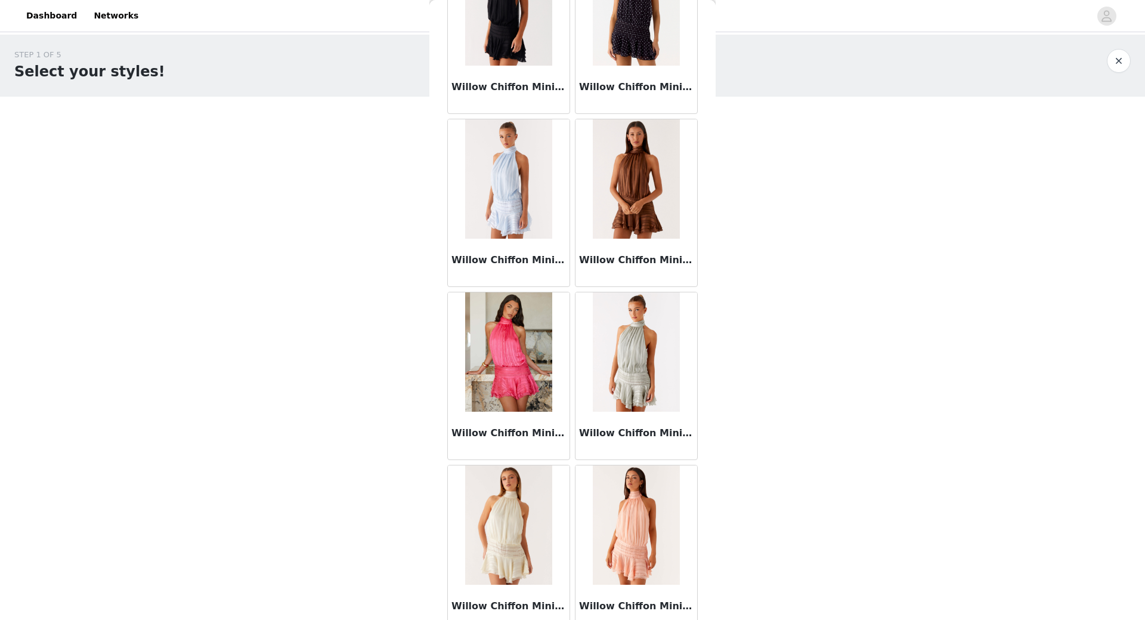
scroll to position [30606, 0]
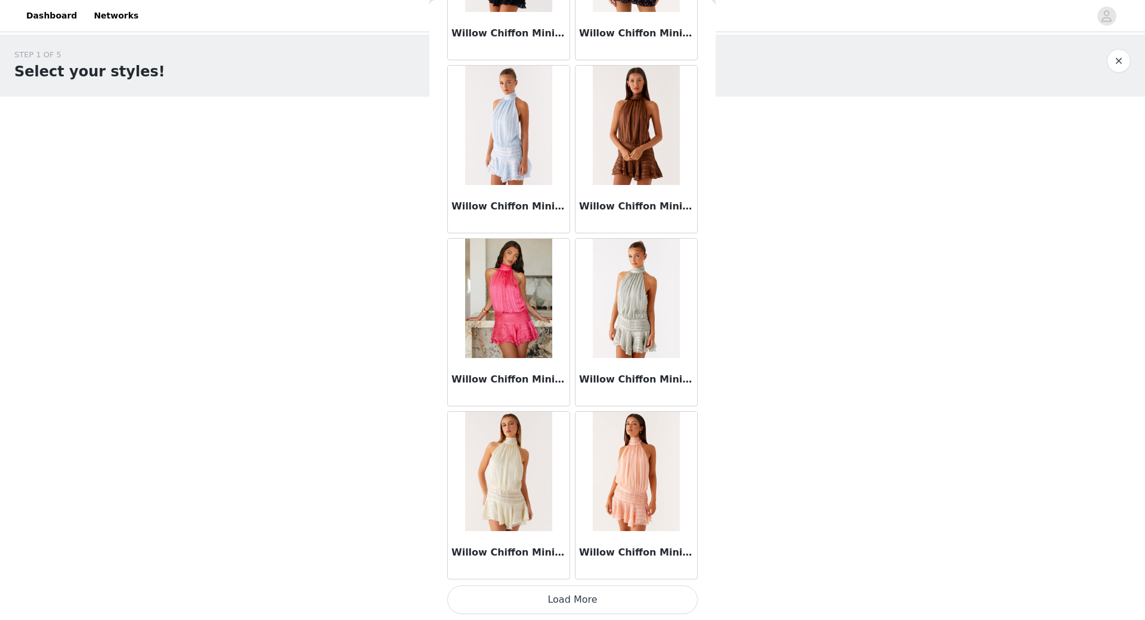
click at [593, 600] on button "Load More" at bounding box center [572, 599] width 250 height 29
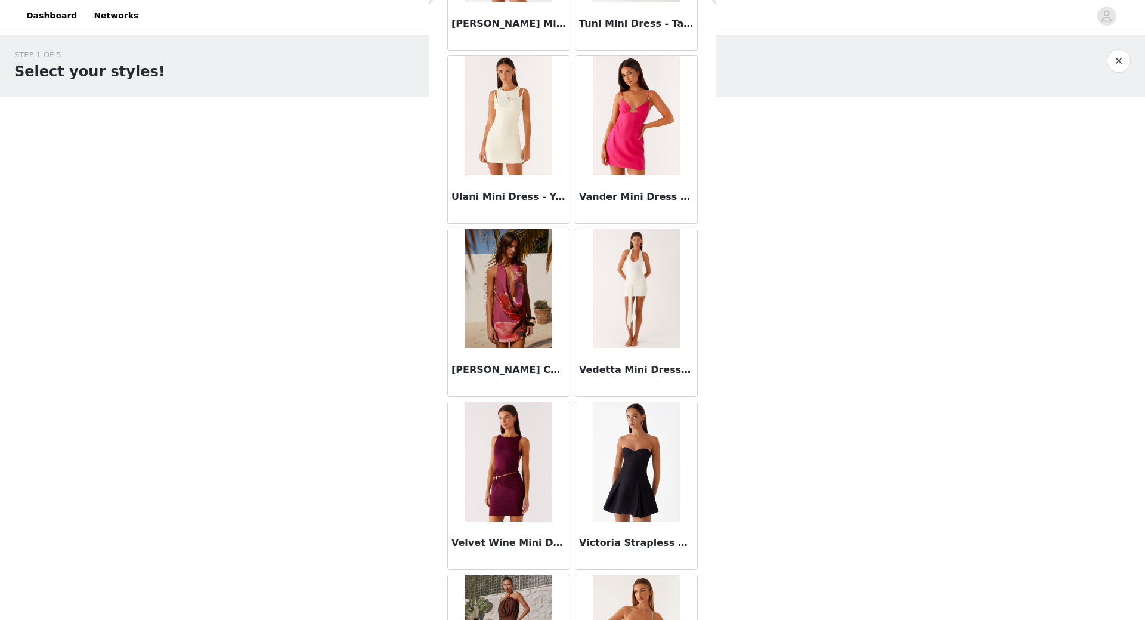
scroll to position [29220, 0]
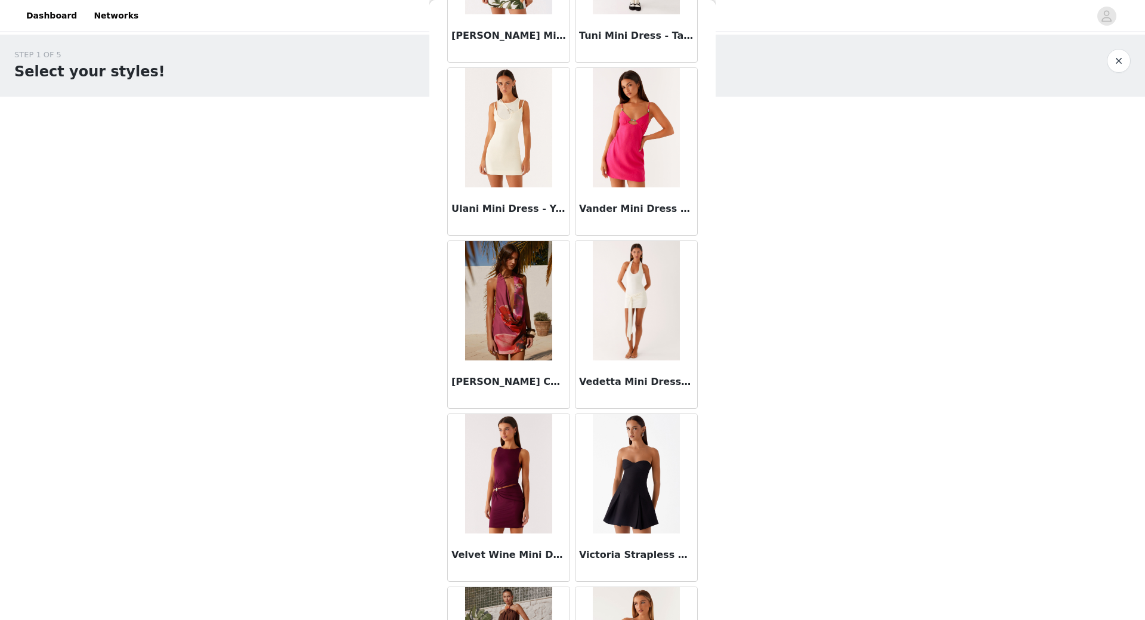
click at [604, 344] on img at bounding box center [636, 300] width 86 height 119
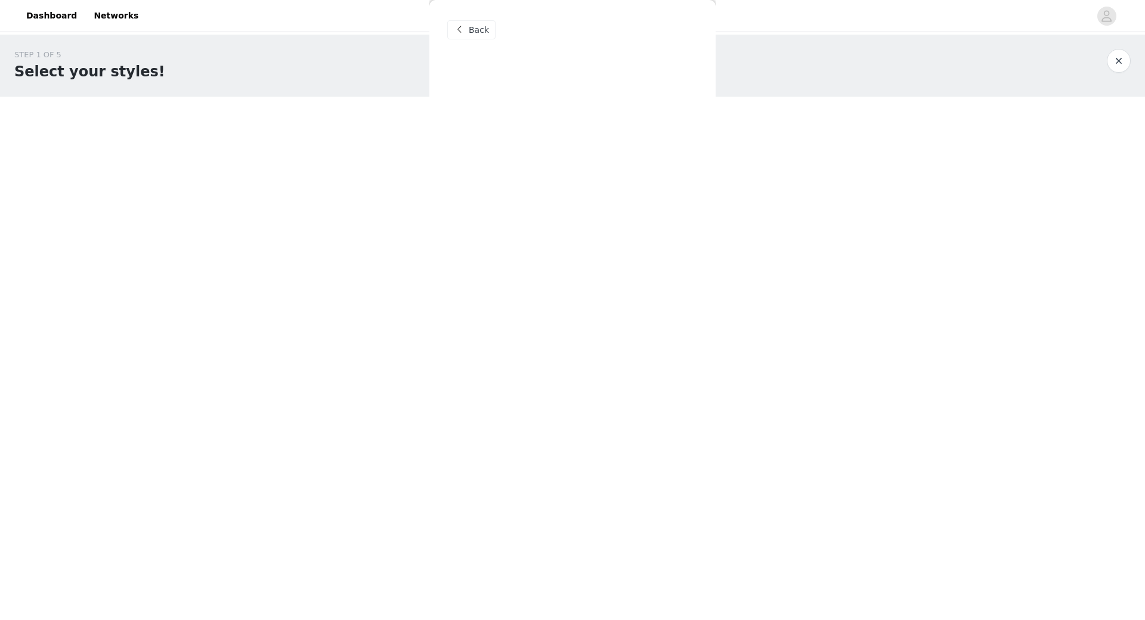
scroll to position [0, 0]
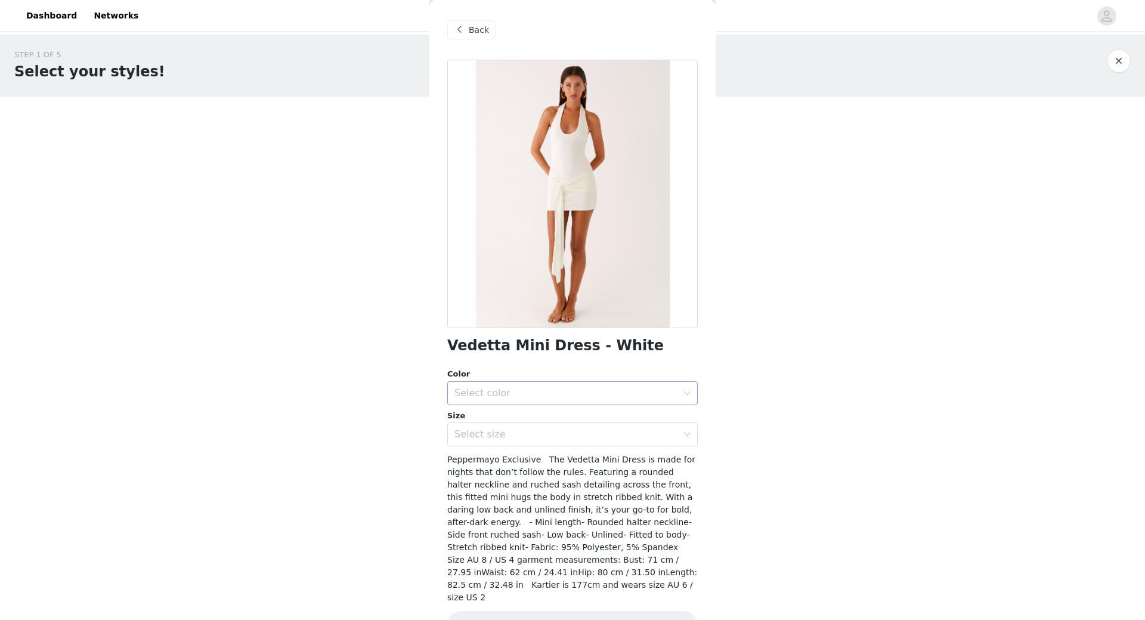
click at [496, 389] on div "Select color" at bounding box center [565, 393] width 223 height 12
click at [482, 420] on li "White" at bounding box center [568, 419] width 242 height 19
click at [478, 435] on div "Select size" at bounding box center [565, 434] width 223 height 12
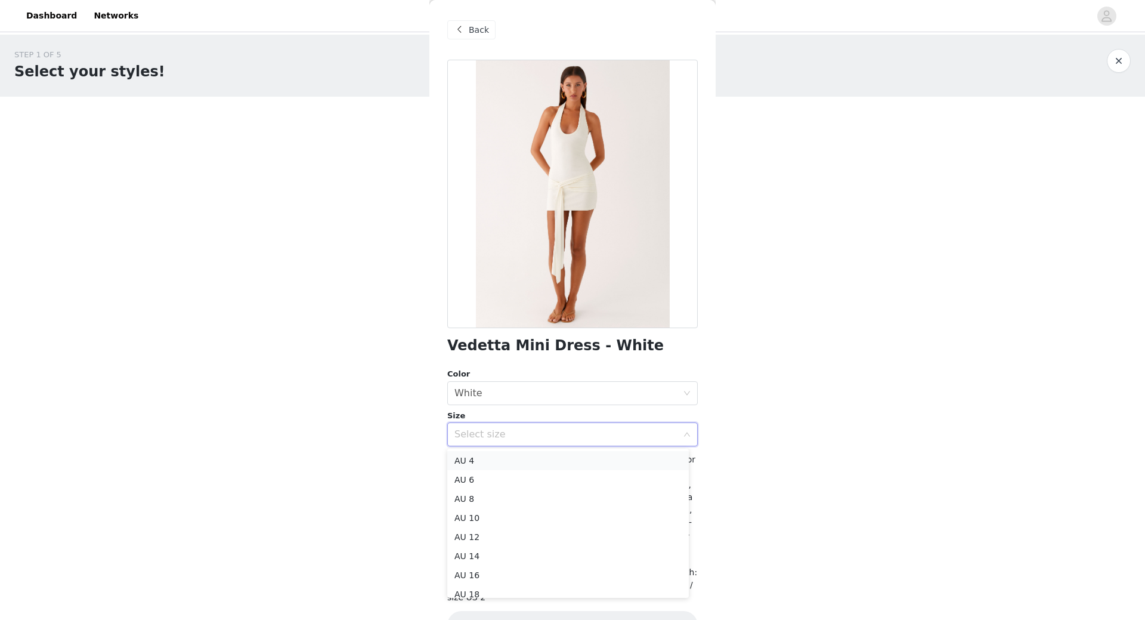
click at [470, 465] on li "AU 4" at bounding box center [568, 460] width 242 height 19
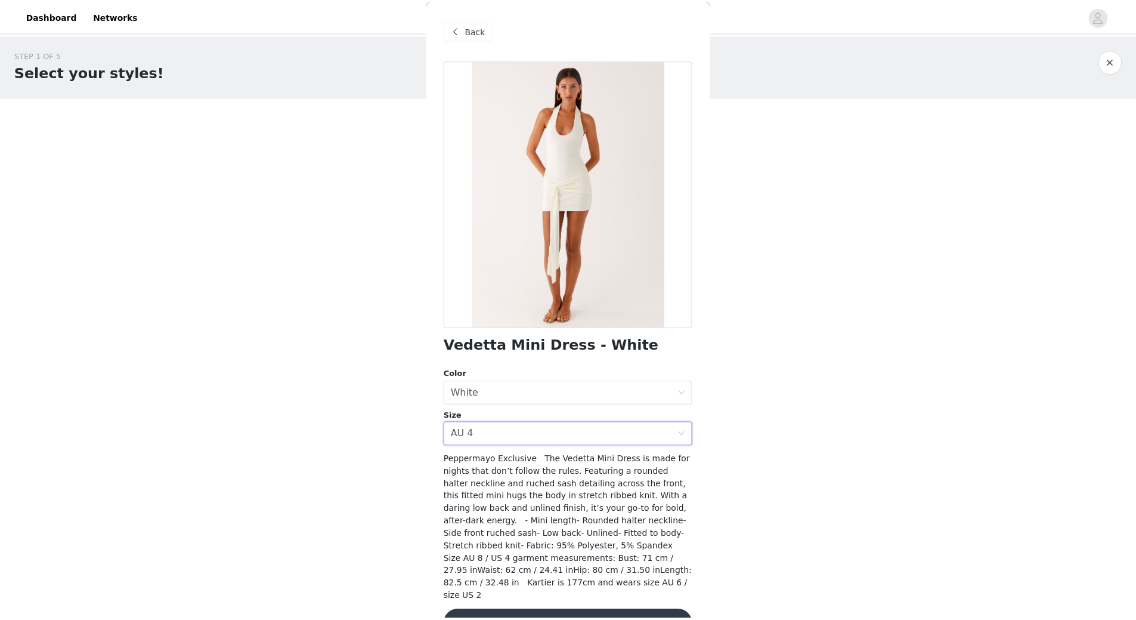
scroll to position [21, 0]
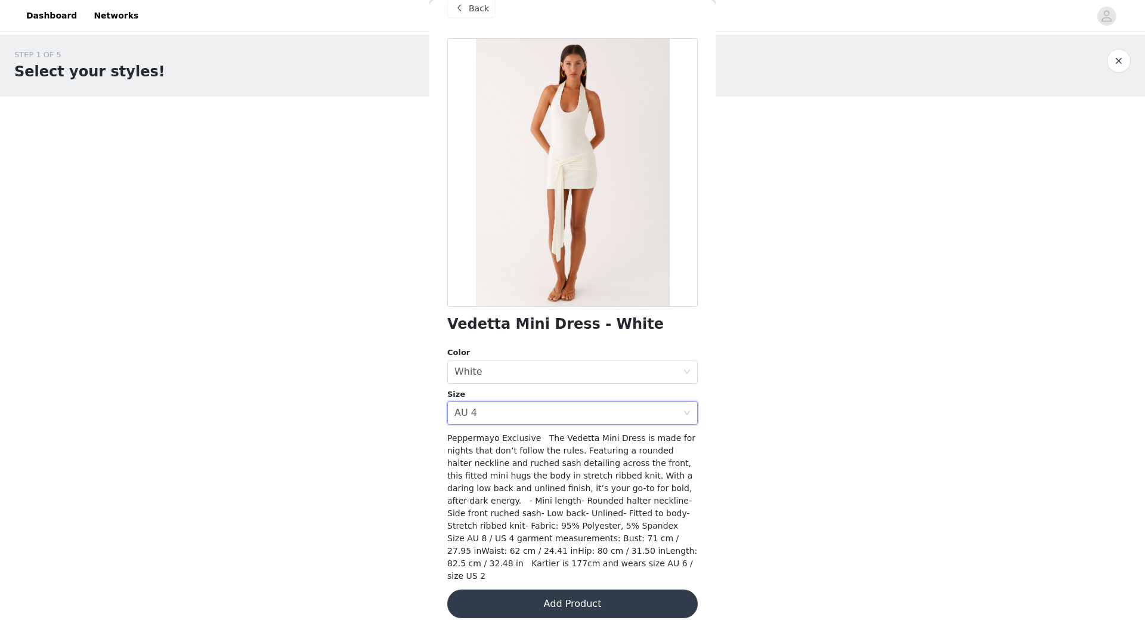
click at [581, 589] on button "Add Product" at bounding box center [572, 603] width 250 height 29
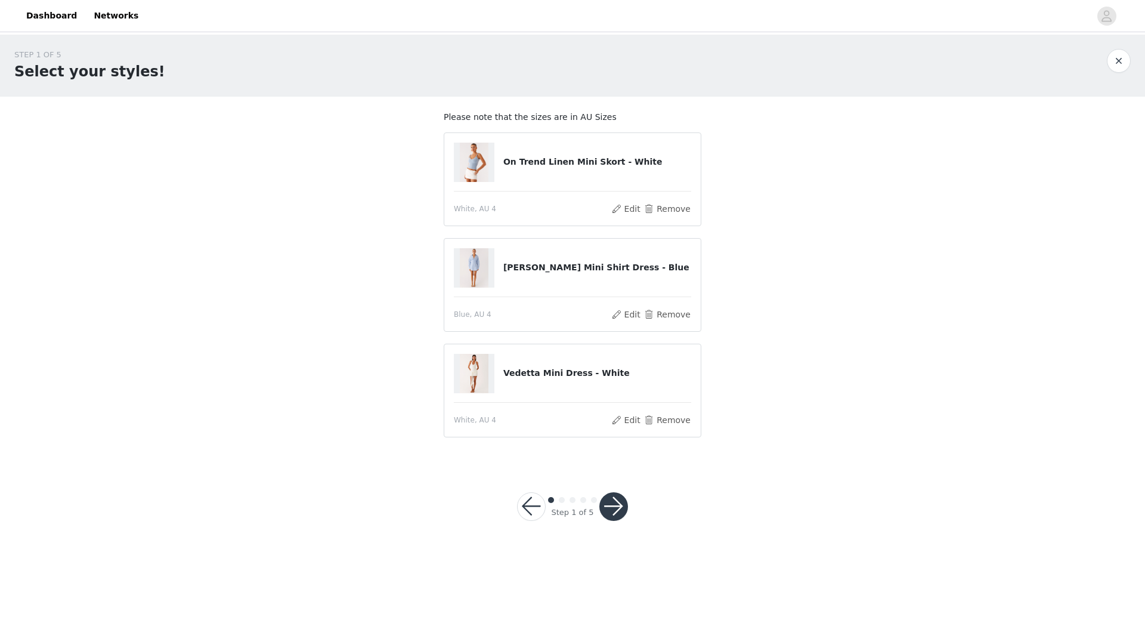
click at [614, 505] on button "button" at bounding box center [613, 506] width 29 height 29
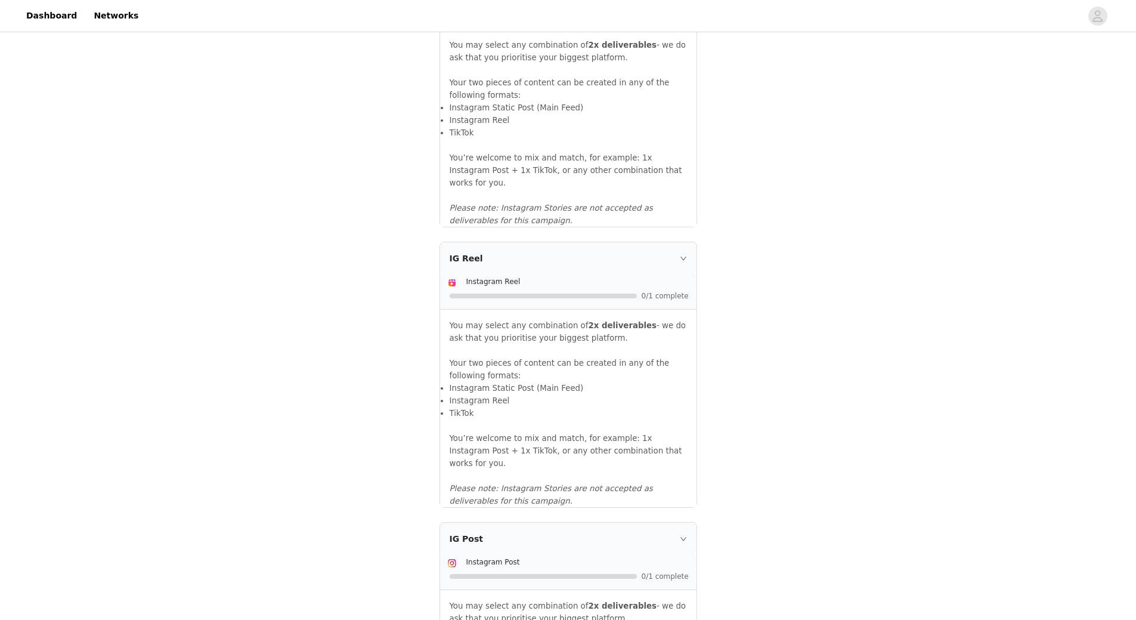
scroll to position [1143, 0]
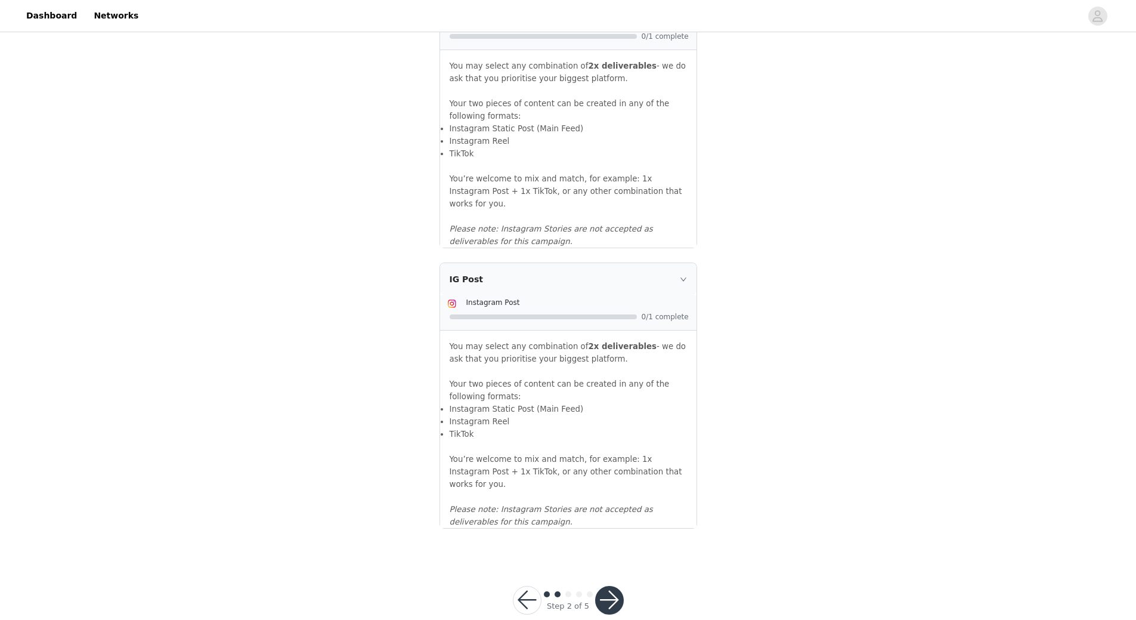
click at [599, 586] on button "button" at bounding box center [609, 600] width 29 height 29
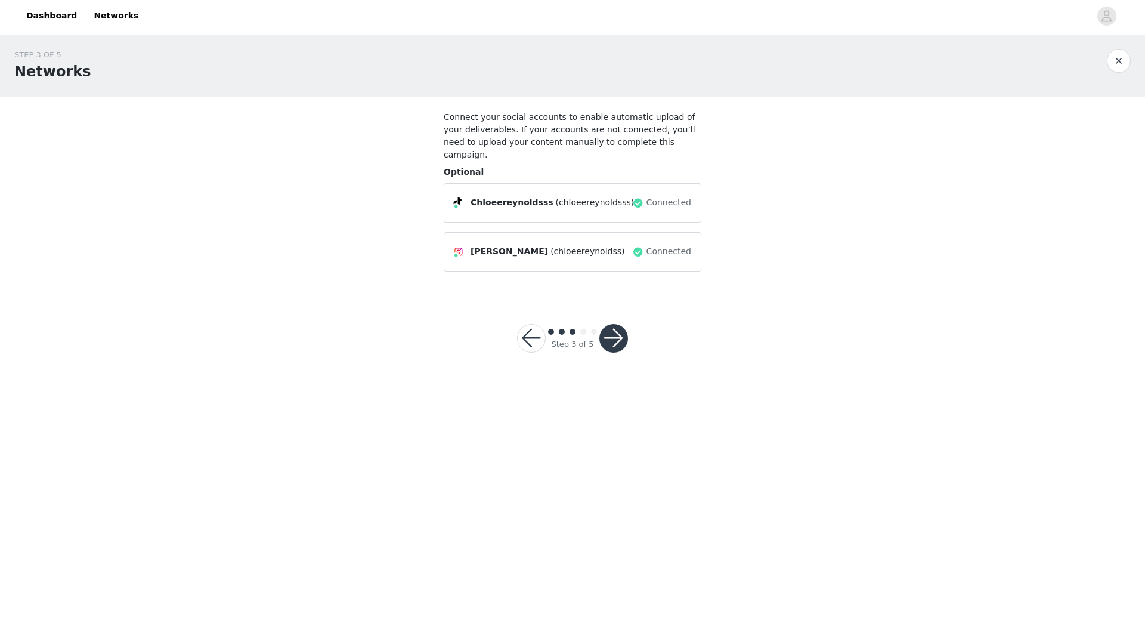
click at [617, 324] on button "button" at bounding box center [613, 338] width 29 height 29
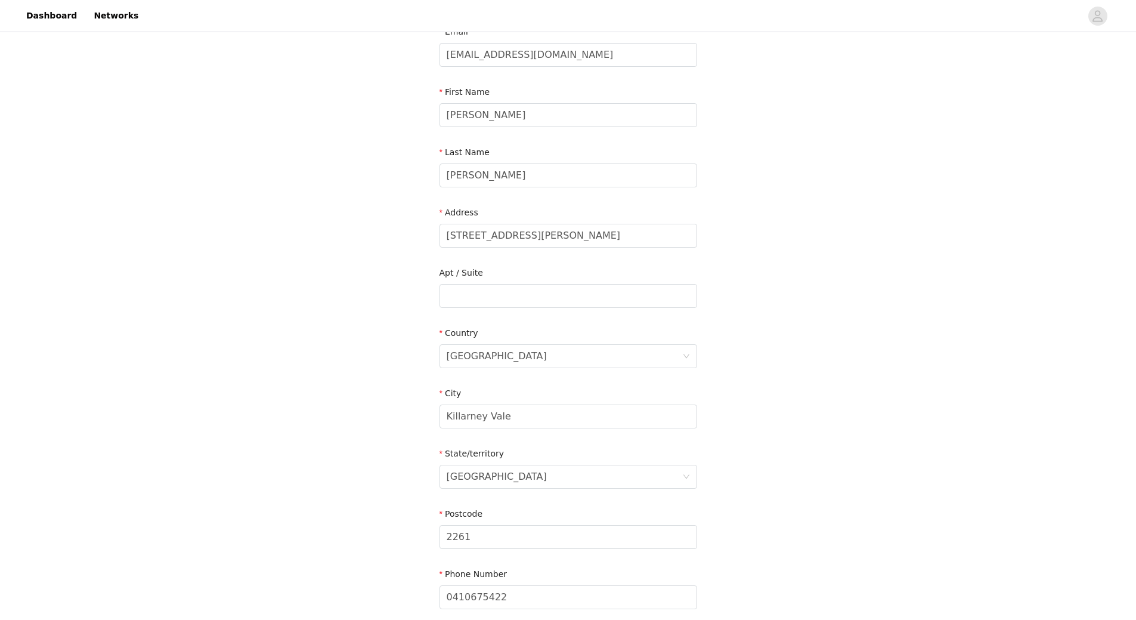
scroll to position [244, 0]
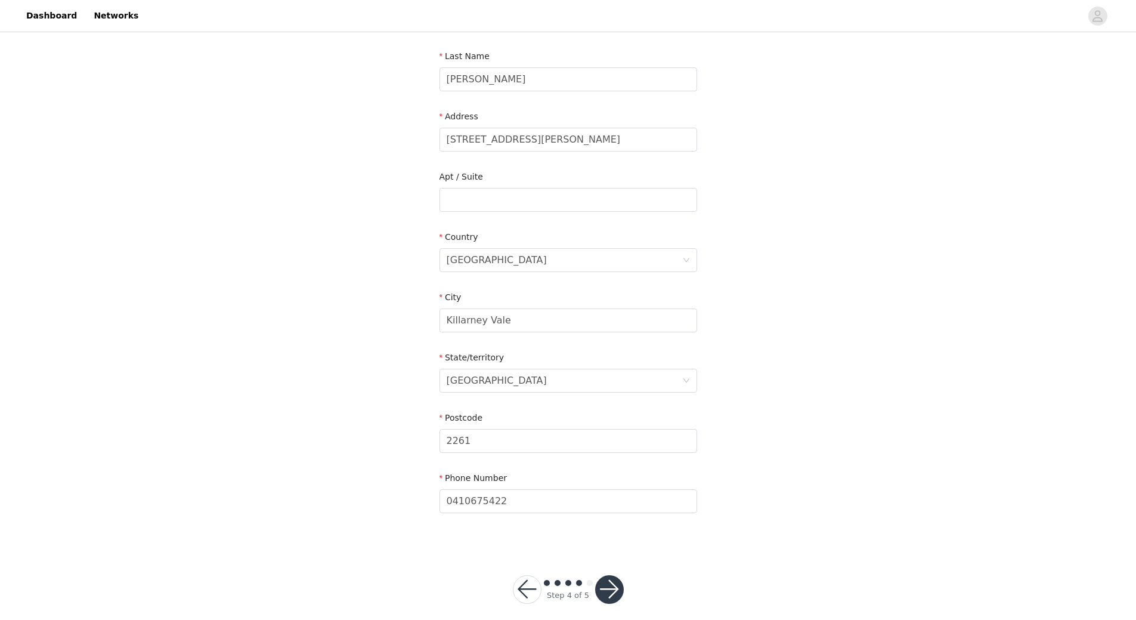
click at [614, 575] on button "button" at bounding box center [609, 589] width 29 height 29
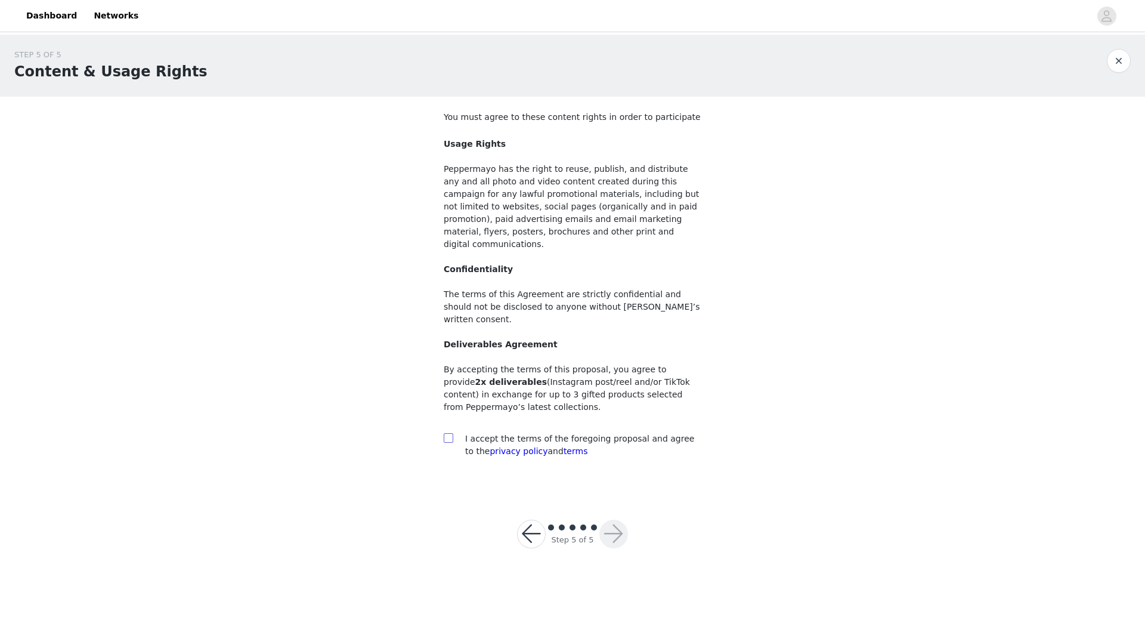
click at [447, 433] on input "checkbox" at bounding box center [448, 437] width 8 height 8
checkbox input "true"
click at [609, 519] on button "button" at bounding box center [613, 533] width 29 height 29
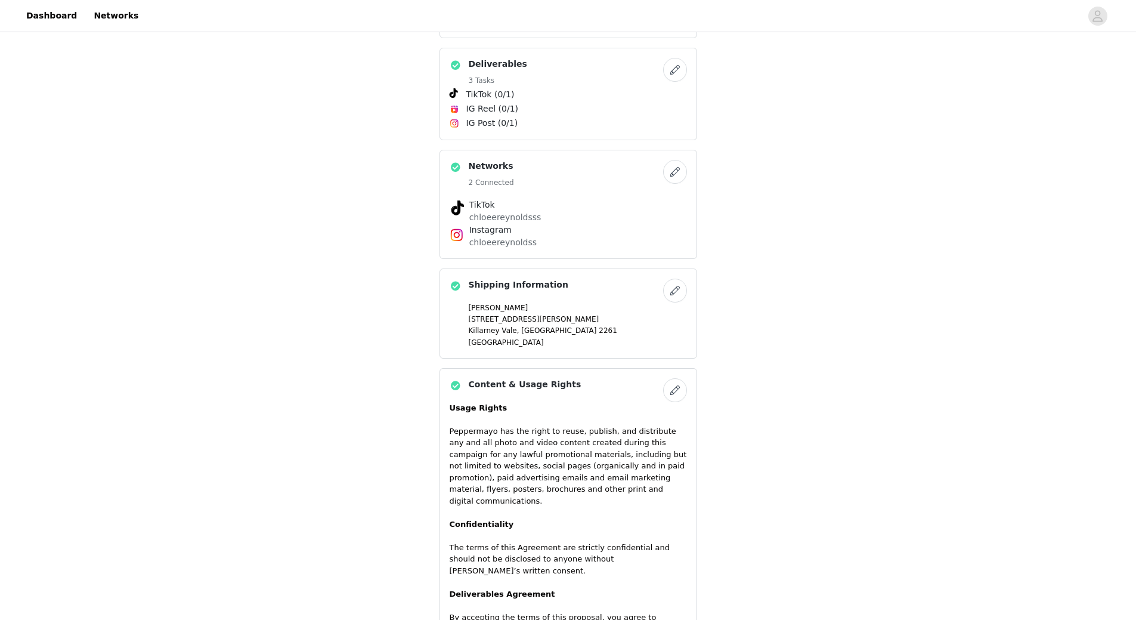
scroll to position [614, 0]
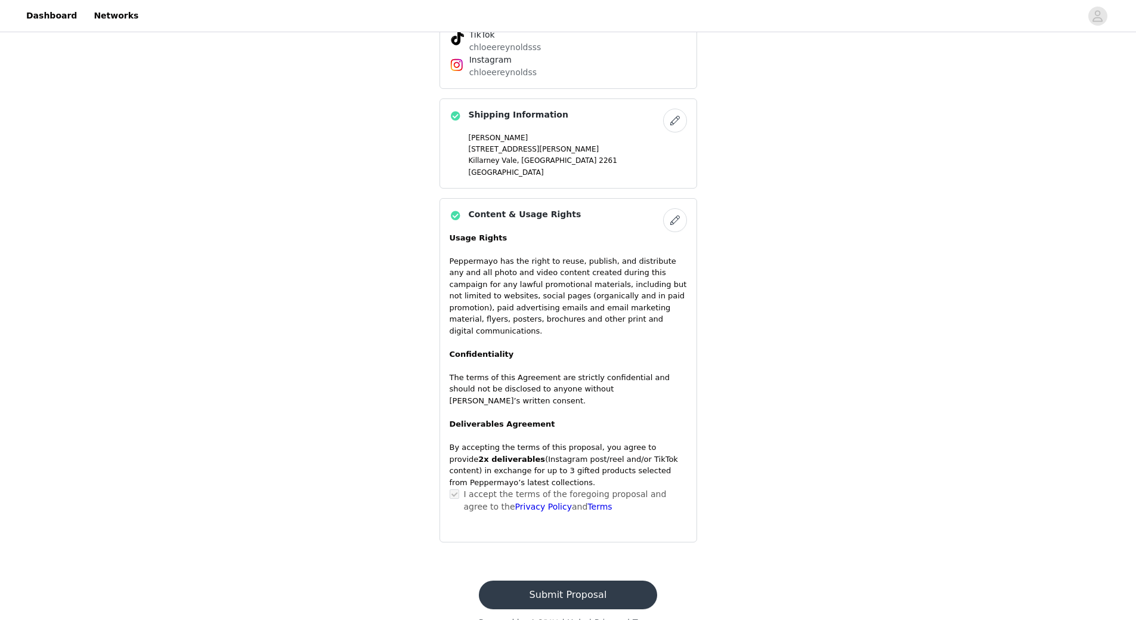
click at [573, 566] on footer "Submit Proposal Powered by | Help | Privacy | Terms" at bounding box center [568, 604] width 207 height 77
click at [569, 580] on button "Submit Proposal" at bounding box center [568, 594] width 178 height 29
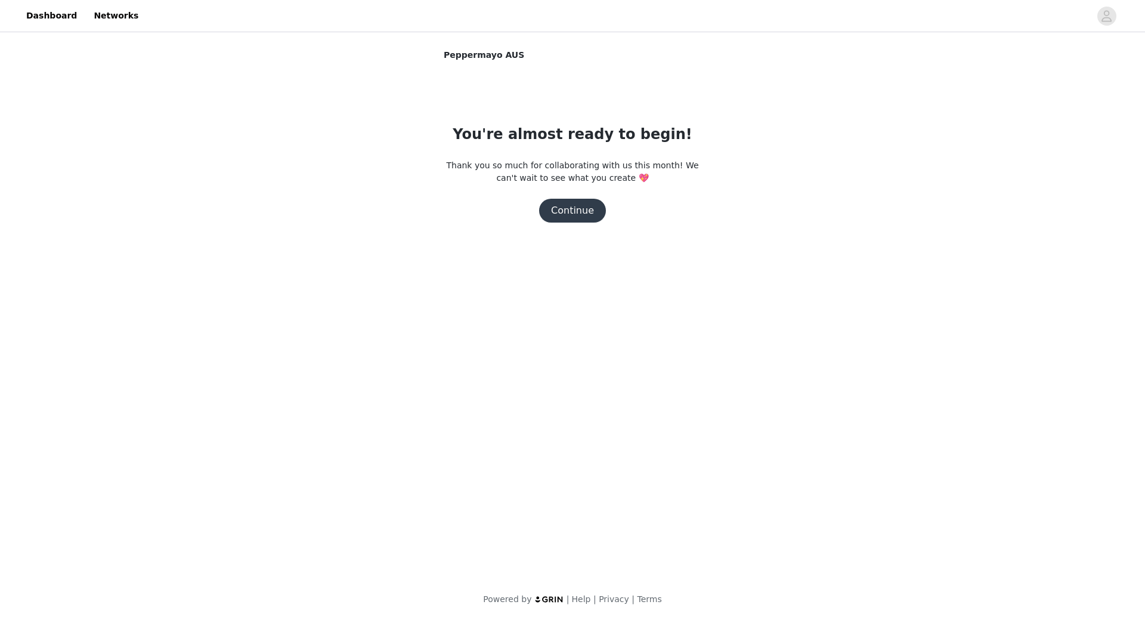
click at [570, 209] on button "Continue" at bounding box center [572, 211] width 67 height 24
